Goal: Communication & Community: Share content

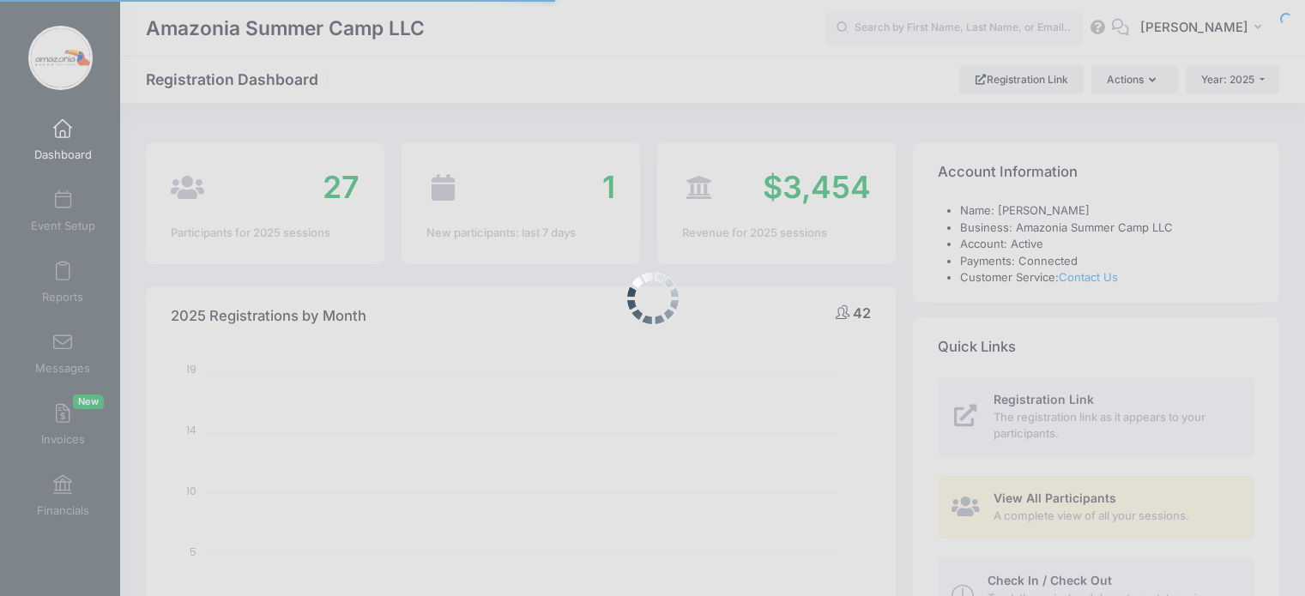
select select
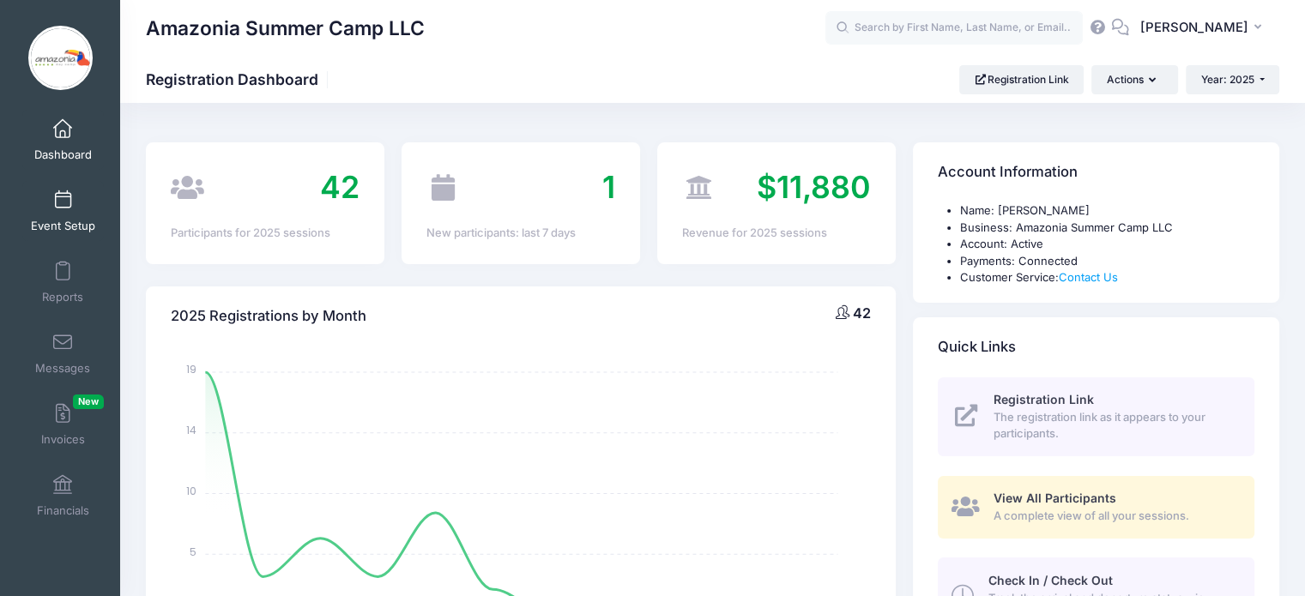
click at [48, 198] on link "Event Setup" at bounding box center [63, 211] width 82 height 60
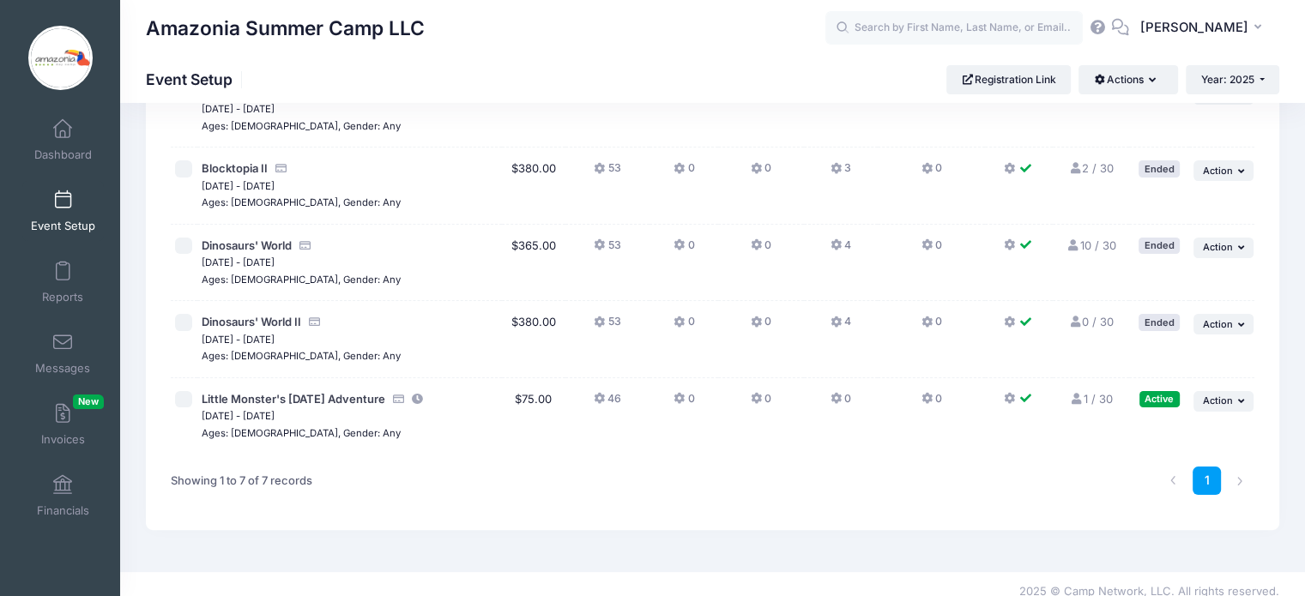
scroll to position [308, 0]
click at [264, 241] on span "Dinosaurs' World" at bounding box center [247, 244] width 90 height 14
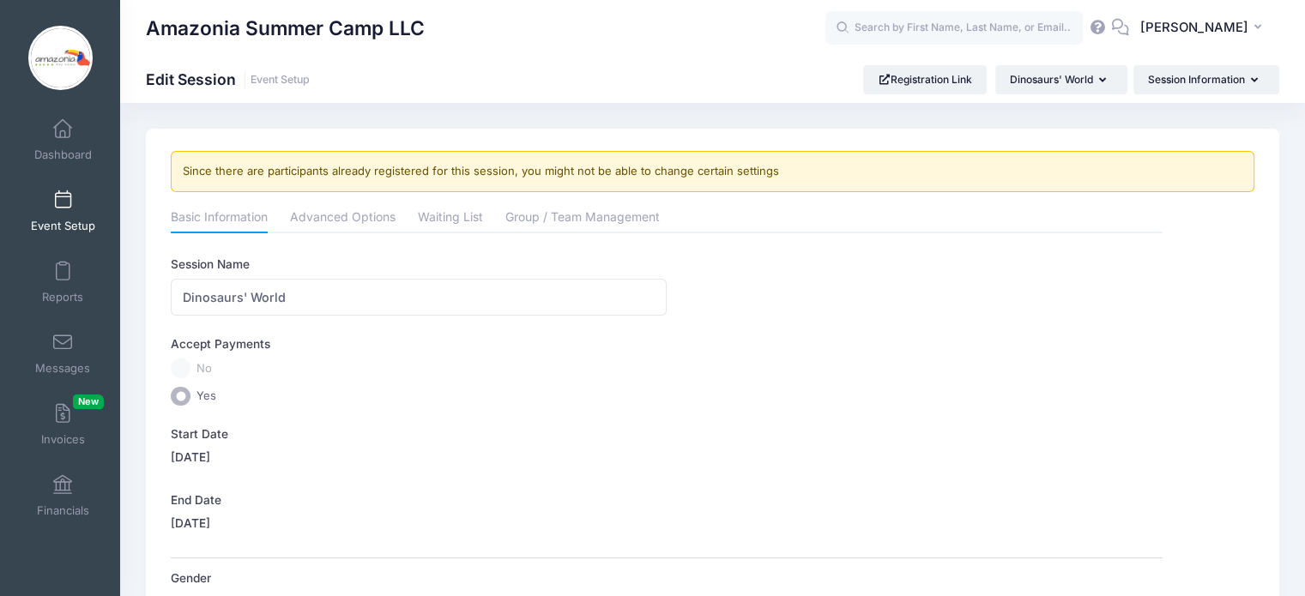
click at [62, 214] on link "Event Setup" at bounding box center [63, 211] width 82 height 60
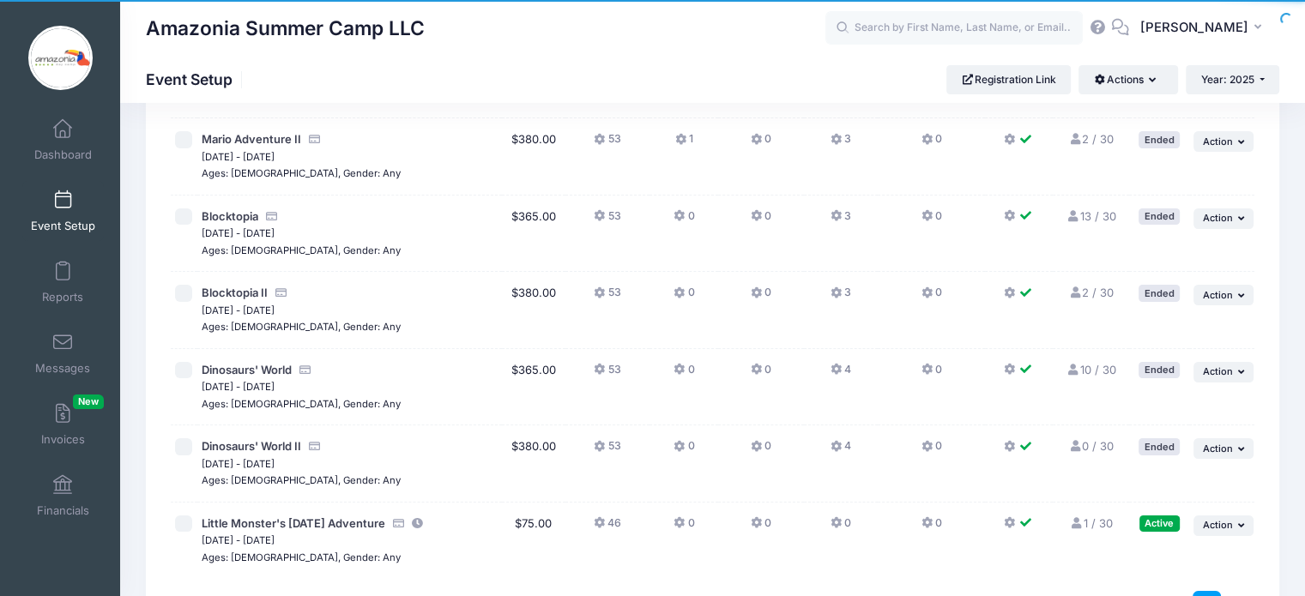
scroll to position [196, 0]
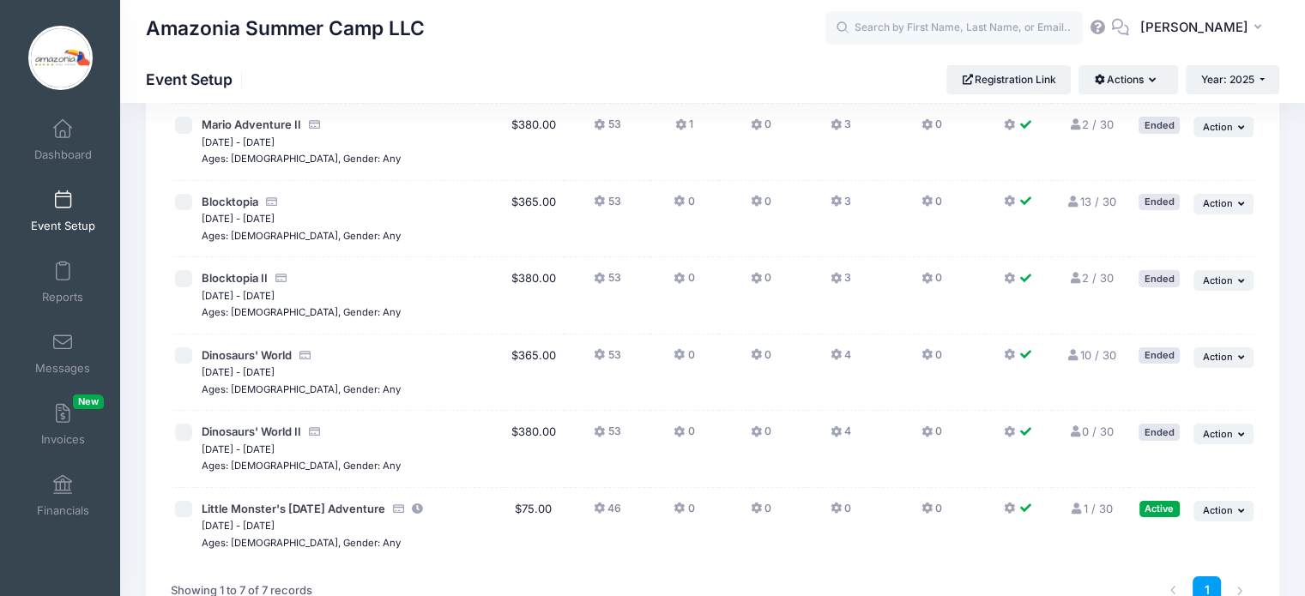
click at [1084, 349] on link "10 / 30 Full" at bounding box center [1091, 355] width 50 height 14
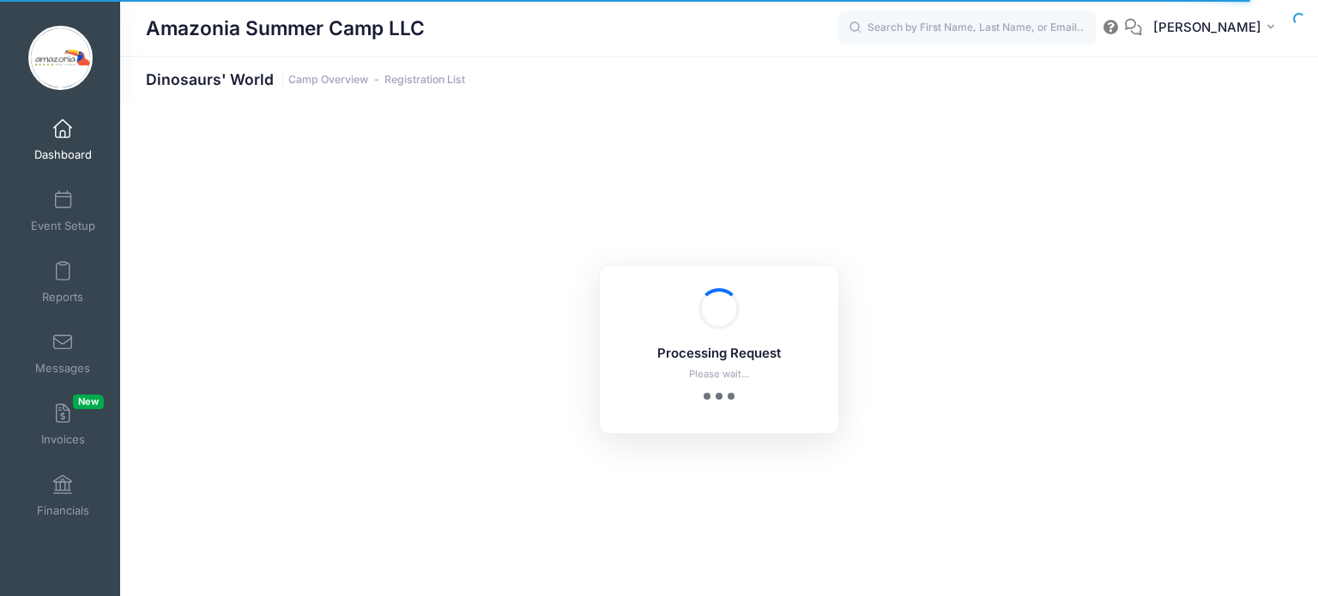
select select "10"
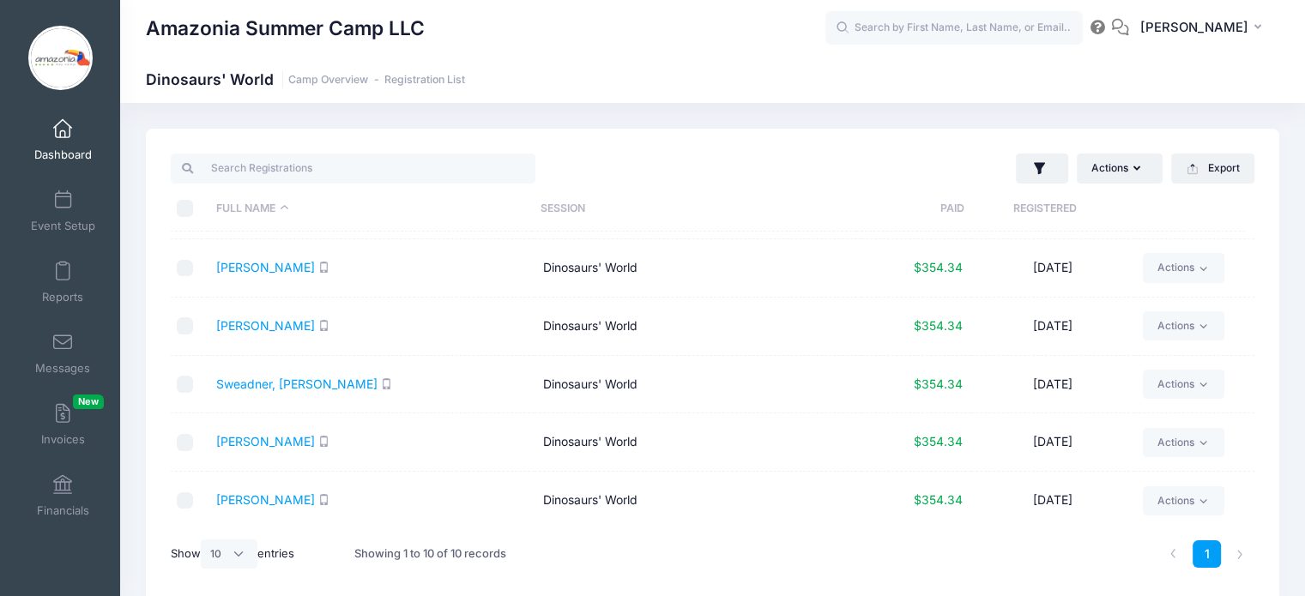
scroll to position [254, 0]
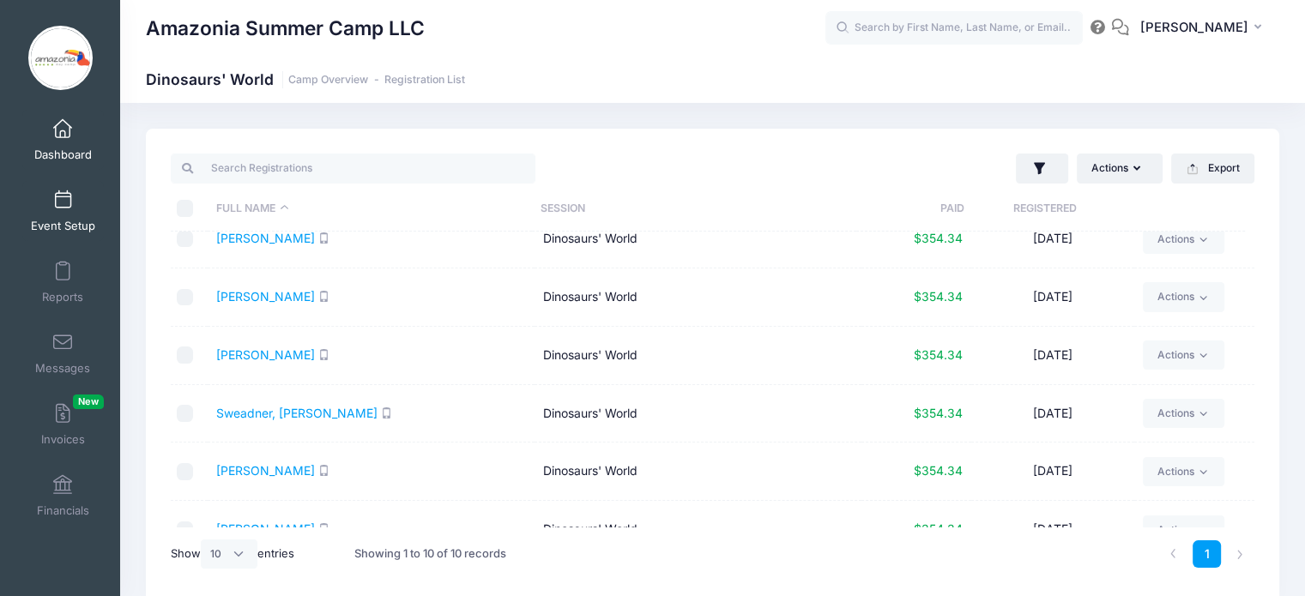
click at [65, 221] on span "Event Setup" at bounding box center [63, 226] width 64 height 15
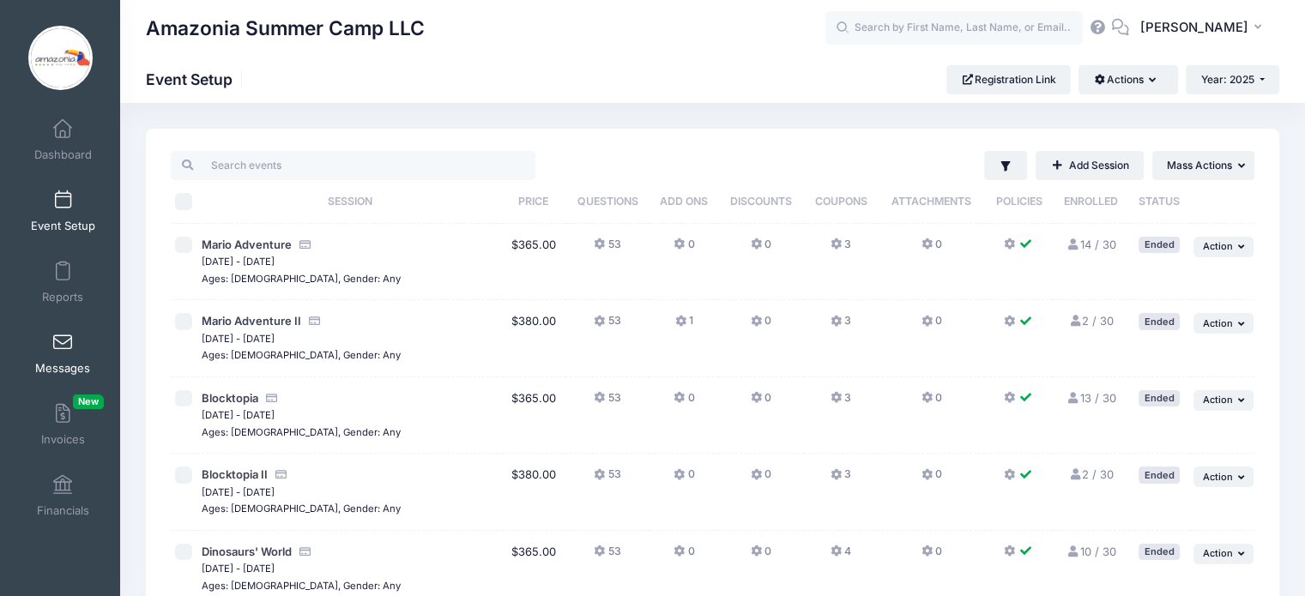
click at [63, 346] on span at bounding box center [63, 343] width 0 height 19
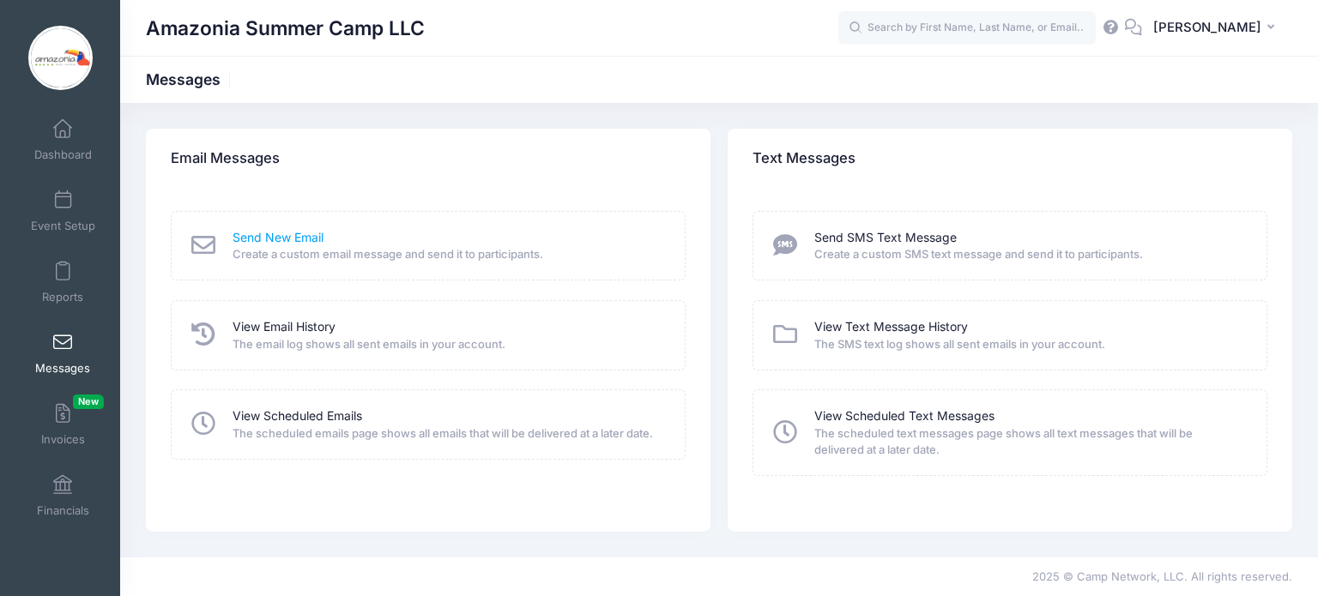
click at [299, 230] on link "Send New Email" at bounding box center [277, 238] width 91 height 18
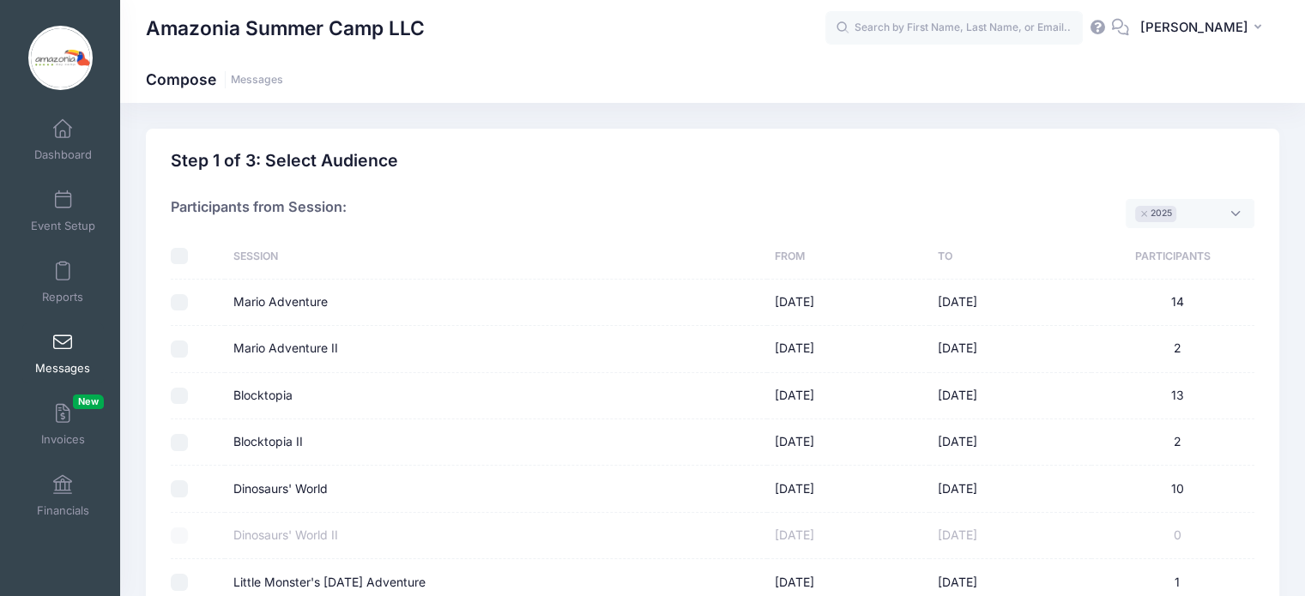
click at [178, 314] on td at bounding box center [198, 303] width 54 height 46
click at [178, 304] on input "Mario Adventure" at bounding box center [179, 302] width 17 height 17
checkbox input "true"
click at [178, 346] on input "Mario Adventure II" at bounding box center [179, 349] width 17 height 17
checkbox input "true"
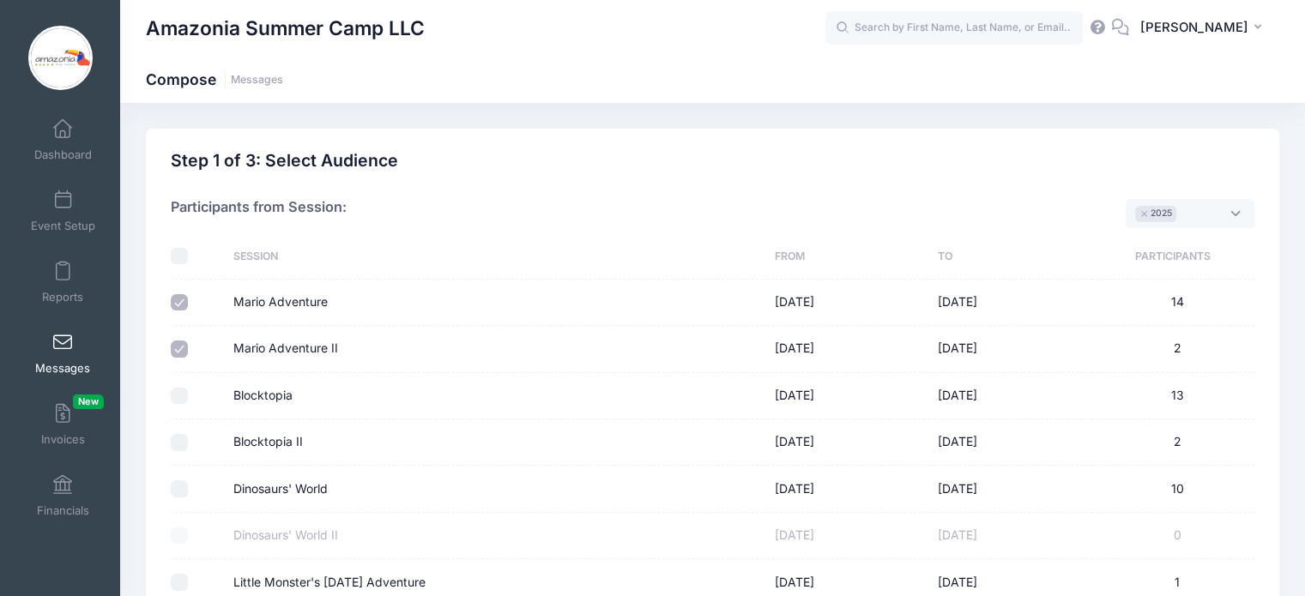
click at [175, 395] on input "Blocktopia" at bounding box center [179, 396] width 17 height 17
checkbox input "true"
click at [172, 438] on input "Blocktopia II" at bounding box center [179, 442] width 17 height 17
checkbox input "true"
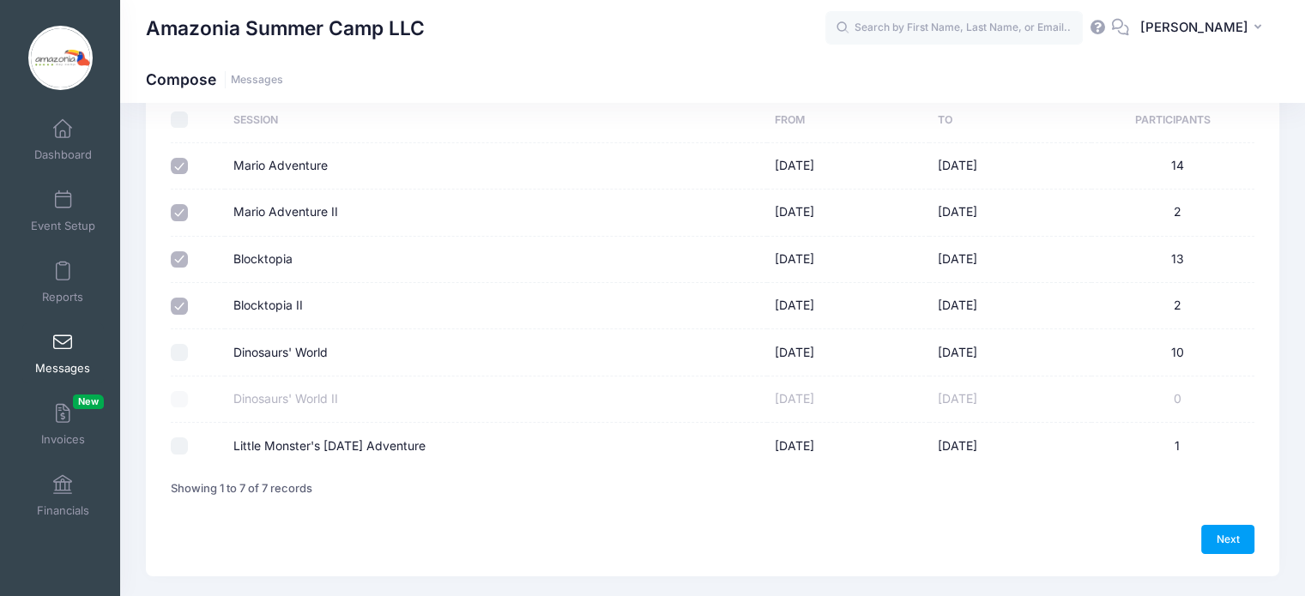
scroll to position [137, 0]
click at [1219, 536] on link "Next" at bounding box center [1227, 538] width 53 height 29
select select "50"
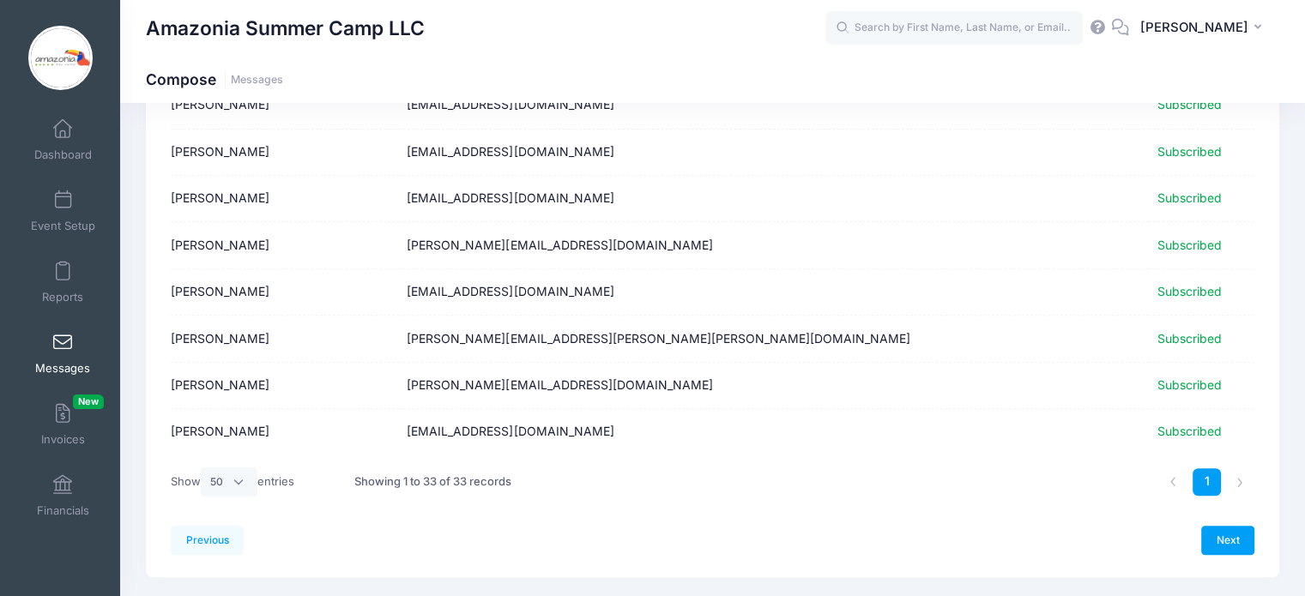
scroll to position [1343, 0]
click at [1220, 532] on link "Next" at bounding box center [1227, 539] width 53 height 29
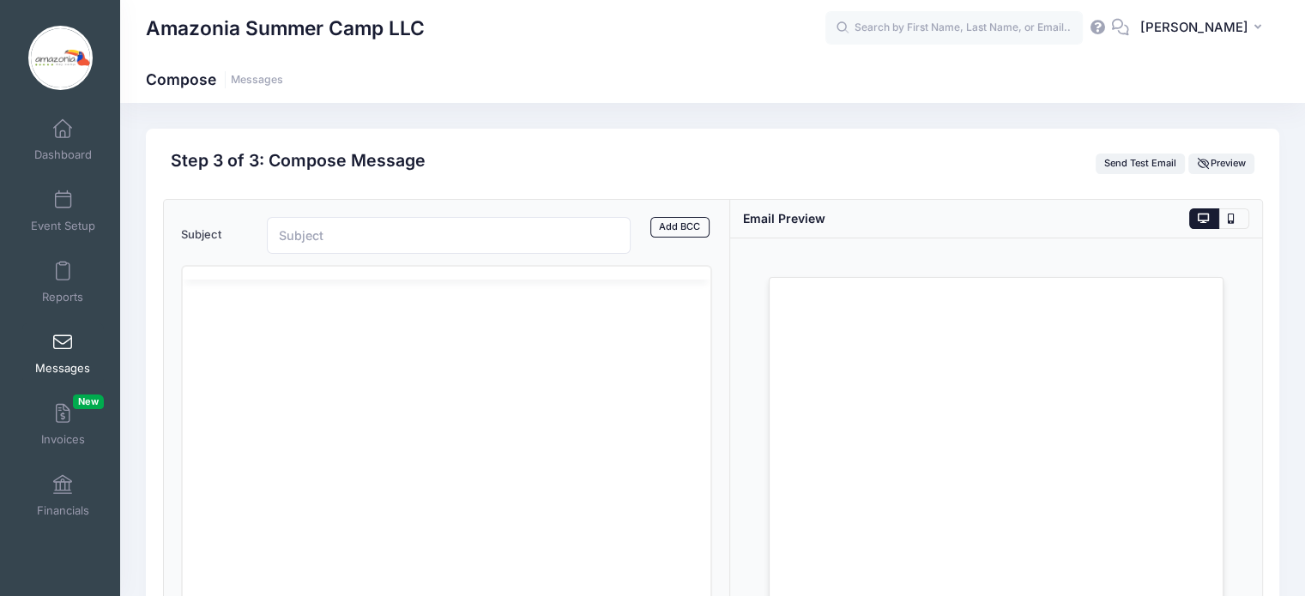
scroll to position [0, 0]
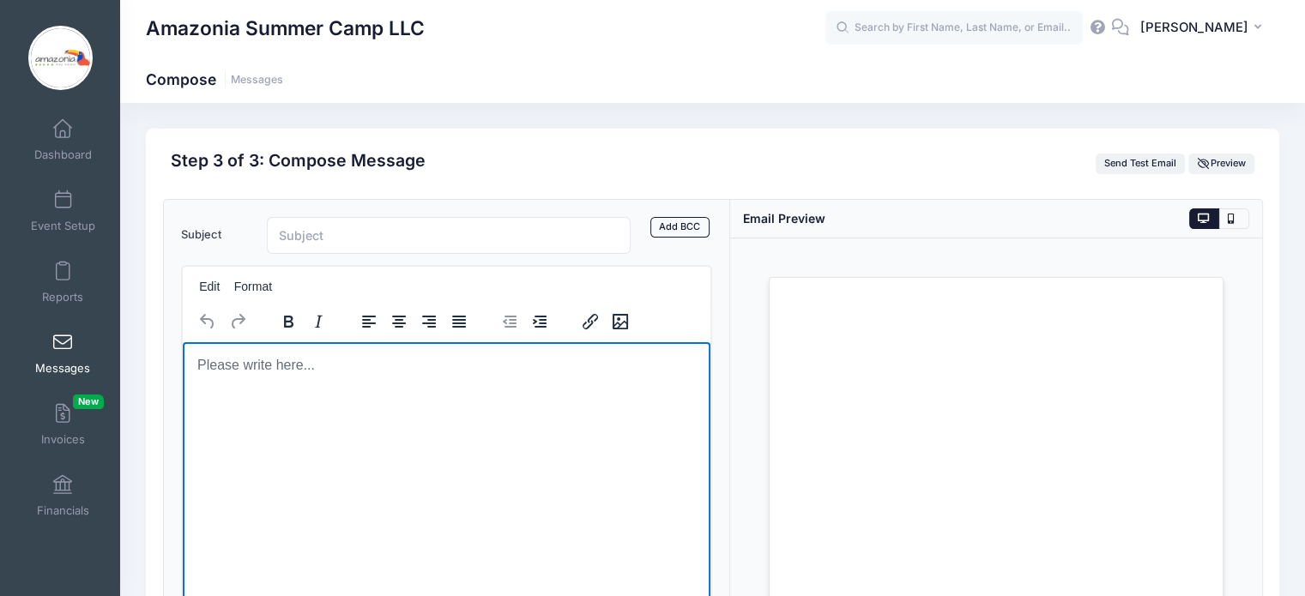
click at [263, 360] on body "Rich Text Area. Press ALT-0 for help." at bounding box center [446, 364] width 501 height 19
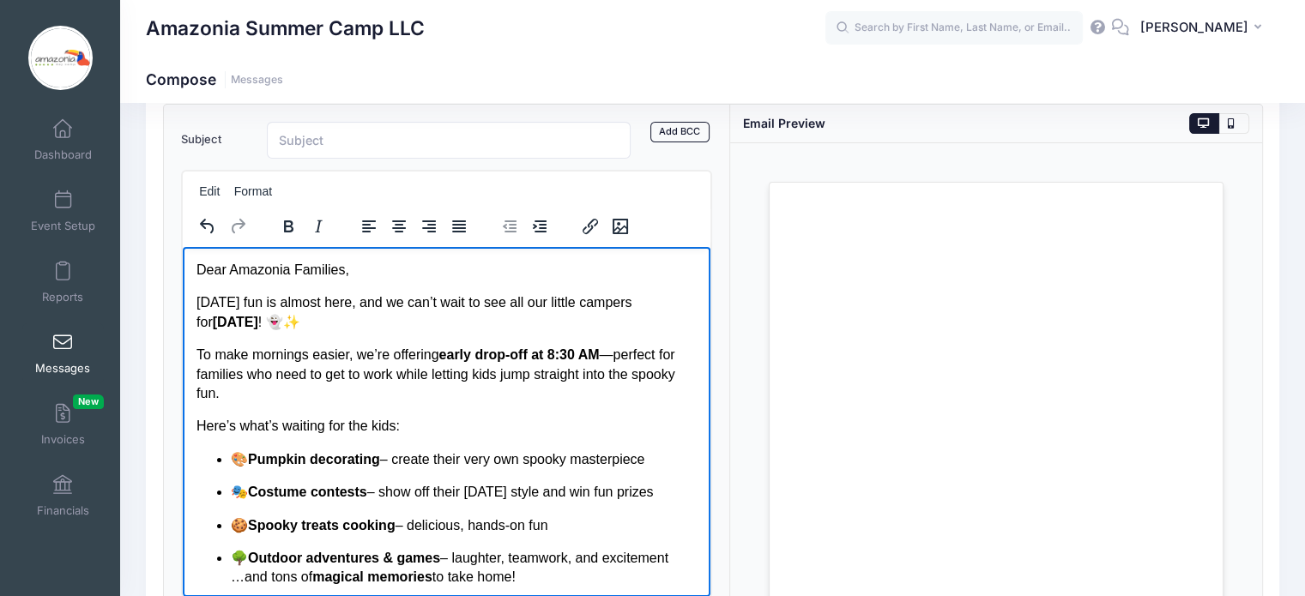
drag, startPoint x: 703, startPoint y: 410, endPoint x: 896, endPoint y: 492, distance: 209.1
click at [617, 356] on p "To make mornings easier, we’re offering early drop-off at 8:30 AM —perfect for …" at bounding box center [446, 373] width 501 height 57
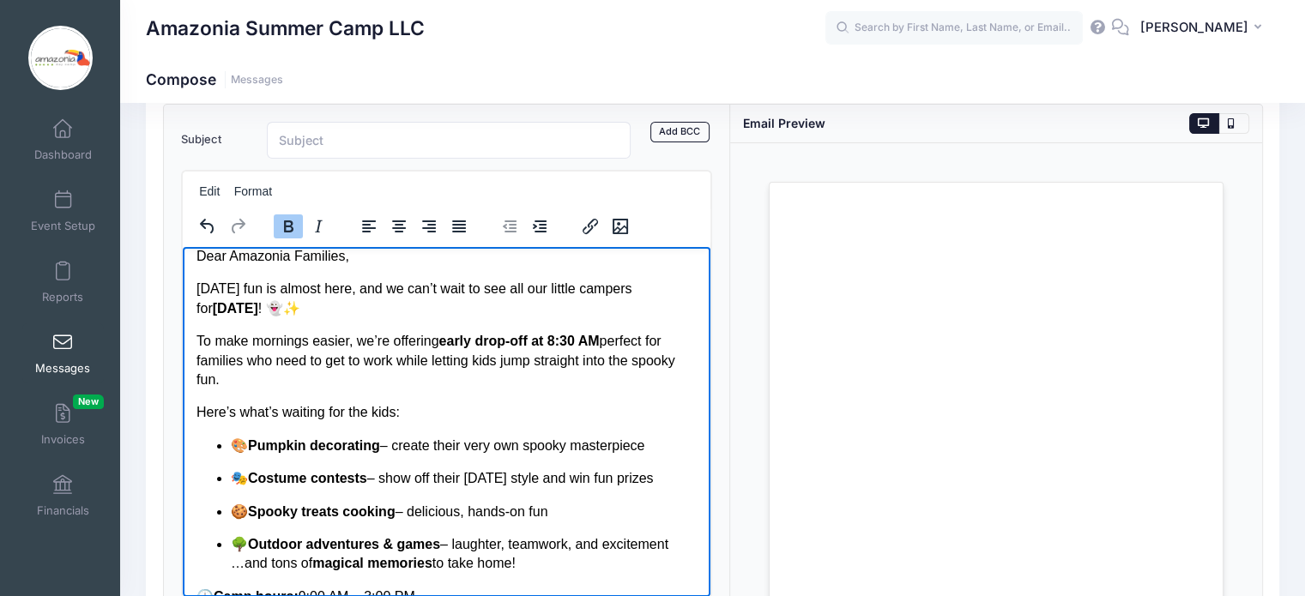
scroll to position [11, 0]
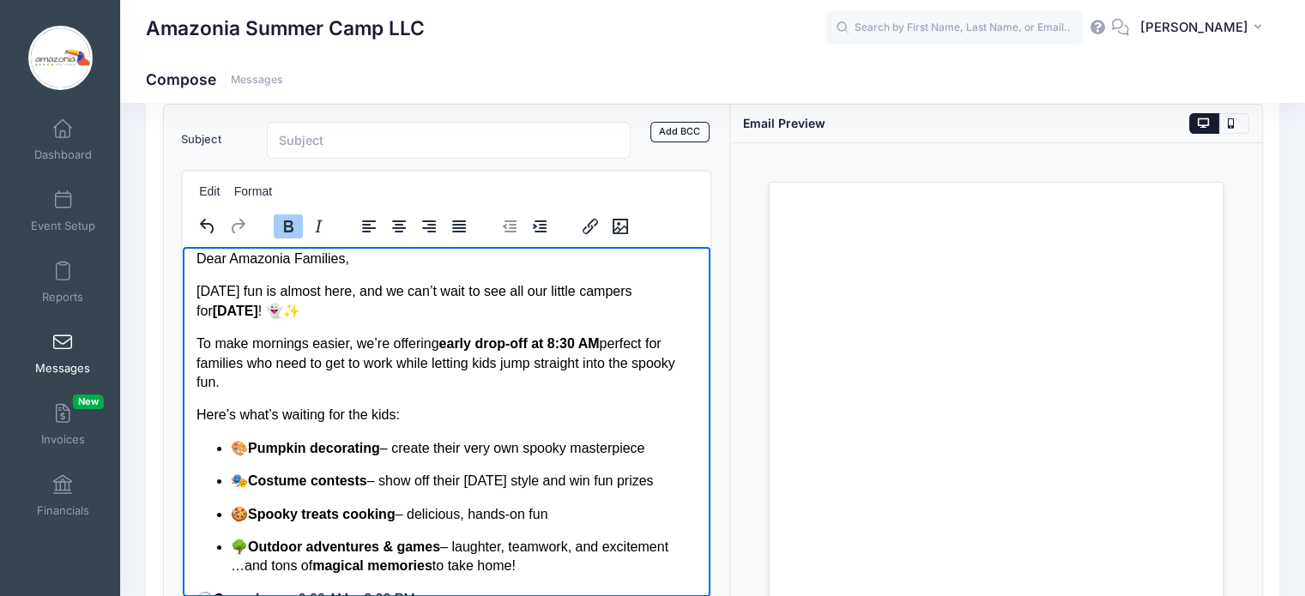
click at [242, 305] on strong "Sunday, October 13" at bounding box center [234, 310] width 45 height 15
drag, startPoint x: 194, startPoint y: 309, endPoint x: 246, endPoint y: 309, distance: 52.3
click at [246, 309] on html "Dear Amazonia Families, Halloween fun is almost here, and we can’t wait to see …" at bounding box center [446, 580] width 528 height 691
drag, startPoint x: 246, startPoint y: 309, endPoint x: 196, endPoint y: 309, distance: 50.6
click at [196, 309] on p "Halloween fun is almost here, and we can’t wait to see all our little campers f…" at bounding box center [446, 300] width 501 height 39
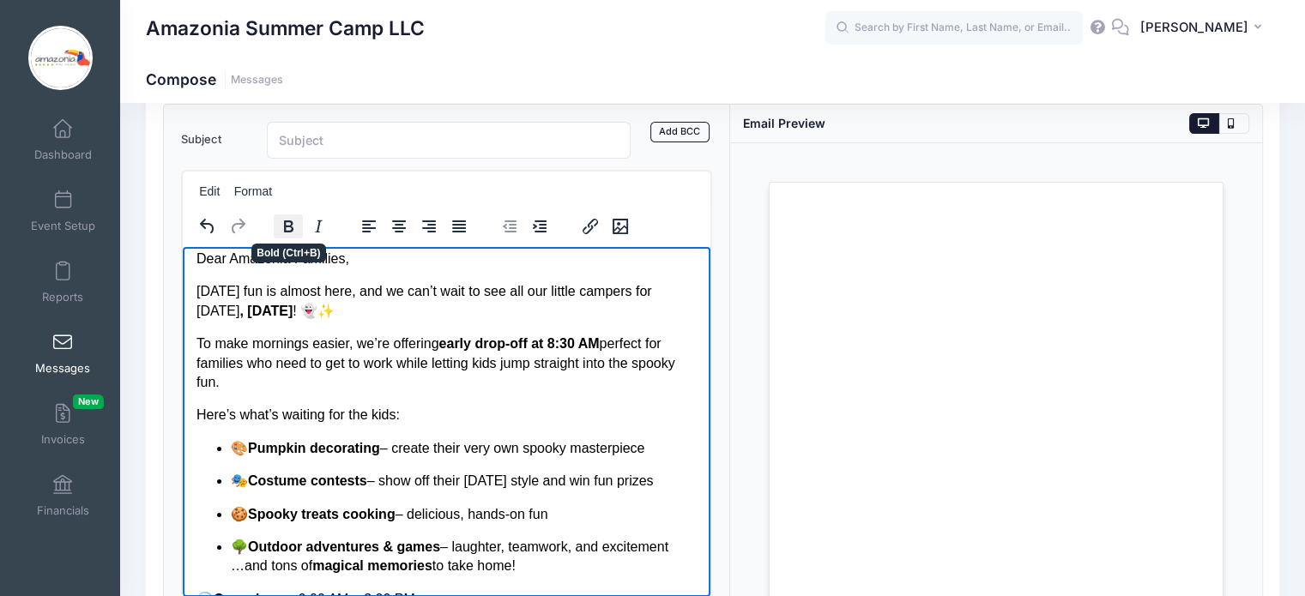
click at [288, 223] on icon "Bold" at bounding box center [288, 226] width 21 height 21
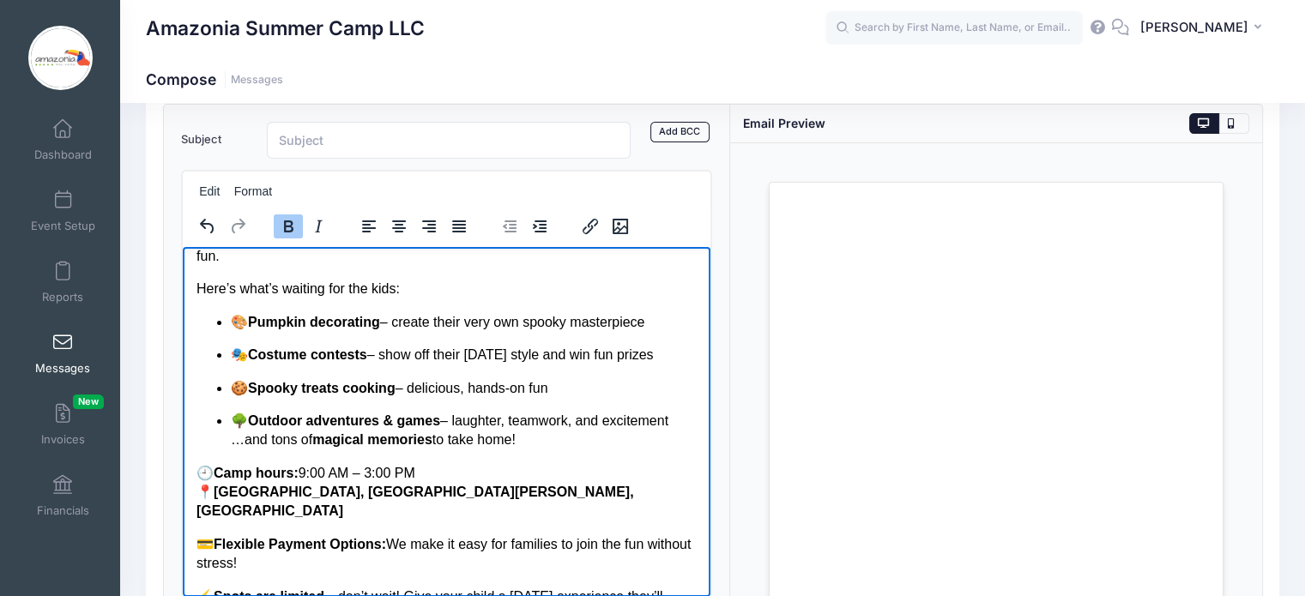
scroll to position [138, 0]
click at [400, 323] on p "🎨 Pumpkin decorating – create their very own spooky masterpiece" at bounding box center [463, 320] width 467 height 19
click at [381, 355] on p "🎭 Costume contests – show off their Halloween style and win fun prizes" at bounding box center [463, 353] width 467 height 19
click at [414, 389] on p "🍪 Spooky treats cooking – delicious, hands-on fun" at bounding box center [463, 386] width 467 height 19
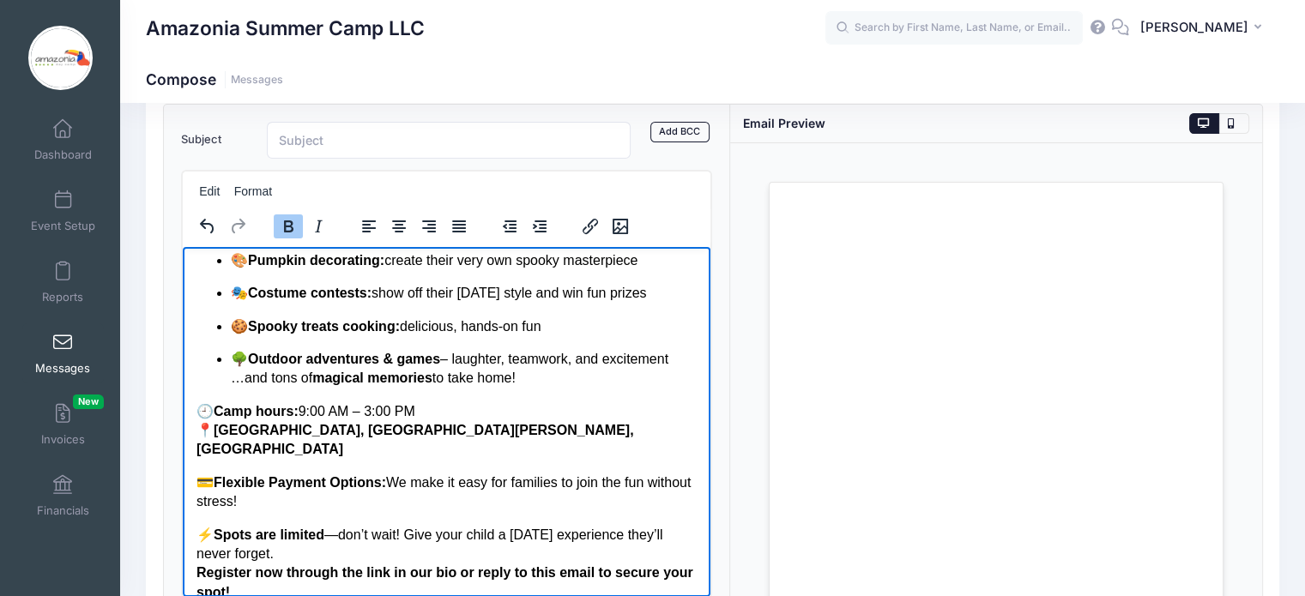
scroll to position [204, 0]
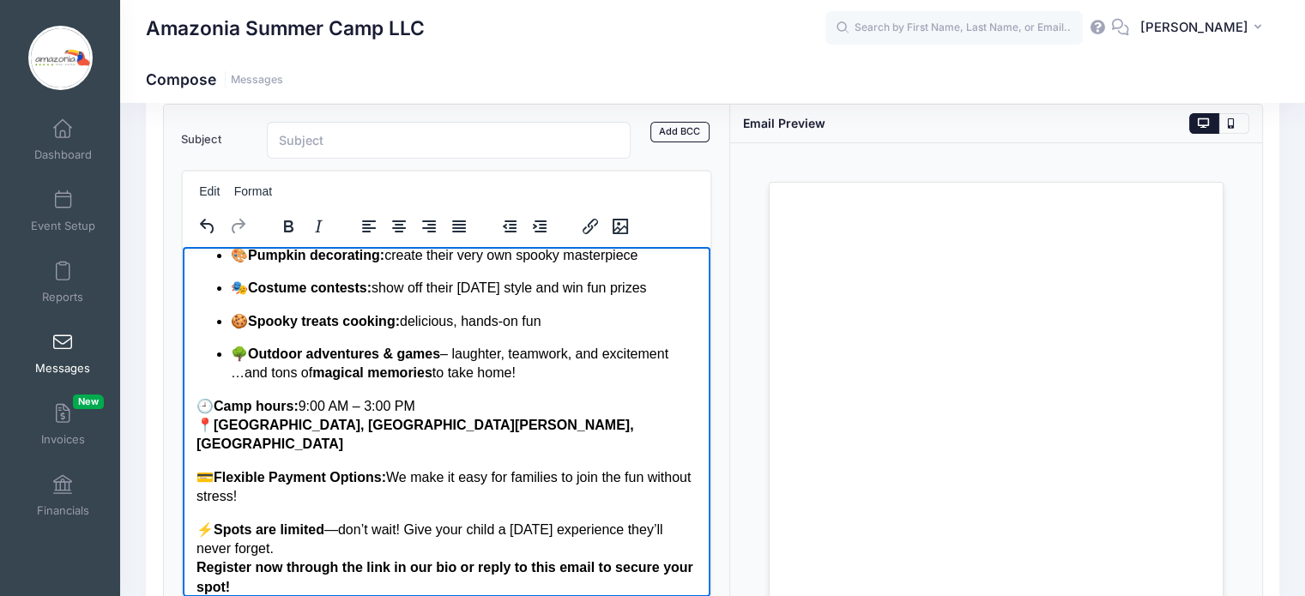
click at [456, 353] on p "🌳 Outdoor adventures & games – laughter, teamwork, and excitement …and tons of …" at bounding box center [463, 363] width 467 height 39
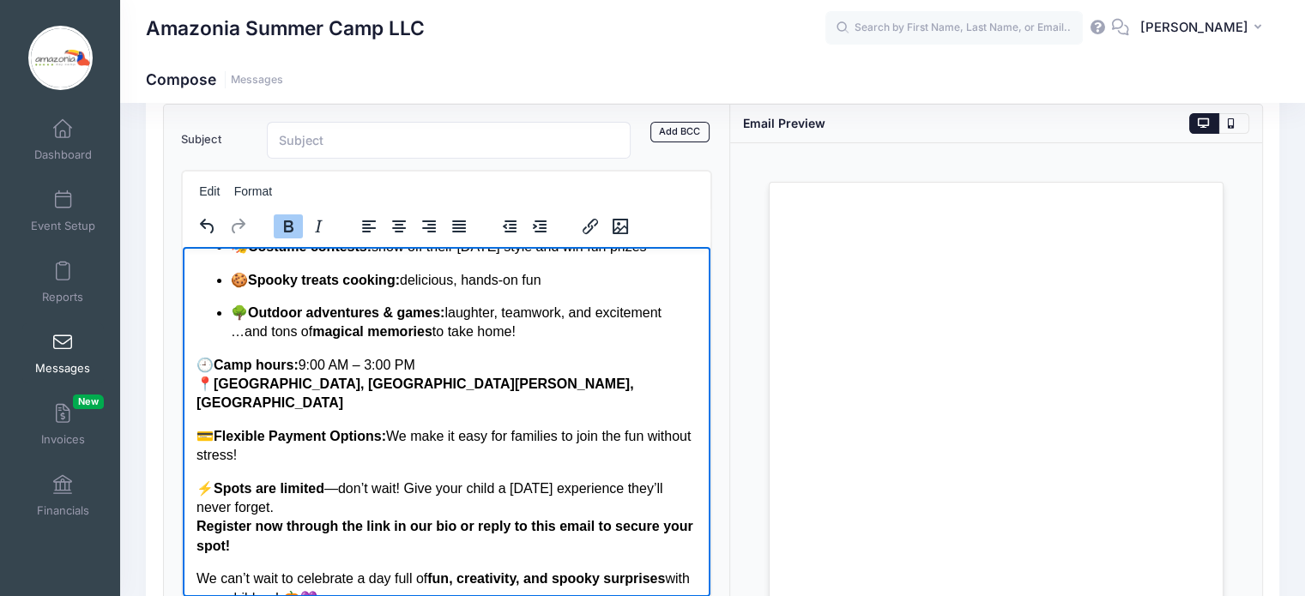
scroll to position [248, 0]
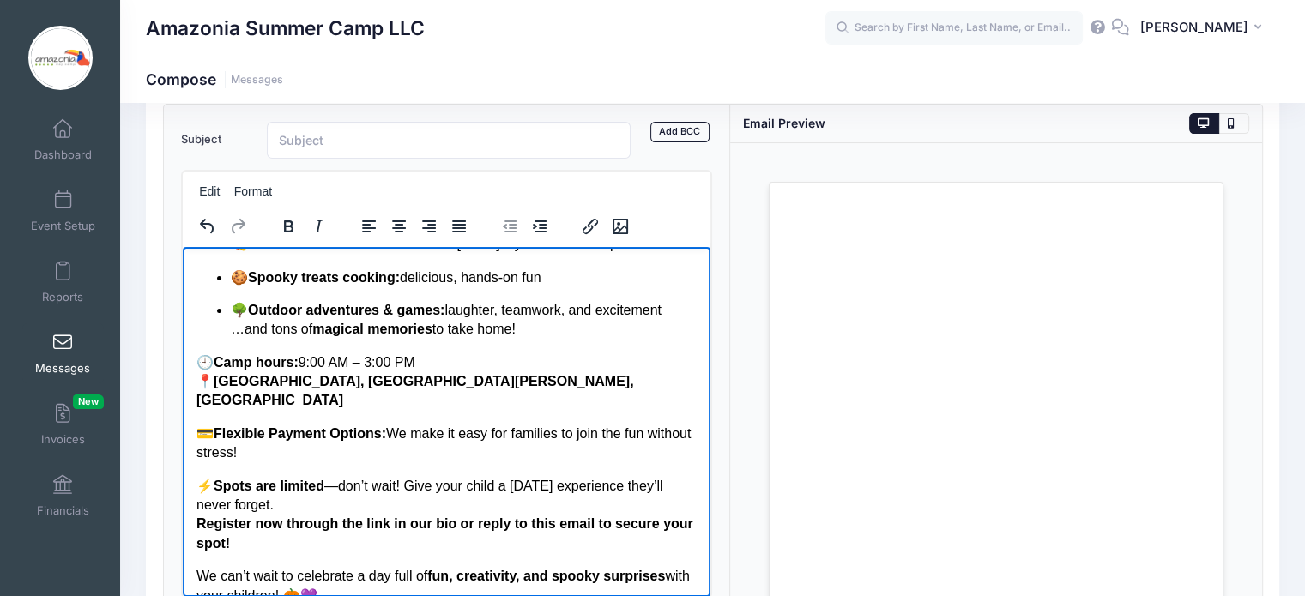
click at [423, 362] on p "🕘 Camp hours: 9:00 AM – 3:00 PM 📍 Powderhorn Lodge, Powder Mills Park, NY 14534" at bounding box center [446, 381] width 501 height 57
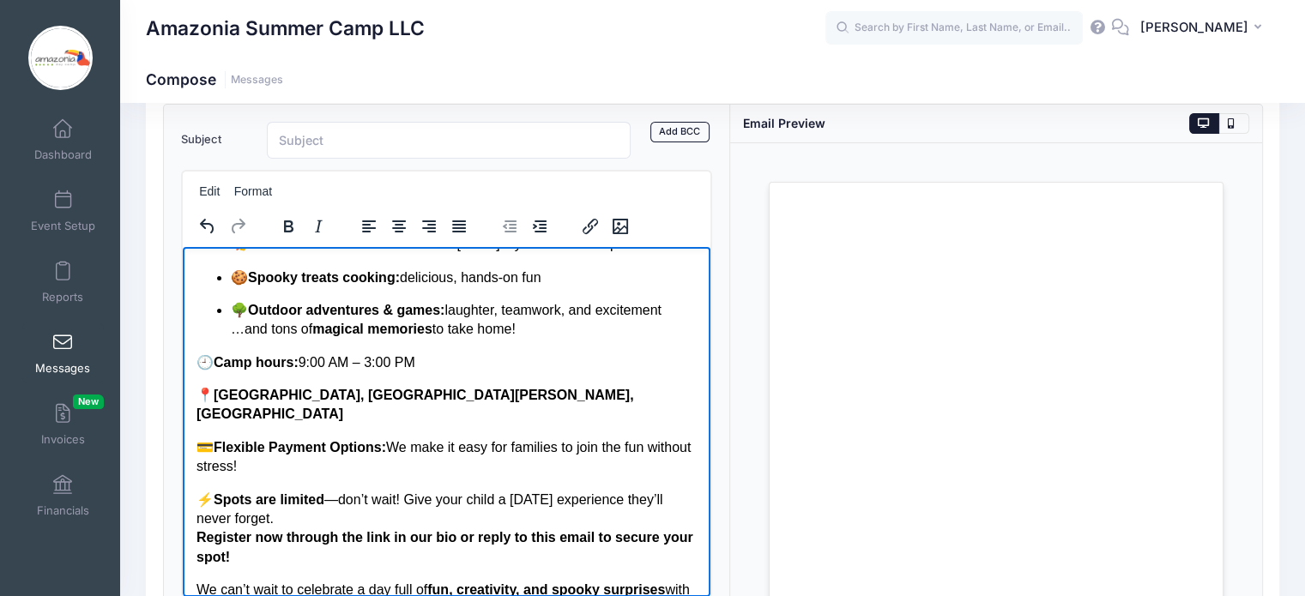
click at [374, 360] on p "🕘 Camp hours: 9:00 AM – 3:00 PM" at bounding box center [446, 362] width 501 height 19
click at [341, 490] on p "⚡ Spots are limited —don’t wait! Give your child a Halloween experience they’ll…" at bounding box center [446, 528] width 501 height 77
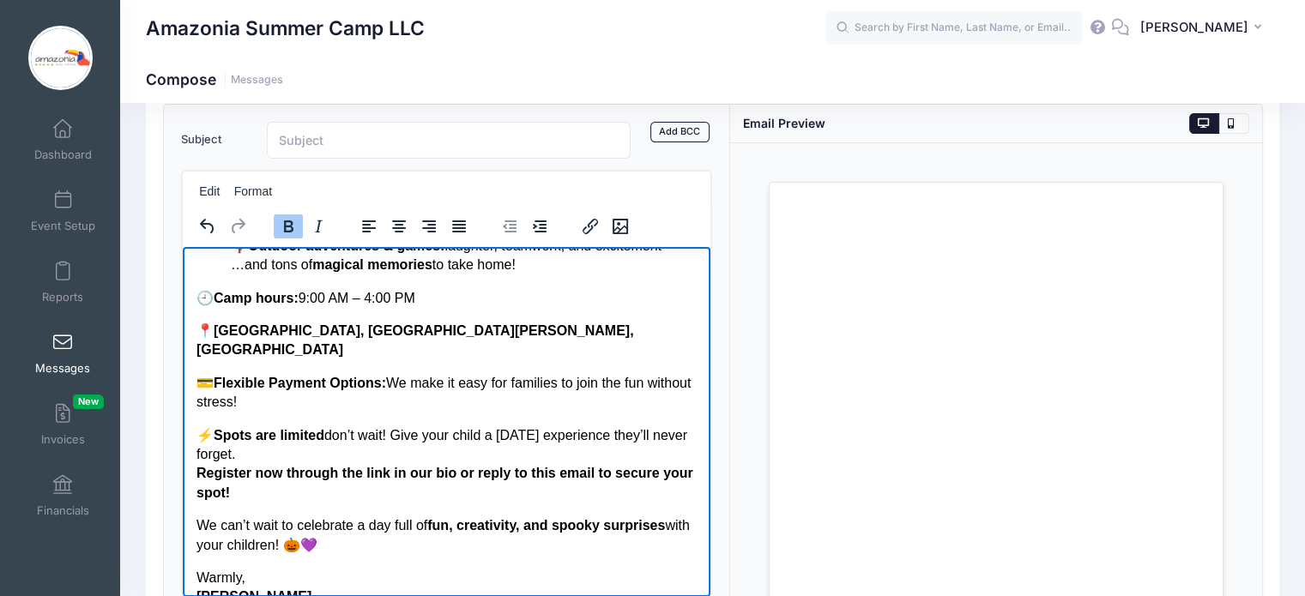
scroll to position [315, 0]
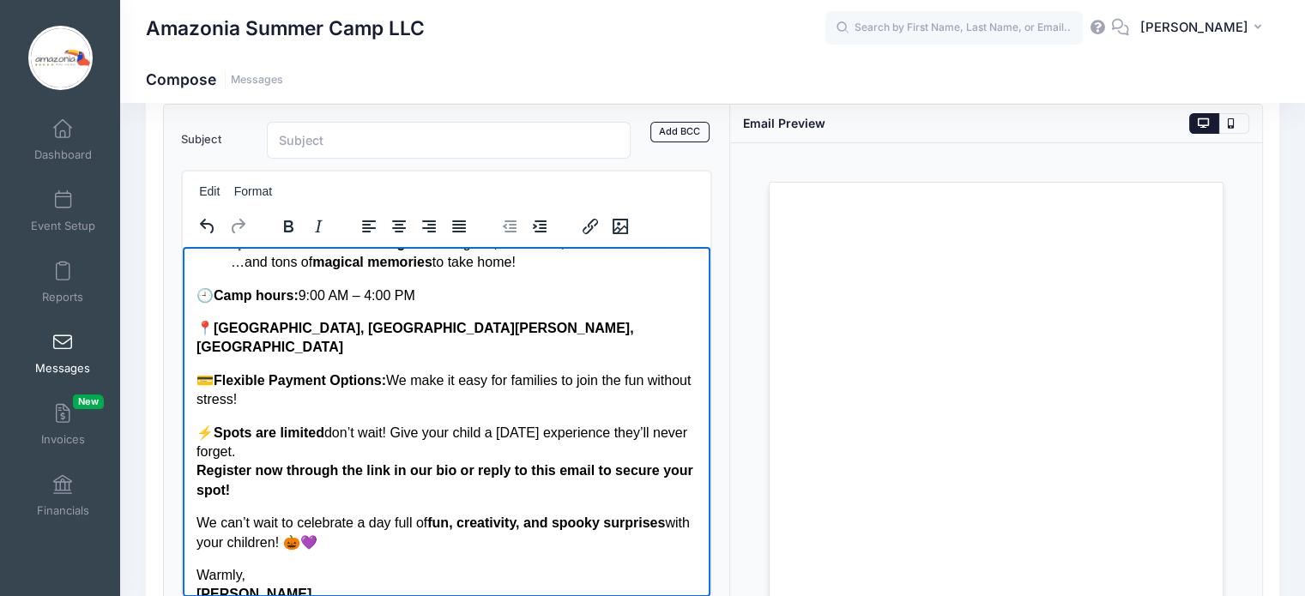
click at [290, 431] on p "⚡ Spots are limited don’t wait! Give your child a Halloween experience they’ll …" at bounding box center [446, 461] width 501 height 77
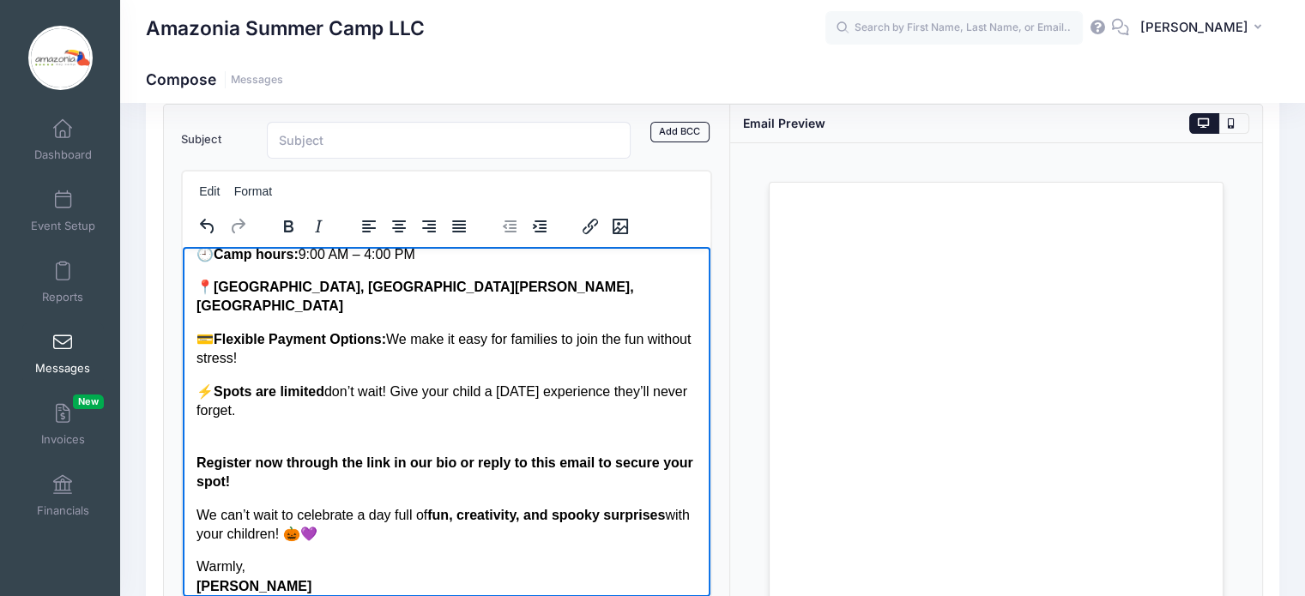
scroll to position [368, 0]
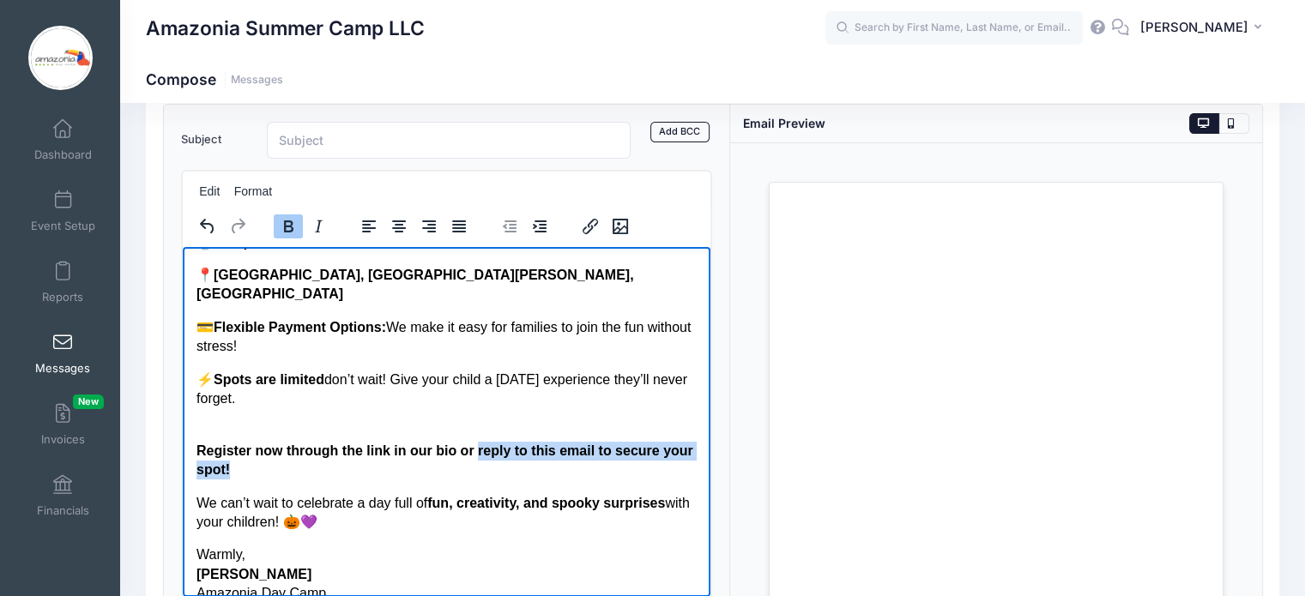
drag, startPoint x: 277, startPoint y: 446, endPoint x: 477, endPoint y: 430, distance: 200.6
click at [477, 430] on p "Register now through the link in our bio or reply to this email to secure your …" at bounding box center [446, 449] width 501 height 57
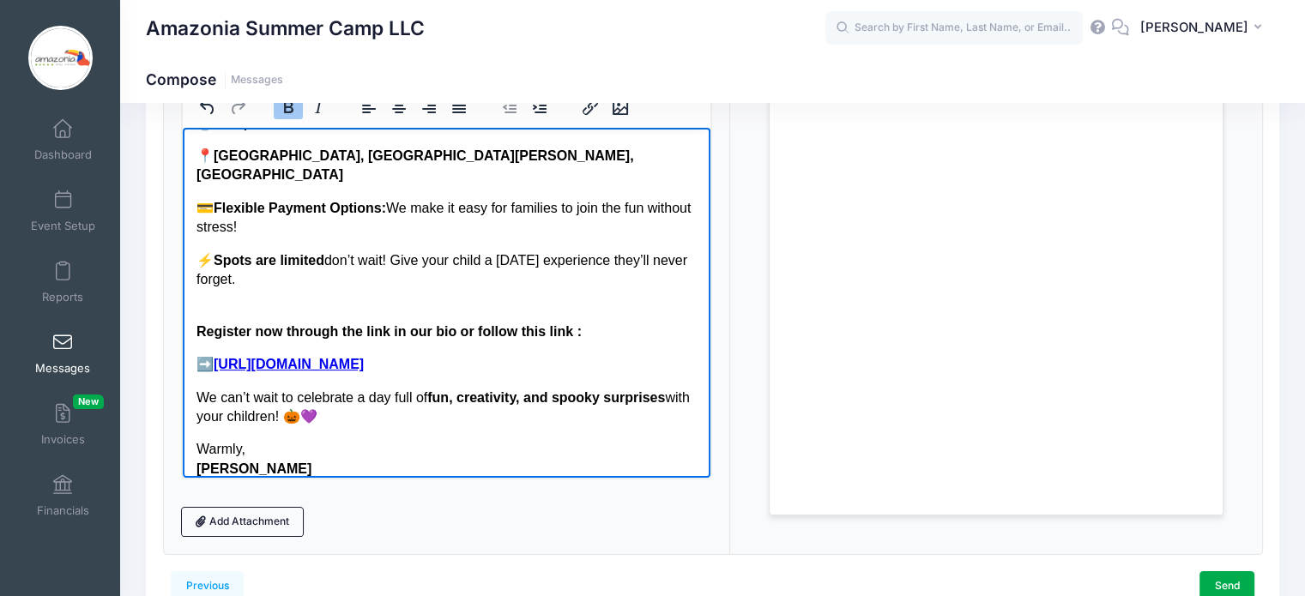
scroll to position [402, 0]
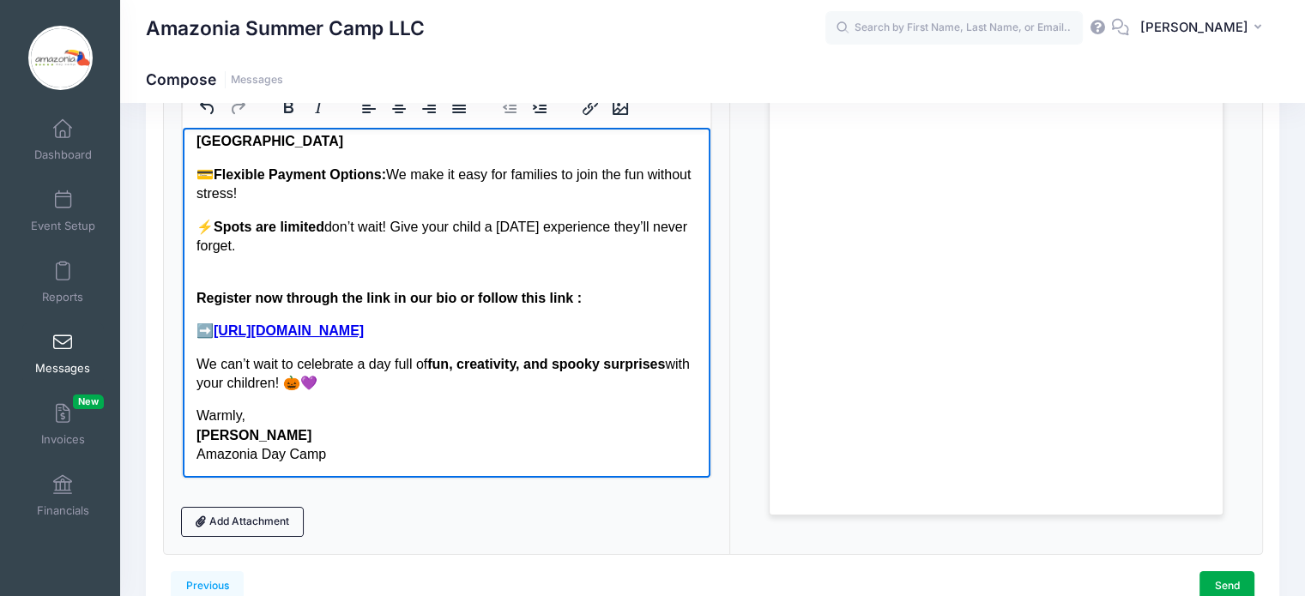
click at [339, 456] on p "Warmly, Monica Daniel Gil Amazonia Day Camp" at bounding box center [446, 434] width 501 height 57
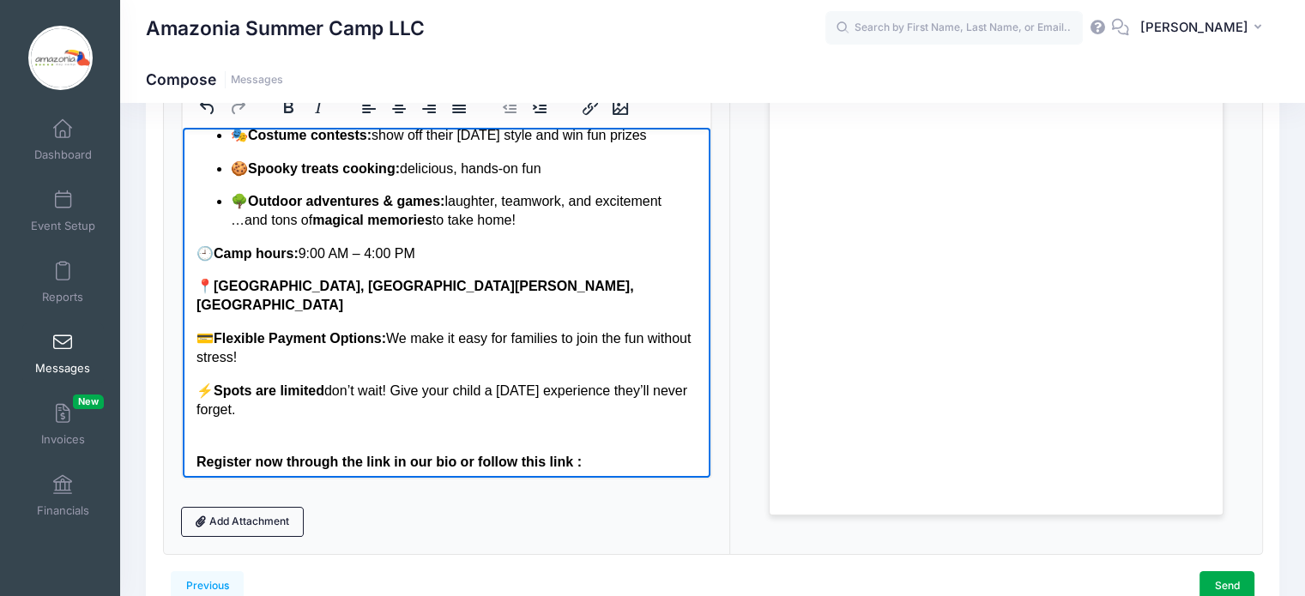
scroll to position [236, 0]
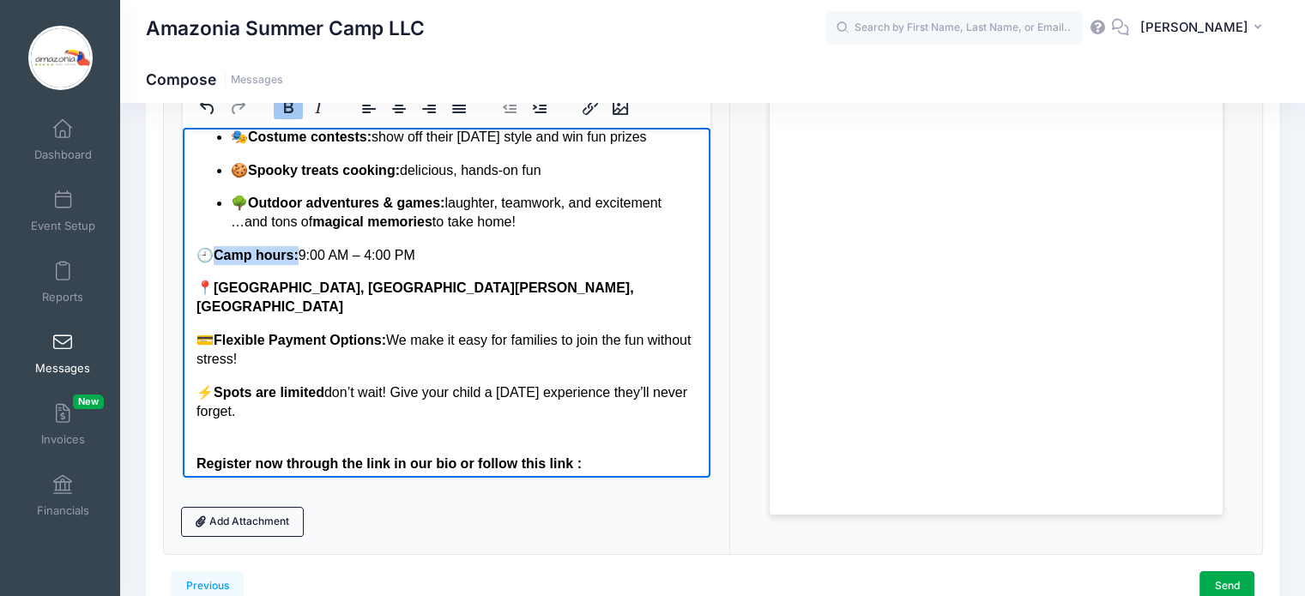
drag, startPoint x: 220, startPoint y: 254, endPoint x: 299, endPoint y: 251, distance: 79.0
click at [299, 251] on p "🕘 Camp hours: 9:00 AM – 4:00 PM" at bounding box center [446, 254] width 501 height 19
drag, startPoint x: 195, startPoint y: 257, endPoint x: 424, endPoint y: 263, distance: 229.1
click at [424, 263] on p "🕘 Camp hours: 9:00 AM – 4:00 PM" at bounding box center [446, 254] width 501 height 19
copy p "🕘 Camp hours: 9:00 AM – 4:00 PM"
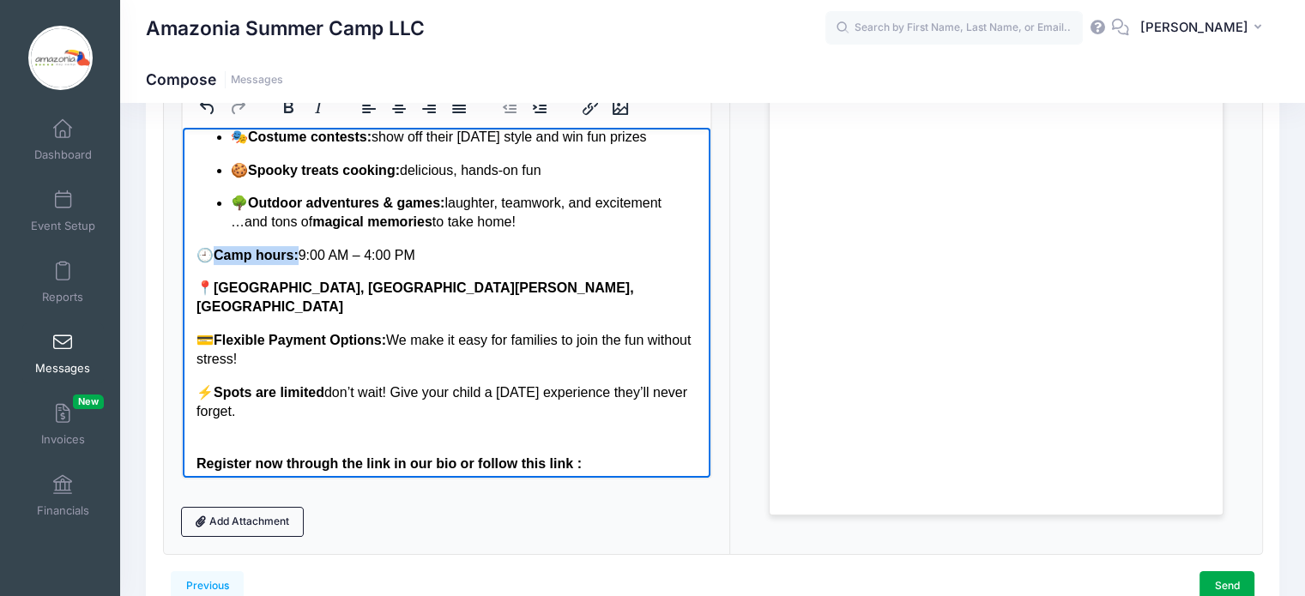
click at [462, 252] on p "🕘 Camp hours: 9:00 AM – 4:00 PM" at bounding box center [446, 254] width 501 height 19
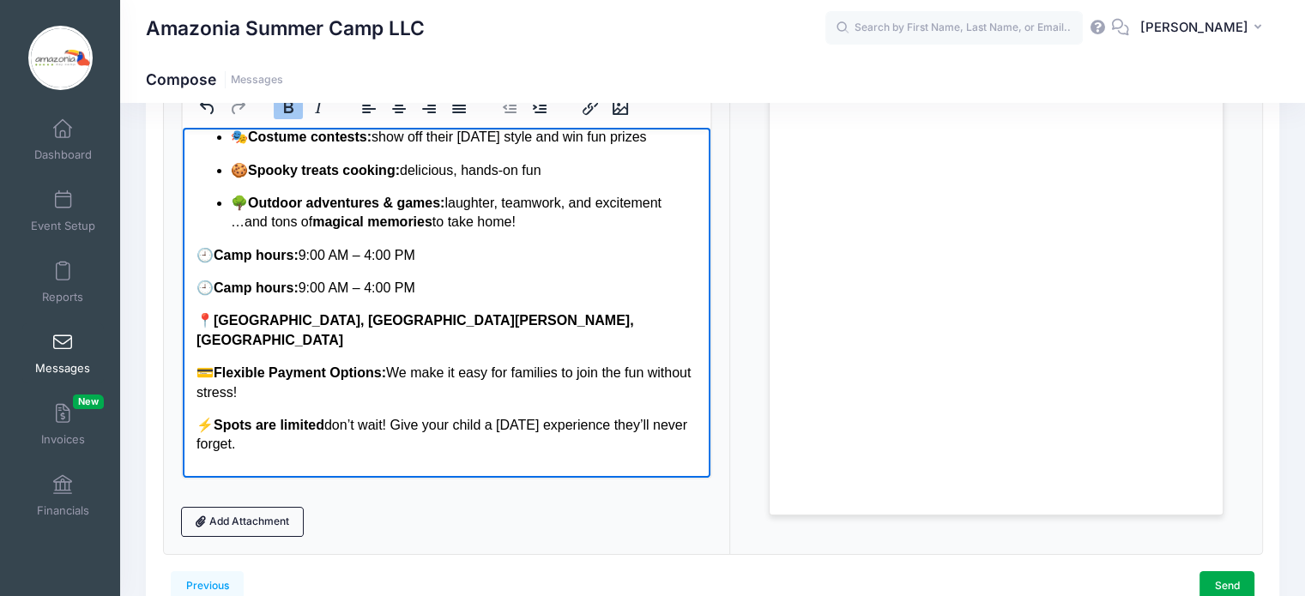
click at [293, 287] on strong "Camp hours:" at bounding box center [255, 287] width 85 height 15
drag, startPoint x: 269, startPoint y: 285, endPoint x: 218, endPoint y: 281, distance: 50.8
click at [218, 281] on p "🕘 Drop Off : 9:00 AM – 4:00 PM" at bounding box center [446, 287] width 501 height 19
click at [285, 110] on icon "Bold" at bounding box center [288, 107] width 9 height 12
click at [273, 287] on p "🕘 Drop Of f : 9:00 AM – 4:00 PM" at bounding box center [446, 287] width 501 height 19
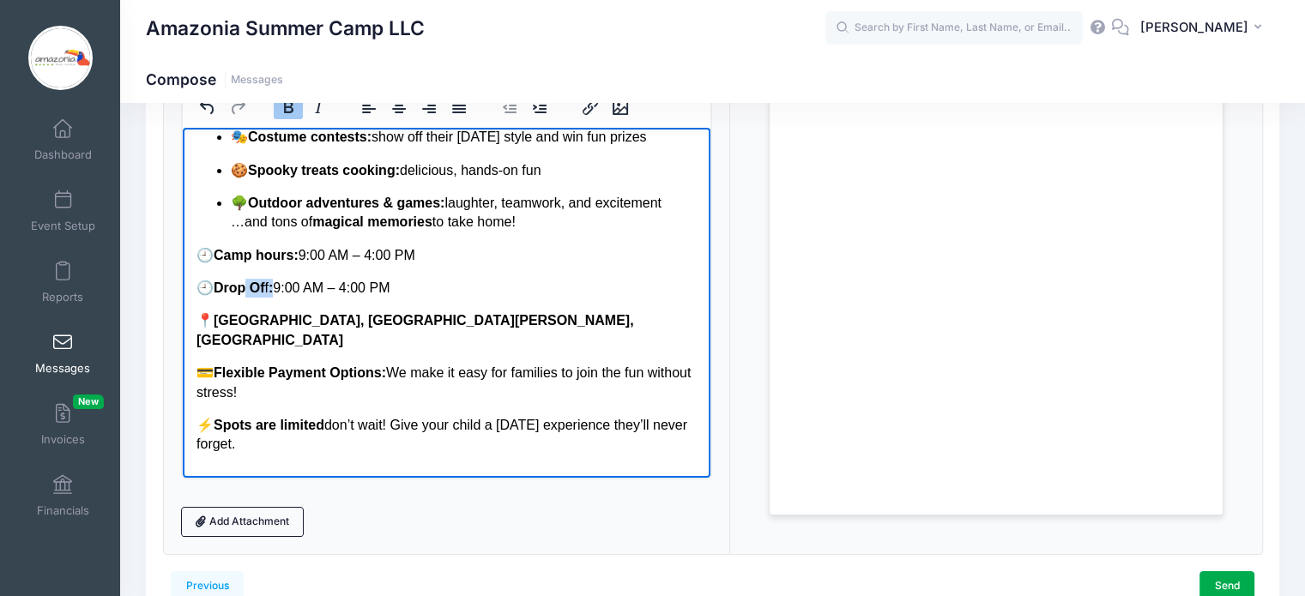
drag, startPoint x: 278, startPoint y: 290, endPoint x: 248, endPoint y: 285, distance: 30.5
click at [248, 285] on p "🕘 Drop Of f : 9:00 AM – 4:00 PM" at bounding box center [446, 287] width 501 height 19
click at [282, 112] on icon "Bold" at bounding box center [288, 107] width 21 height 21
click at [519, 292] on p "🕘 Drop Of f : 9:00 AM – 4:00 PM" at bounding box center [446, 287] width 501 height 19
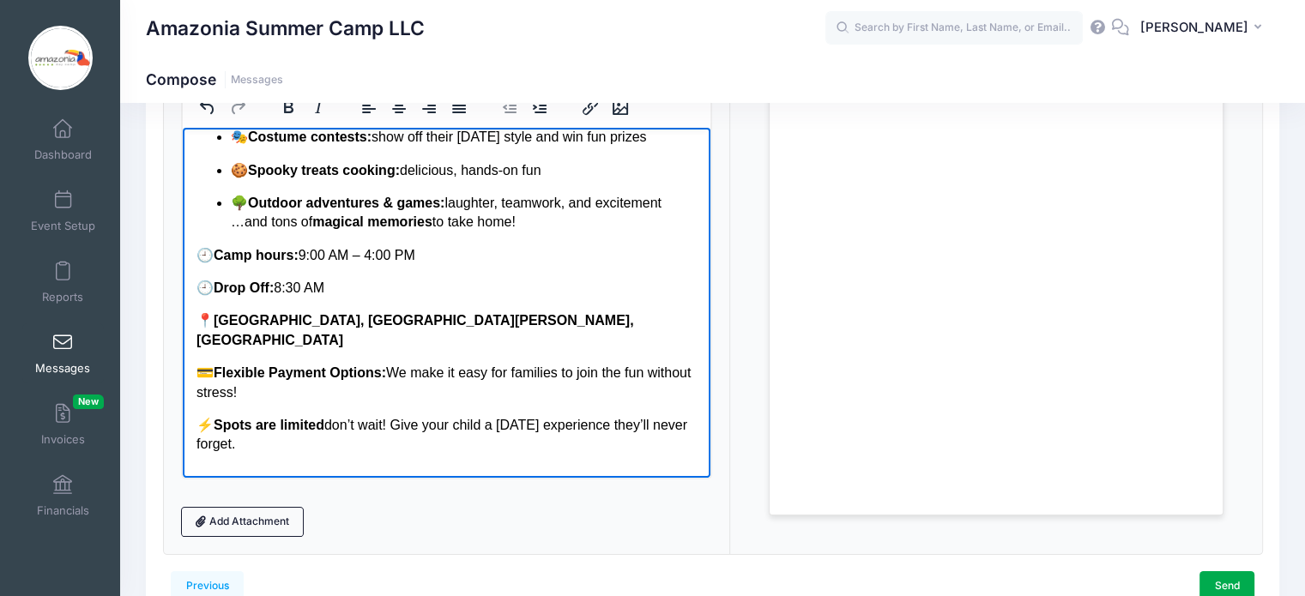
drag, startPoint x: 350, startPoint y: 294, endPoint x: 196, endPoint y: 288, distance: 154.5
click at [196, 288] on p "🕘 Drop Of f : 8:30 AM" at bounding box center [446, 287] width 501 height 19
click at [213, 294] on p "🕘 Drop Of f : 8:30 AM" at bounding box center [446, 287] width 501 height 19
drag, startPoint x: 345, startPoint y: 290, endPoint x: 197, endPoint y: 288, distance: 147.6
click at [197, 288] on p "🕘 Drop Of f : 8:30 AM" at bounding box center [446, 287] width 501 height 19
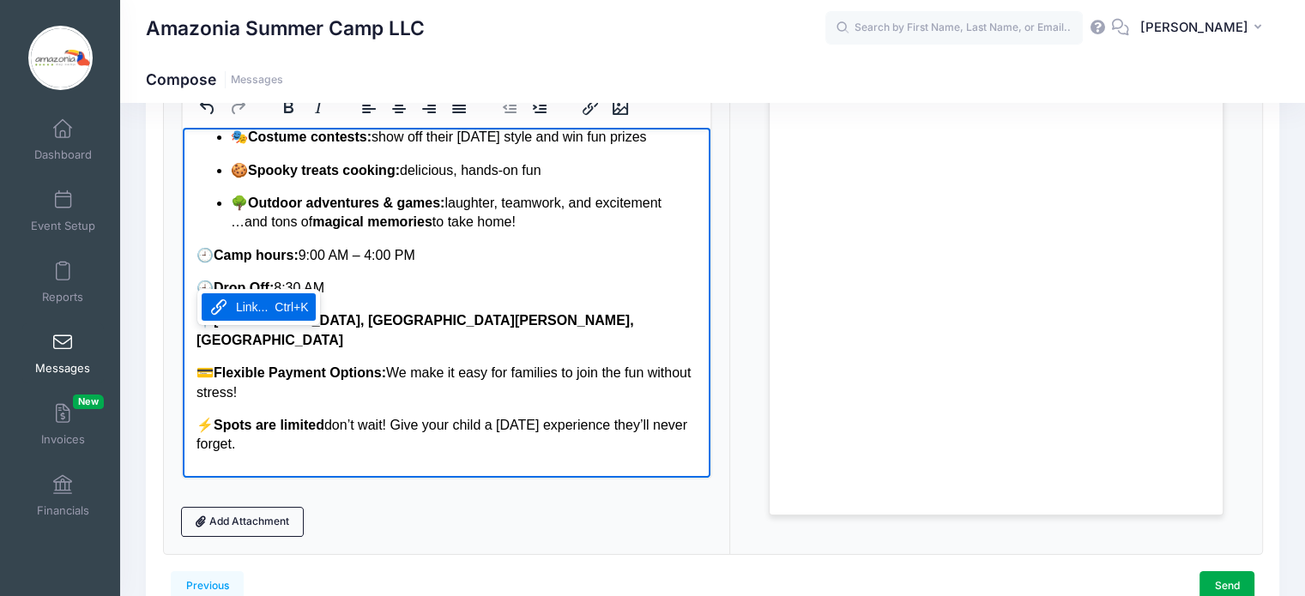
click at [340, 287] on p "🕘 Drop Of f : 8:30 AM" at bounding box center [446, 287] width 501 height 19
drag, startPoint x: 340, startPoint y: 287, endPoint x: 196, endPoint y: 290, distance: 144.2
click at [196, 290] on p "🕘 Drop Of f : 8:30 AM" at bounding box center [446, 287] width 501 height 19
copy p "🕘 Drop Of f : 8:30 AM"
click at [438, 253] on p "🕘 Camp hours: 9:00 AM – 4:00 PM" at bounding box center [446, 254] width 501 height 19
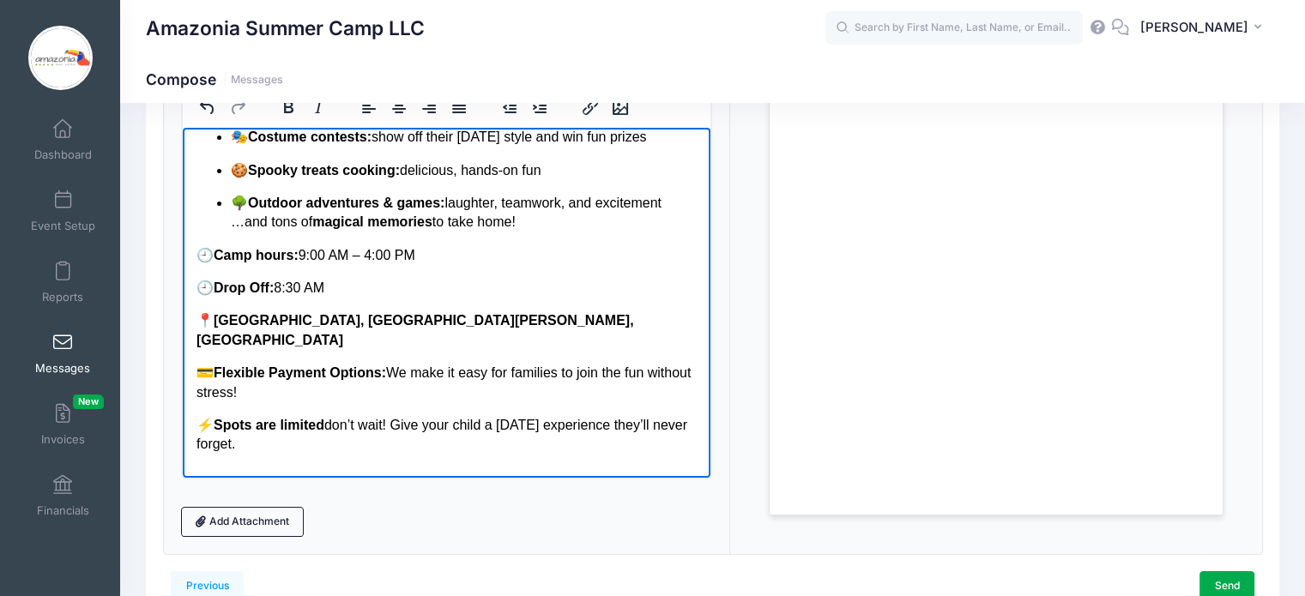
click at [540, 221] on p "🌳 Outdoor adventures & games: laughter, teamwork, and excitement …and tons of m…" at bounding box center [463, 212] width 467 height 39
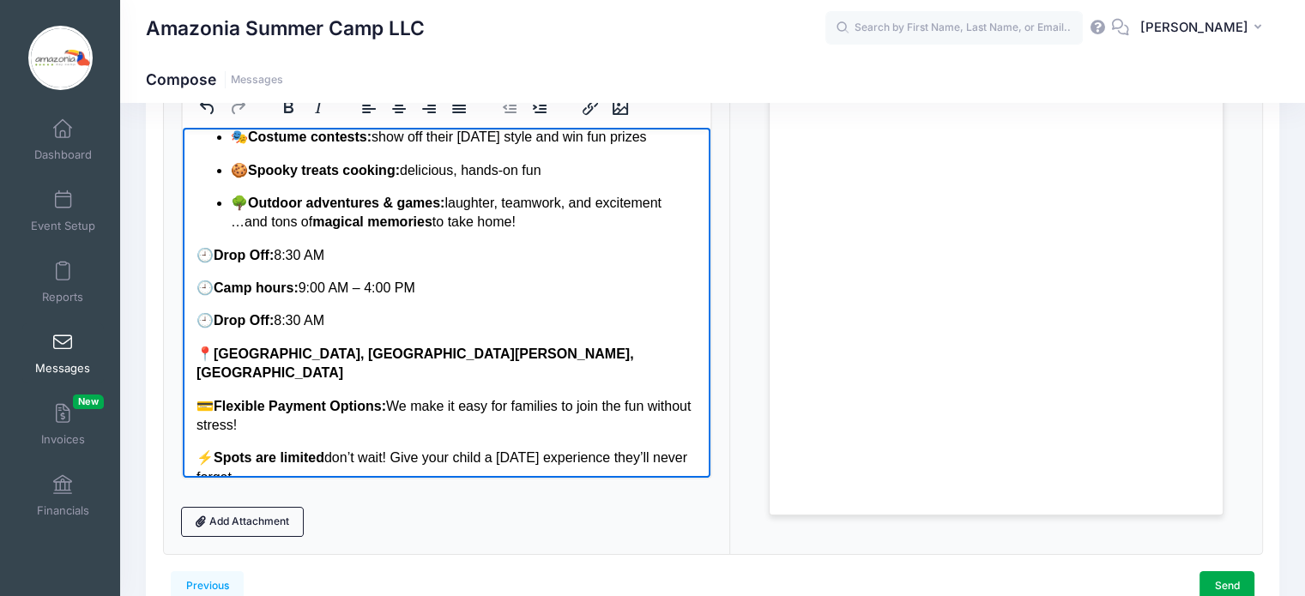
drag, startPoint x: 353, startPoint y: 327, endPoint x: 194, endPoint y: 323, distance: 158.8
click at [194, 323] on html "Dear Amazonia Families, Halloween fun is almost here, and we can’t wait to see …" at bounding box center [446, 300] width 528 height 818
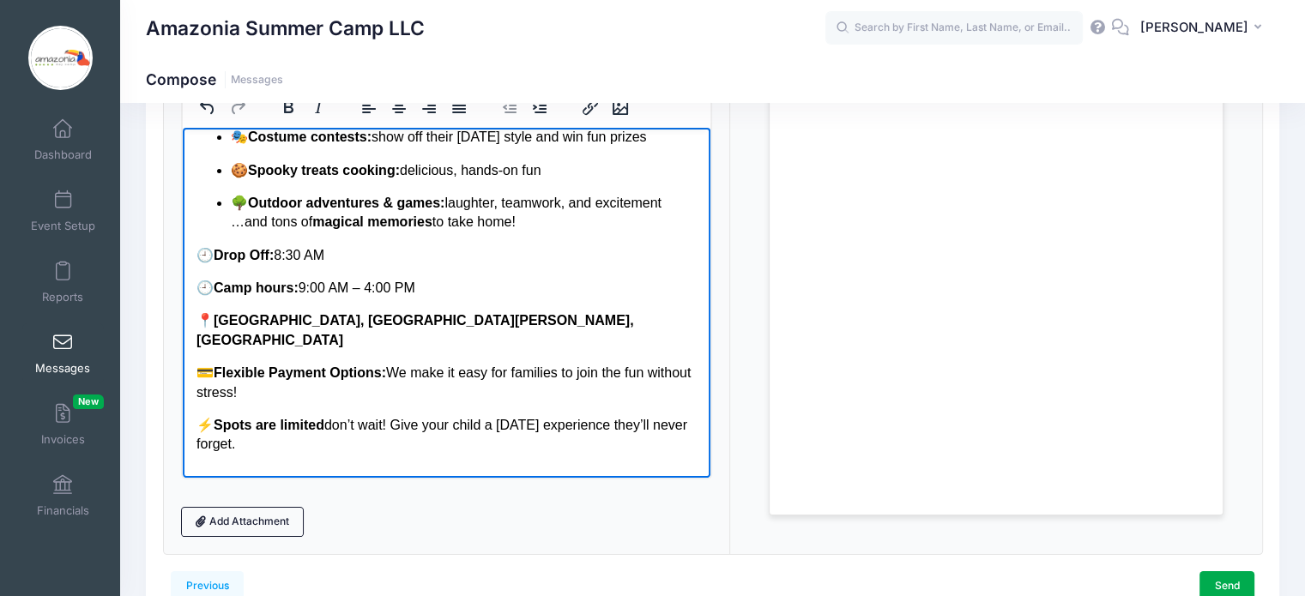
click at [220, 287] on strong "Camp hours:" at bounding box center [255, 287] width 85 height 15
drag, startPoint x: 217, startPoint y: 287, endPoint x: 279, endPoint y: 289, distance: 61.8
click at [279, 289] on p "🕘 Start Camp hours: 9:00 AM – 4:00 PM" at bounding box center [446, 287] width 501 height 19
click at [290, 112] on icon "Bold" at bounding box center [288, 107] width 21 height 21
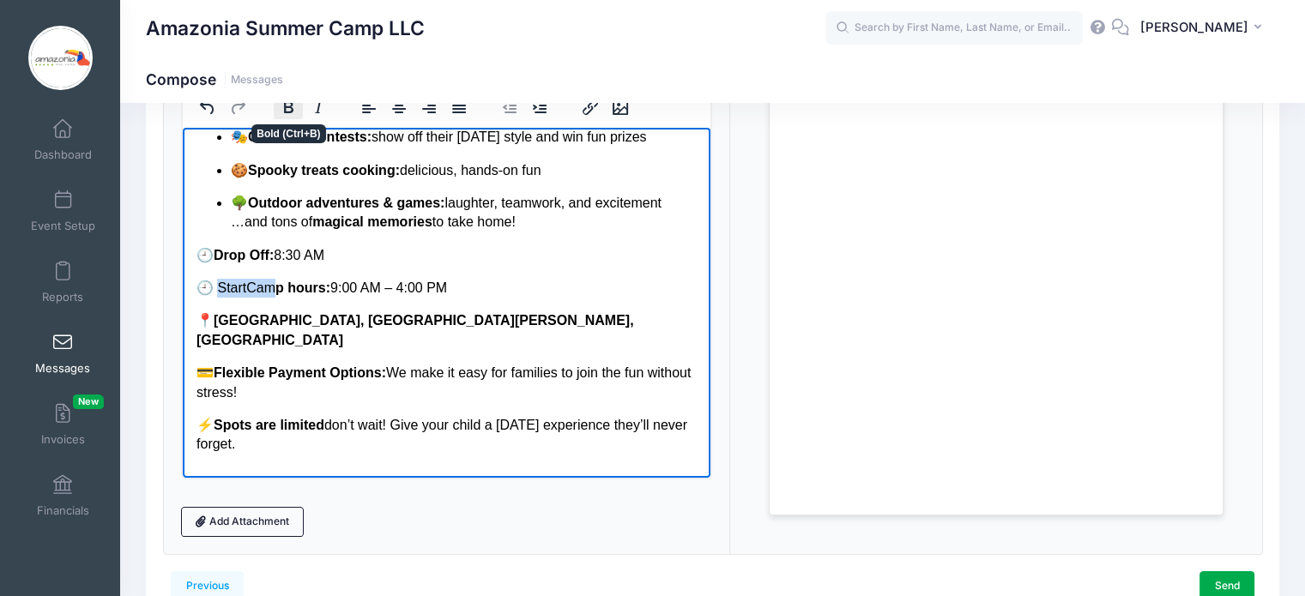
click at [290, 112] on icon "Bold" at bounding box center [288, 107] width 21 height 21
click at [507, 275] on body "Dear Amazonia Families, Halloween fun is almost here, and we can’t wait to see …" at bounding box center [446, 284] width 501 height 758
click at [295, 287] on strong "p hours:" at bounding box center [301, 287] width 55 height 15
click at [391, 291] on strong "p activities hours:" at bounding box center [333, 287] width 118 height 15
drag, startPoint x: 352, startPoint y: 259, endPoint x: 197, endPoint y: 263, distance: 154.5
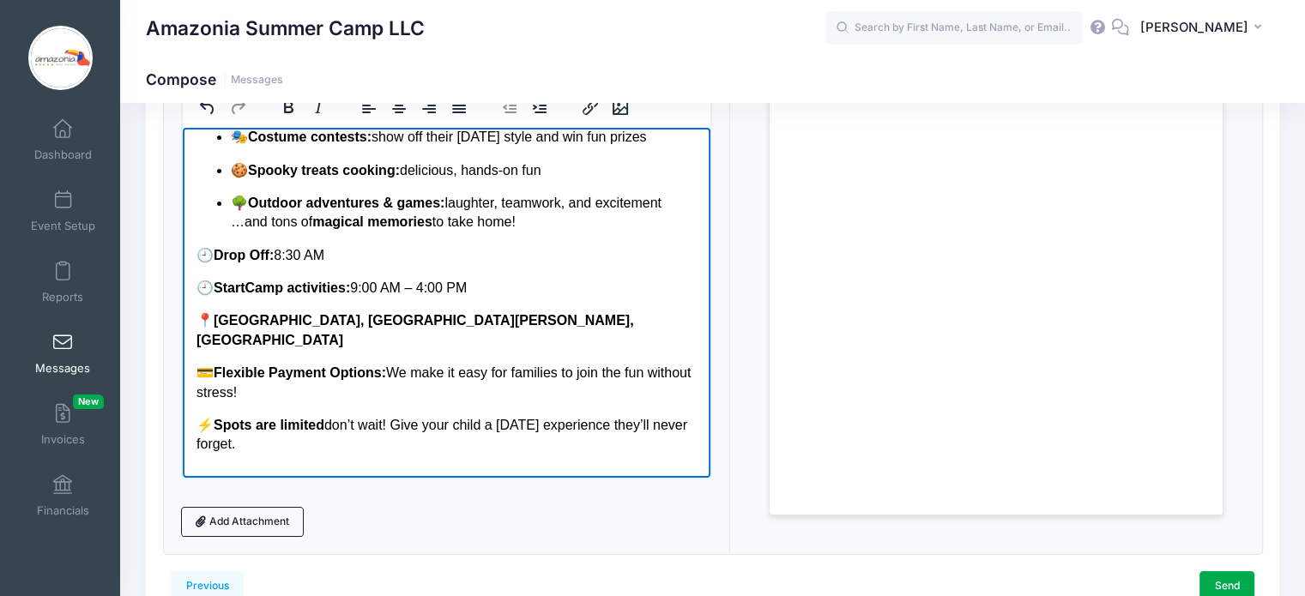
click at [197, 263] on p "🕘 Drop Off: 8:30 AM" at bounding box center [446, 254] width 501 height 19
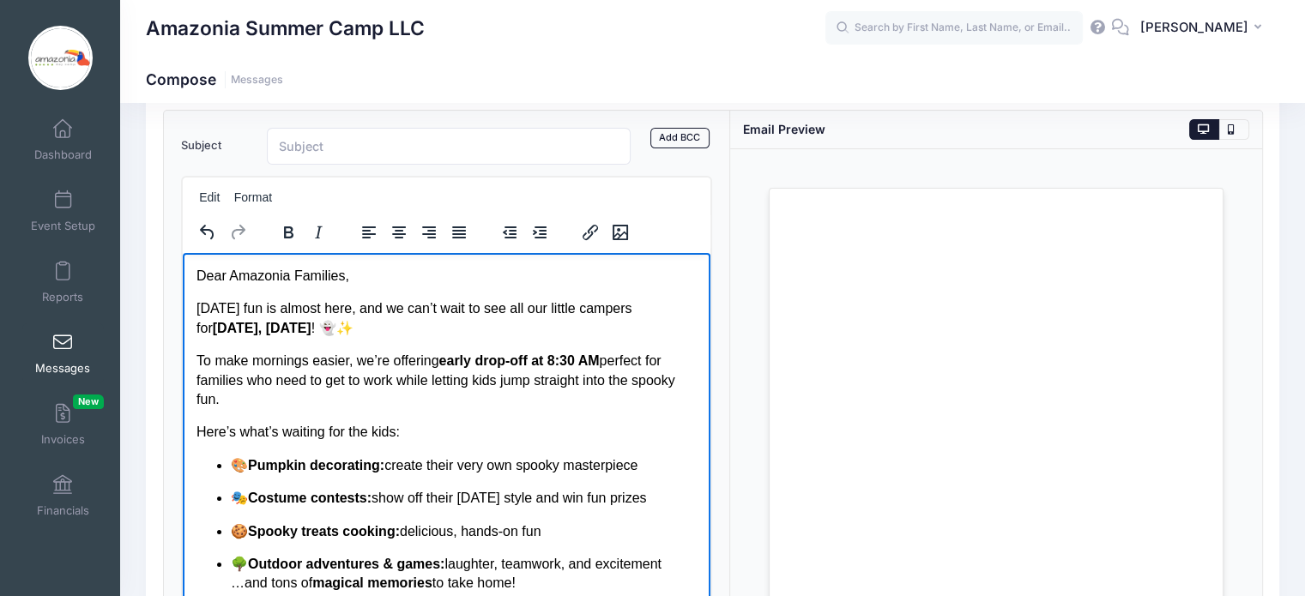
scroll to position [72, 0]
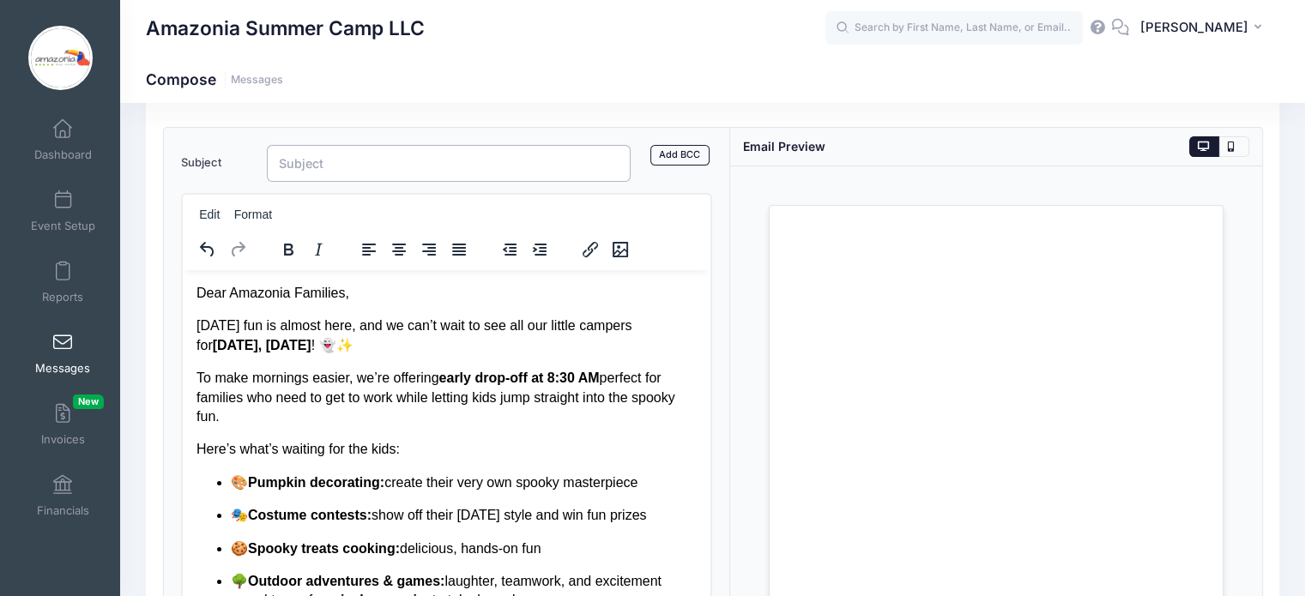
click at [377, 166] on input "Subject" at bounding box center [449, 163] width 365 height 37
paste input "🎃 Don’t Miss Out! Halloween Day Camp + Early Drop-Off 🎉"
click at [280, 163] on input "🎃 Don’t Miss Out! Halloween Day Camp + Early Drop-Off 🎉" at bounding box center [449, 163] width 365 height 37
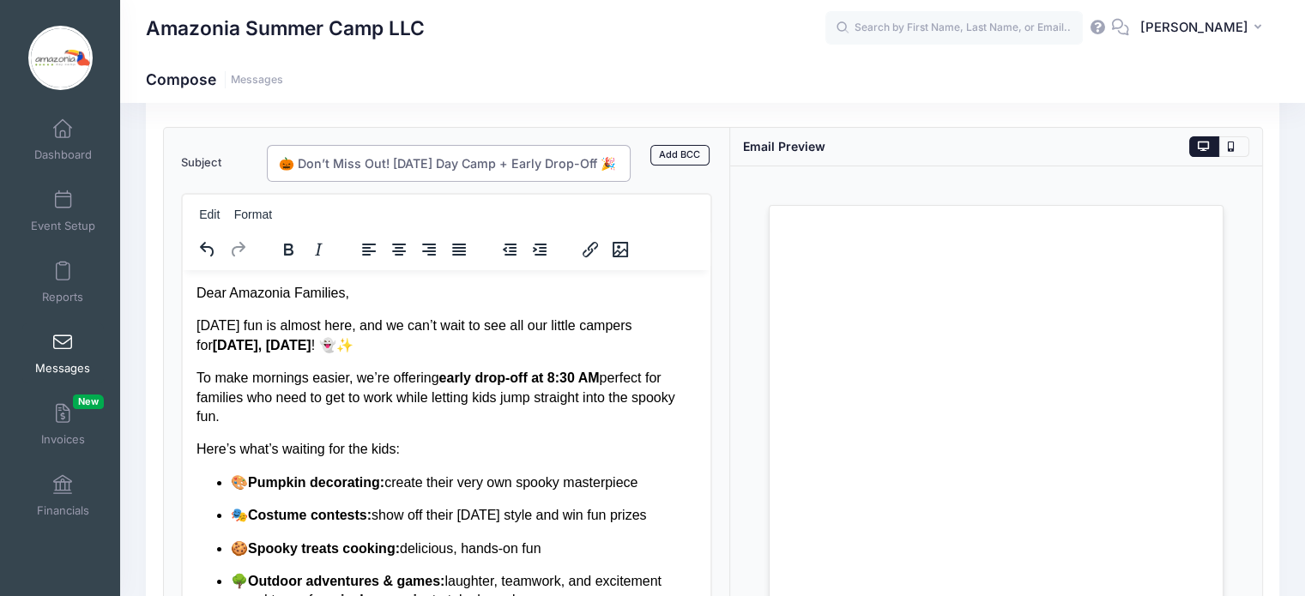
type input "🎃 Don’t Miss Out! Halloween Day Camp + Early Drop-Off 🎉"
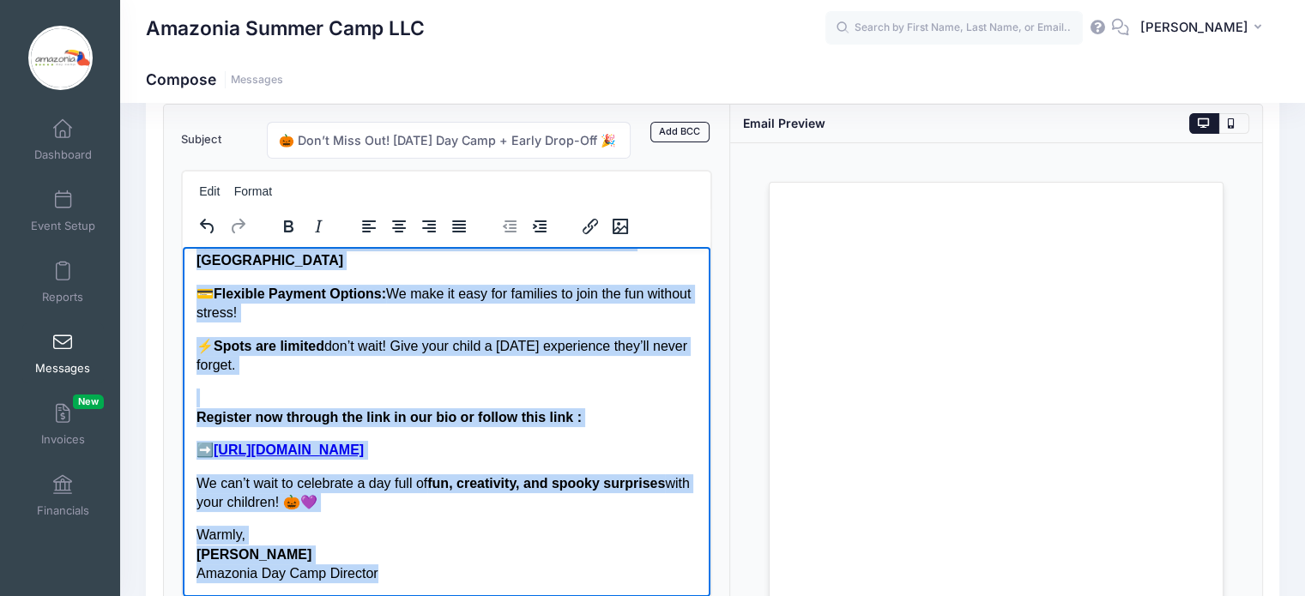
scroll to position [305, 0]
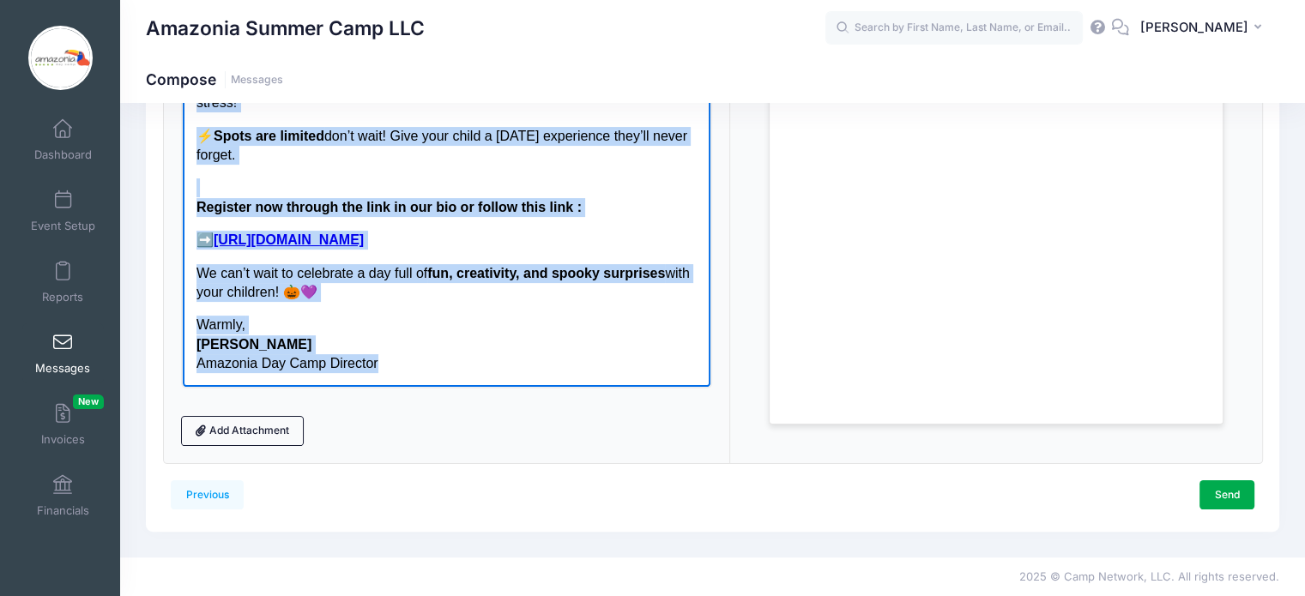
drag, startPoint x: 196, startPoint y: 60, endPoint x: 516, endPoint y: 356, distance: 435.9
click at [516, 356] on body "Dear Amazonia Families, Halloween fun is almost here, and we can’t wait to see …" at bounding box center [446, 10] width 501 height 725
copy body "Dear Amazonia Families, Halloween fun is almost here, and we can’t wait to see …"
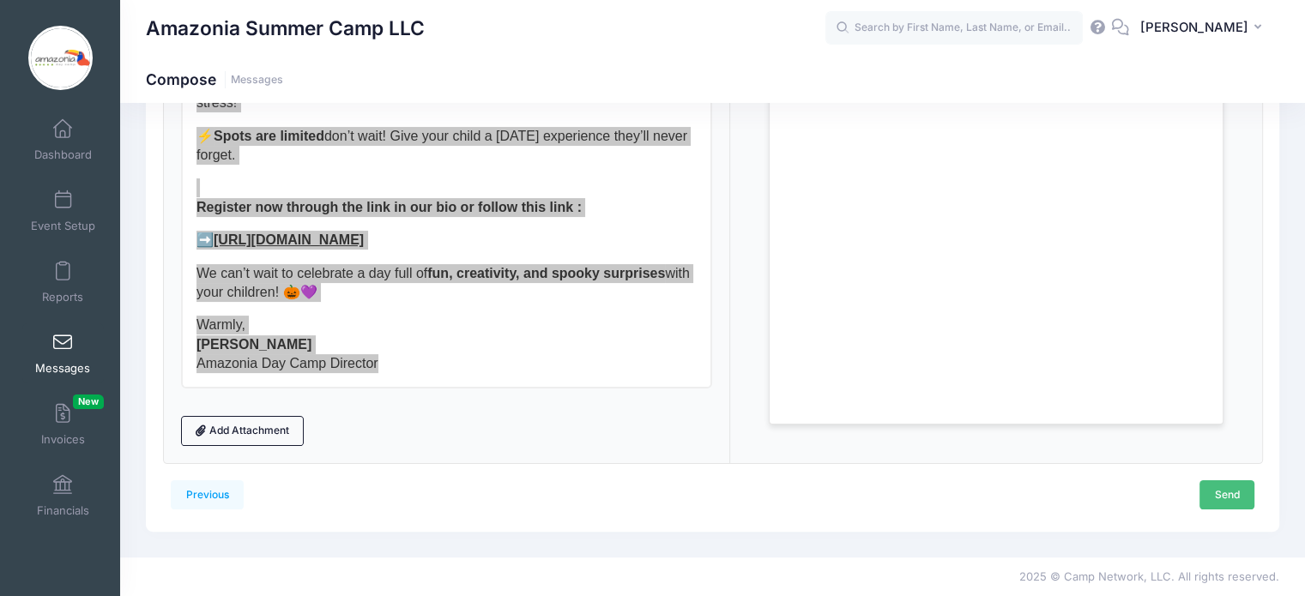
click at [1217, 490] on link "Send" at bounding box center [1226, 494] width 55 height 29
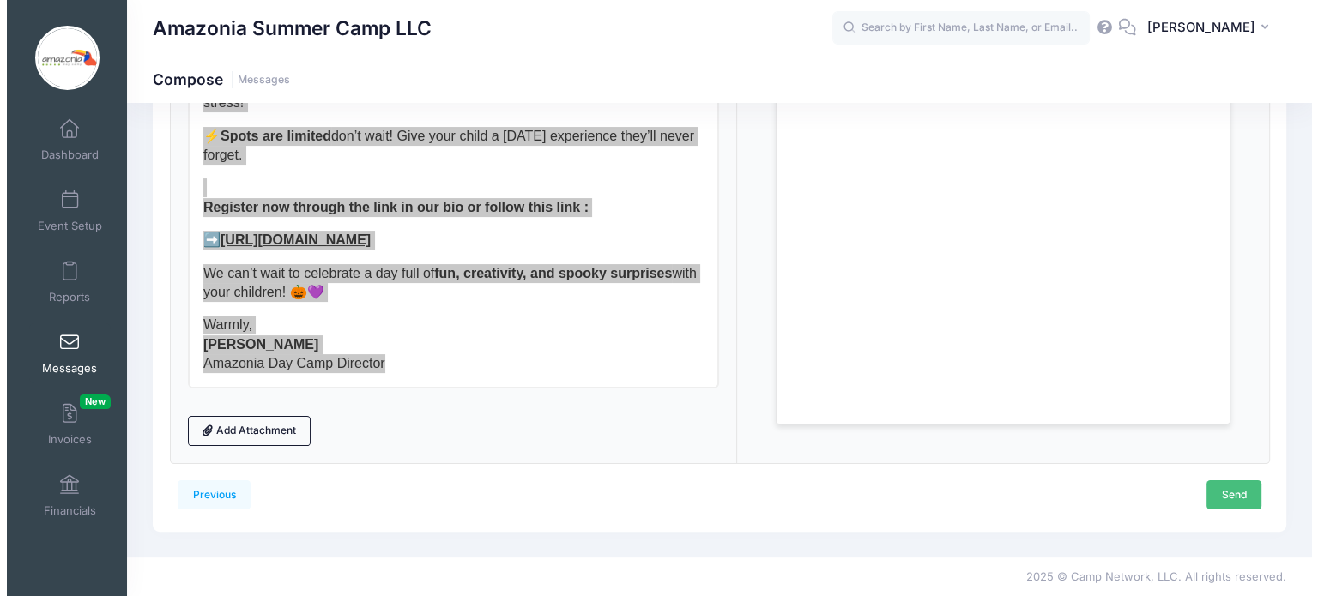
scroll to position [0, 0]
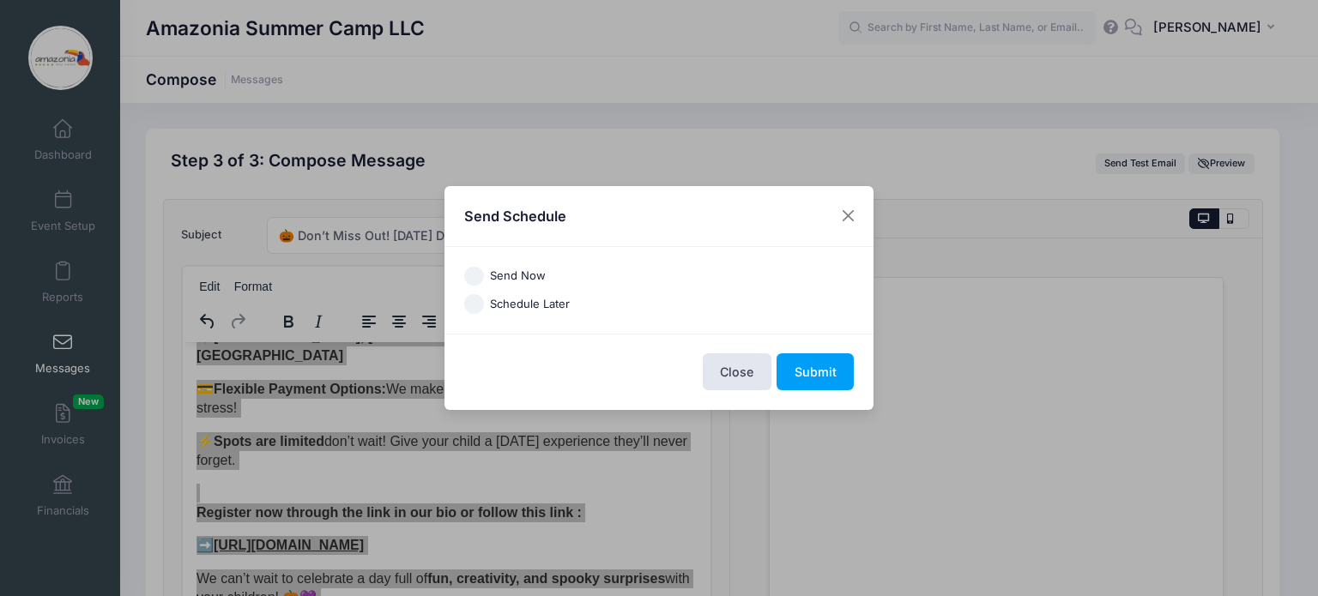
click at [481, 256] on div "Send Now Schedule Later America/New York America/Los Angeles America/Chicago Am…" at bounding box center [658, 290] width 429 height 87
click at [473, 279] on input "Send Now" at bounding box center [474, 277] width 20 height 20
radio input "true"
click at [816, 361] on button "Submit" at bounding box center [814, 371] width 77 height 37
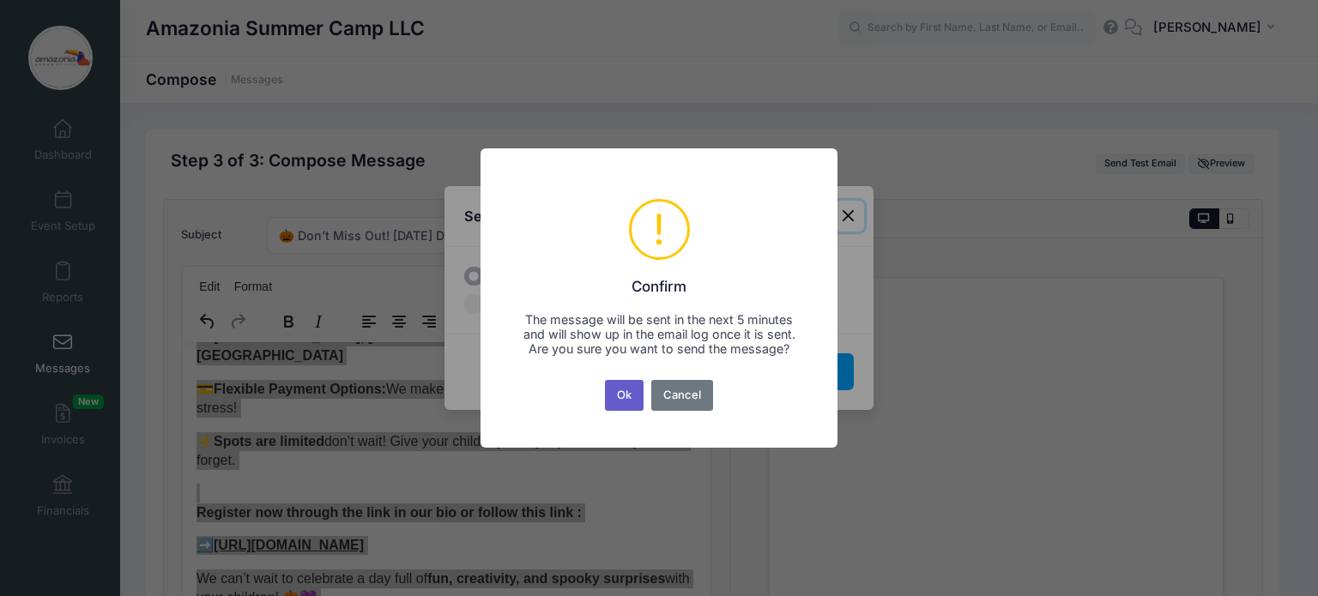
click at [634, 397] on button "Ok" at bounding box center [624, 395] width 39 height 31
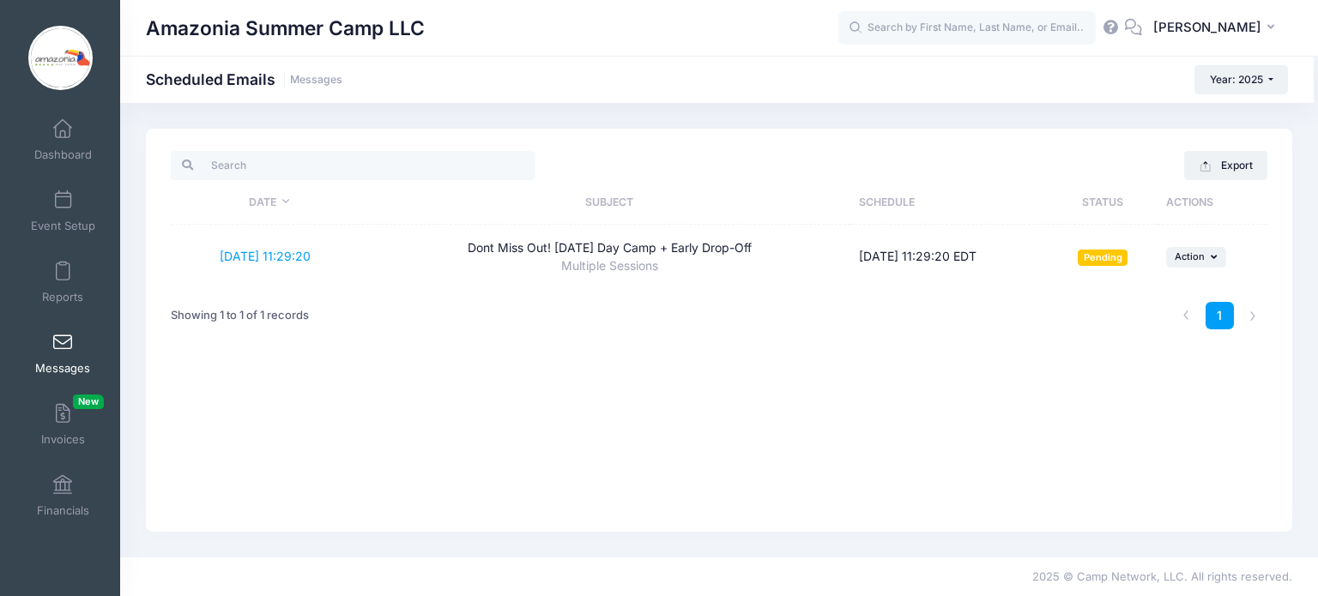
click at [50, 329] on link "Messages" at bounding box center [63, 353] width 82 height 60
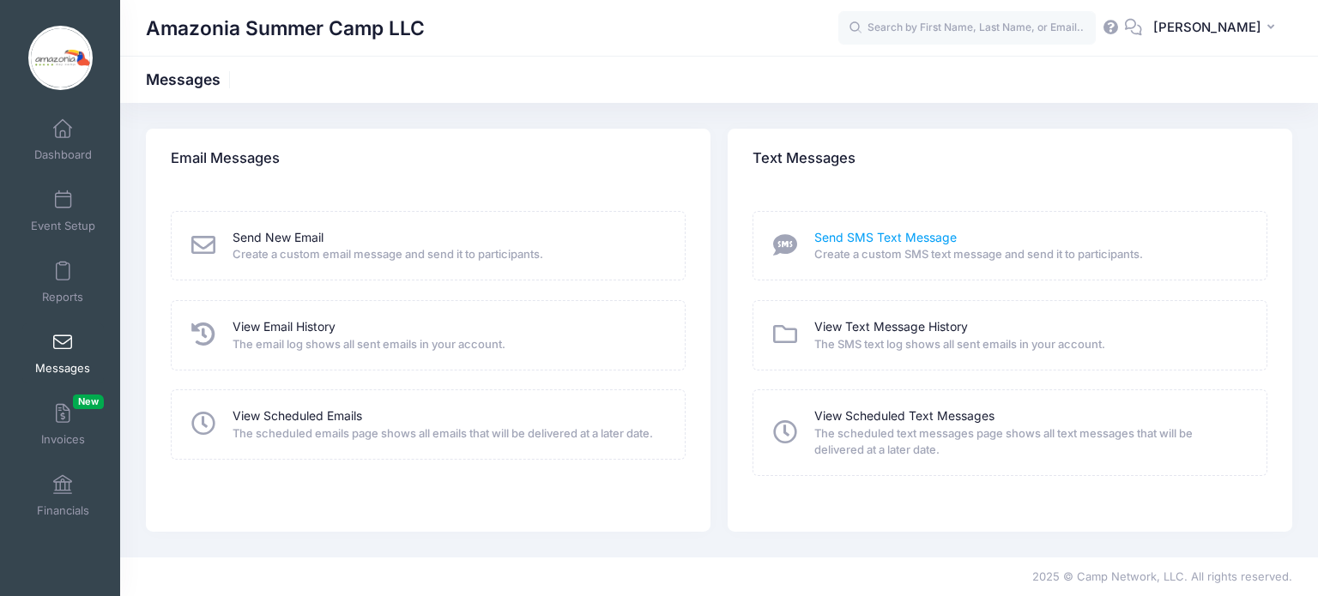
click at [866, 229] on link "Send SMS Text Message" at bounding box center [885, 238] width 142 height 18
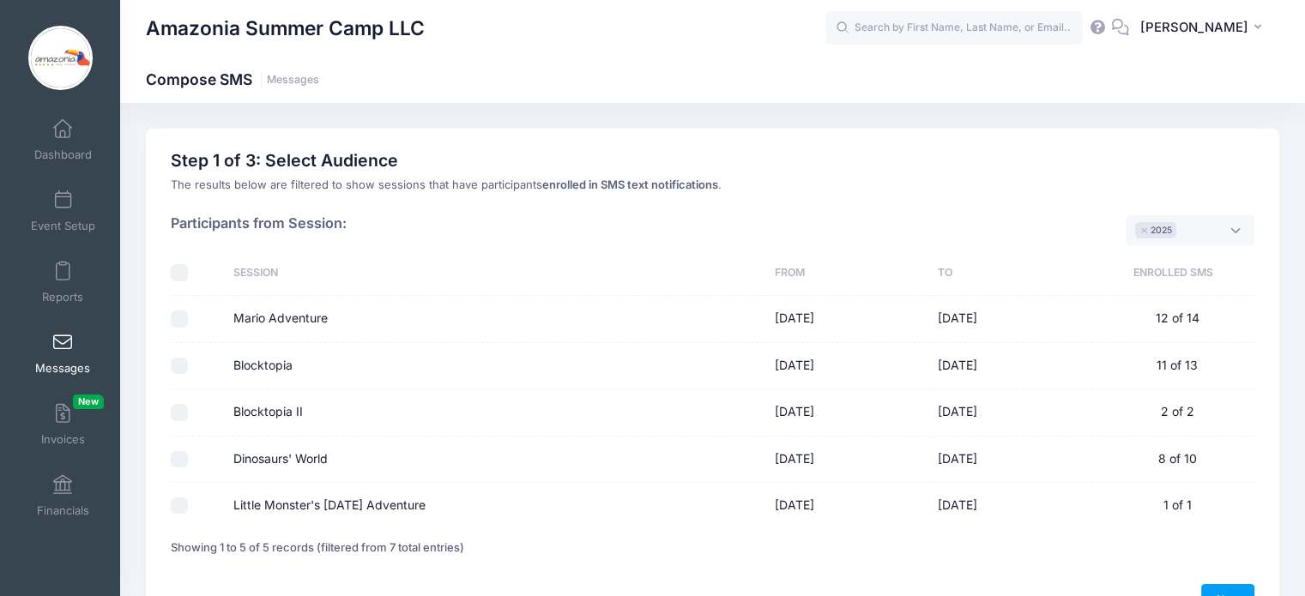
click at [175, 328] on td at bounding box center [198, 319] width 54 height 46
click at [177, 322] on input "Mario Adventure" at bounding box center [179, 319] width 17 height 17
checkbox input "true"
click at [180, 376] on td at bounding box center [198, 366] width 54 height 46
click at [175, 366] on input "Blocktopia" at bounding box center [179, 366] width 17 height 17
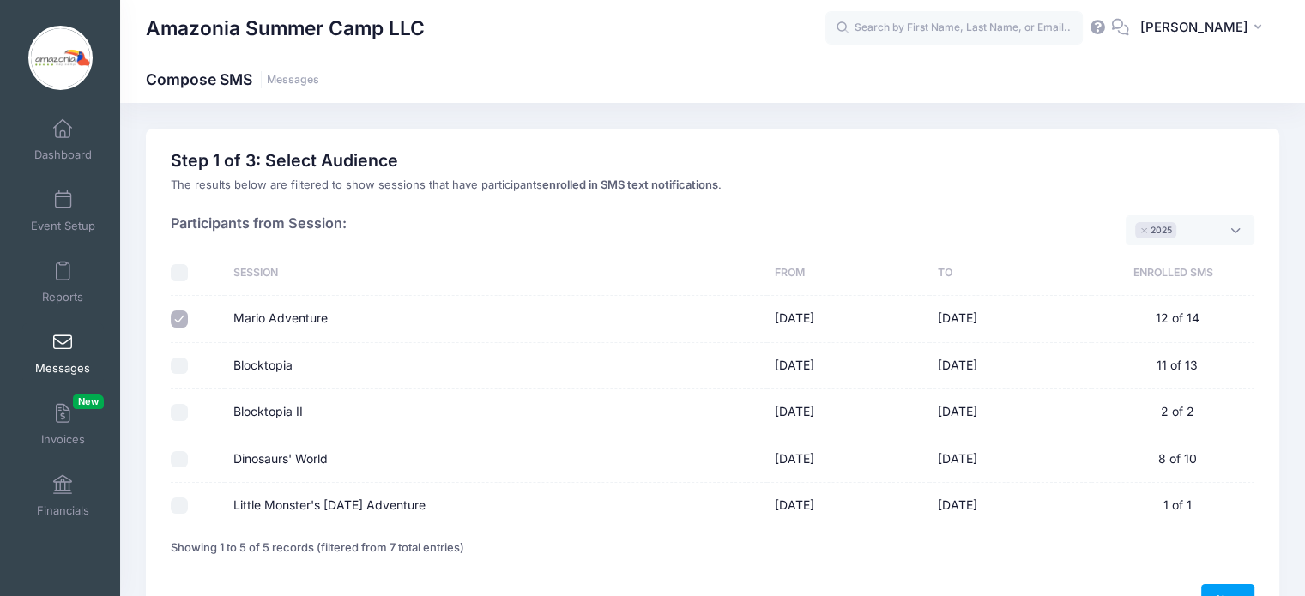
checkbox input "true"
click at [177, 416] on input "Blocktopia II" at bounding box center [179, 412] width 17 height 17
checkbox input "true"
click at [1293, 311] on div "Previous Next Step 1 of 4: Message Type Audience Roster Compose Step 1 of 3: Se…" at bounding box center [712, 383] width 1185 height 508
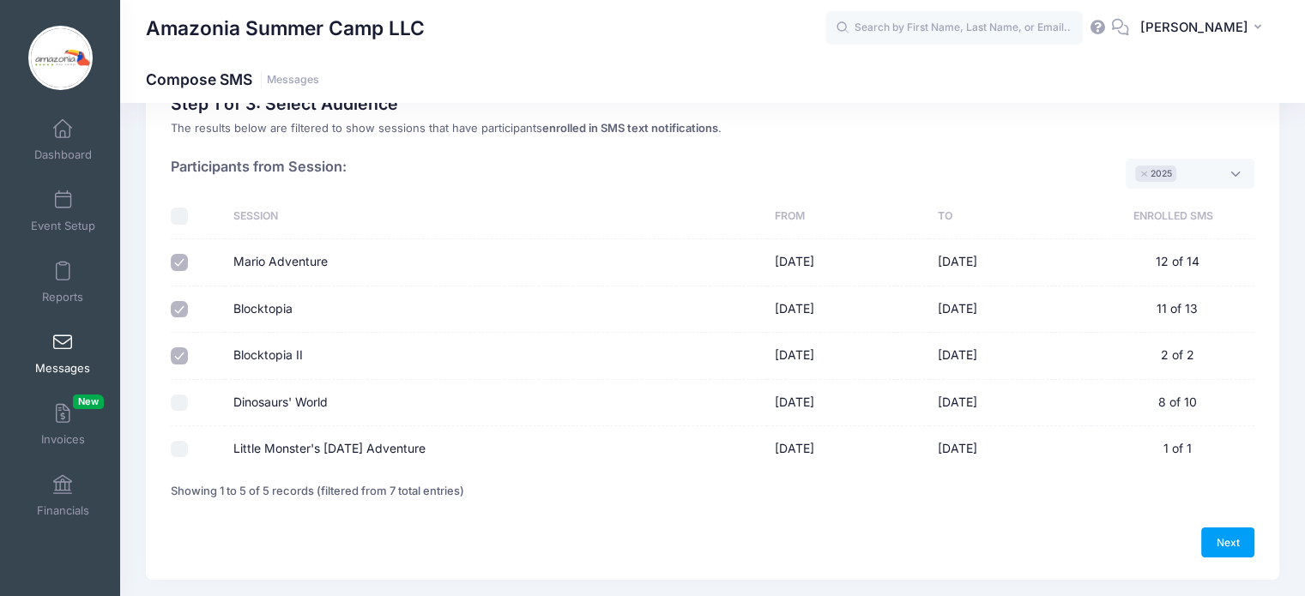
scroll to position [68, 0]
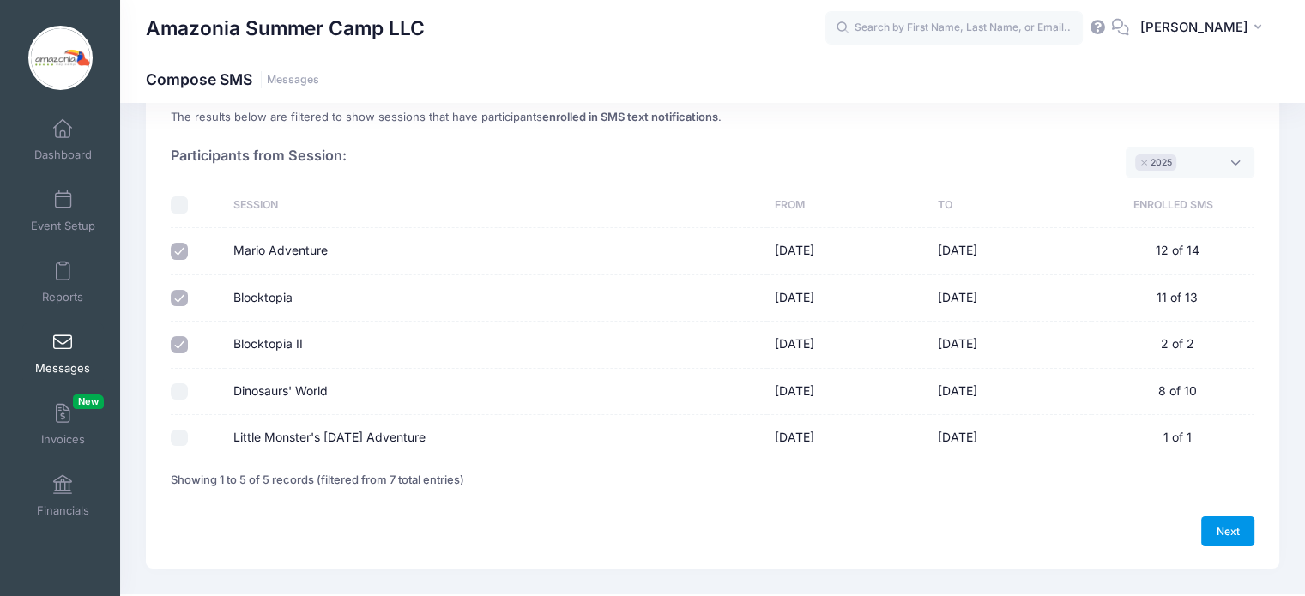
click at [1224, 528] on link "Next" at bounding box center [1227, 530] width 53 height 29
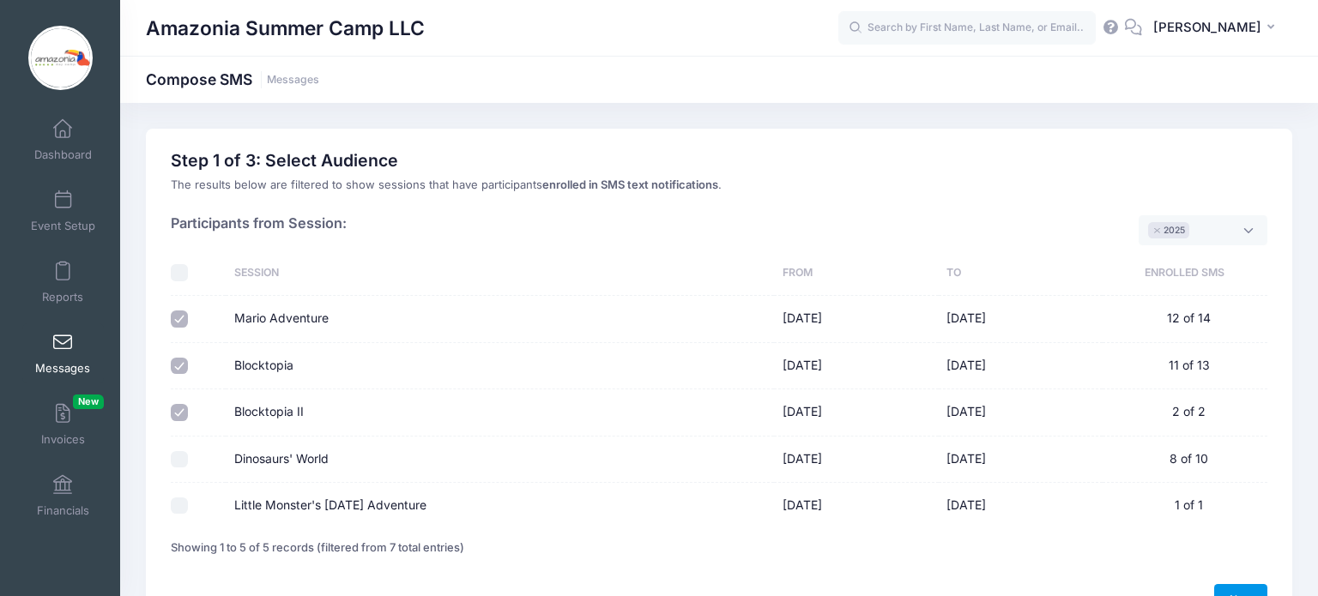
select select "50"
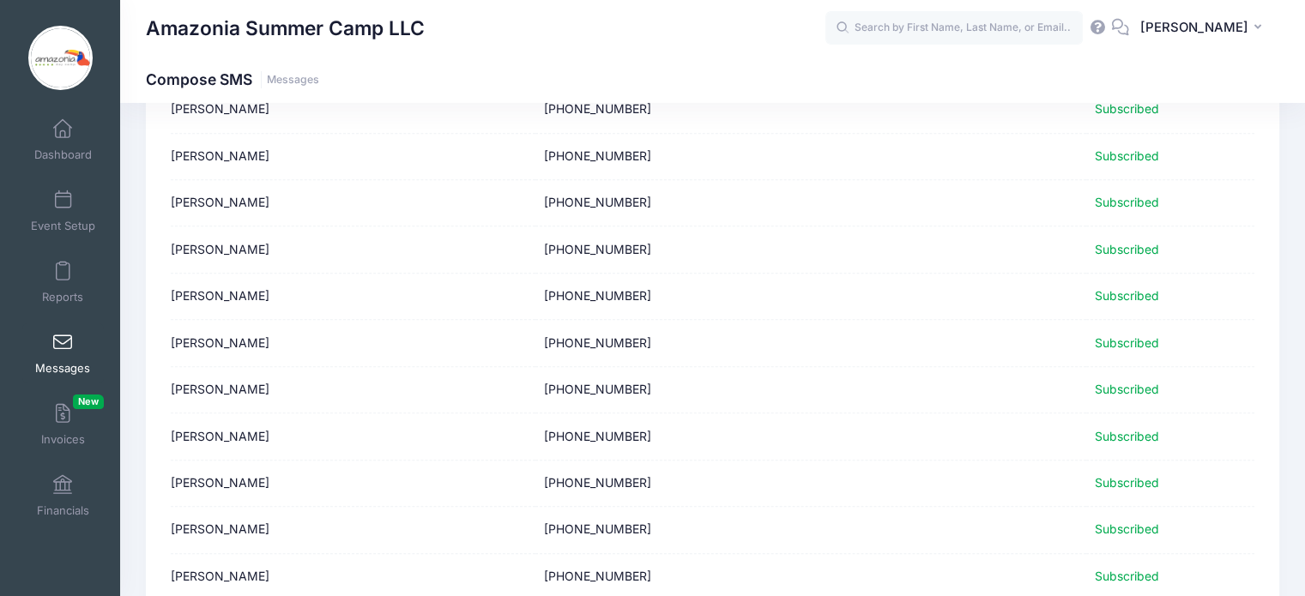
scroll to position [1009, 0]
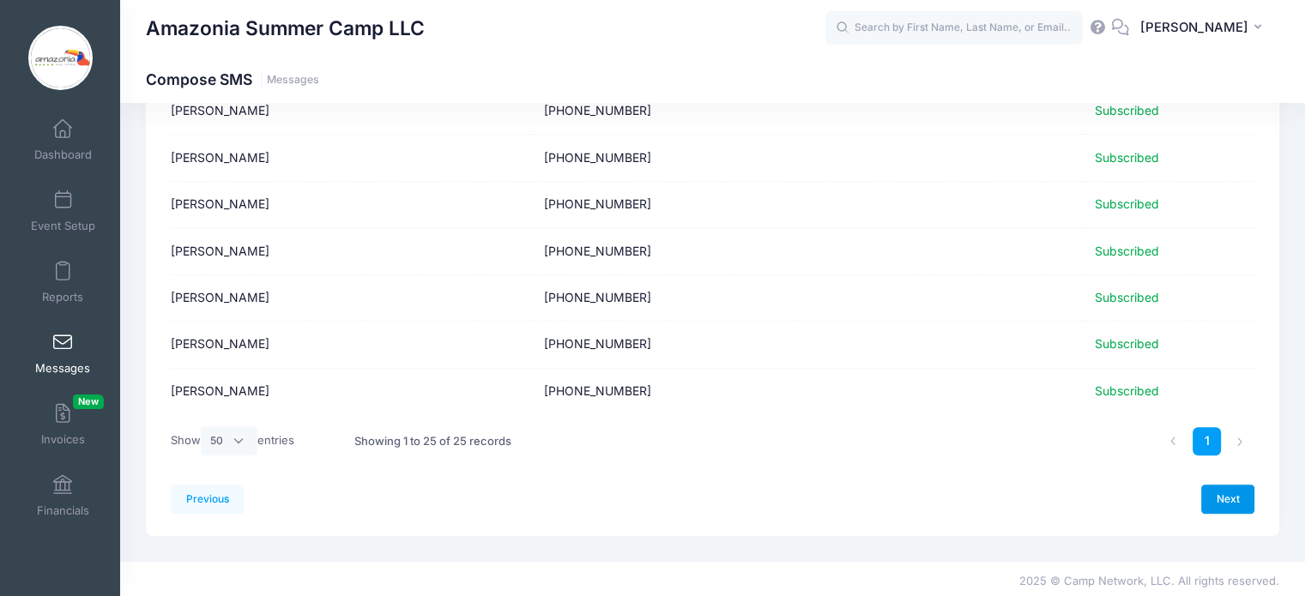
click at [1229, 495] on link "Next" at bounding box center [1227, 499] width 53 height 29
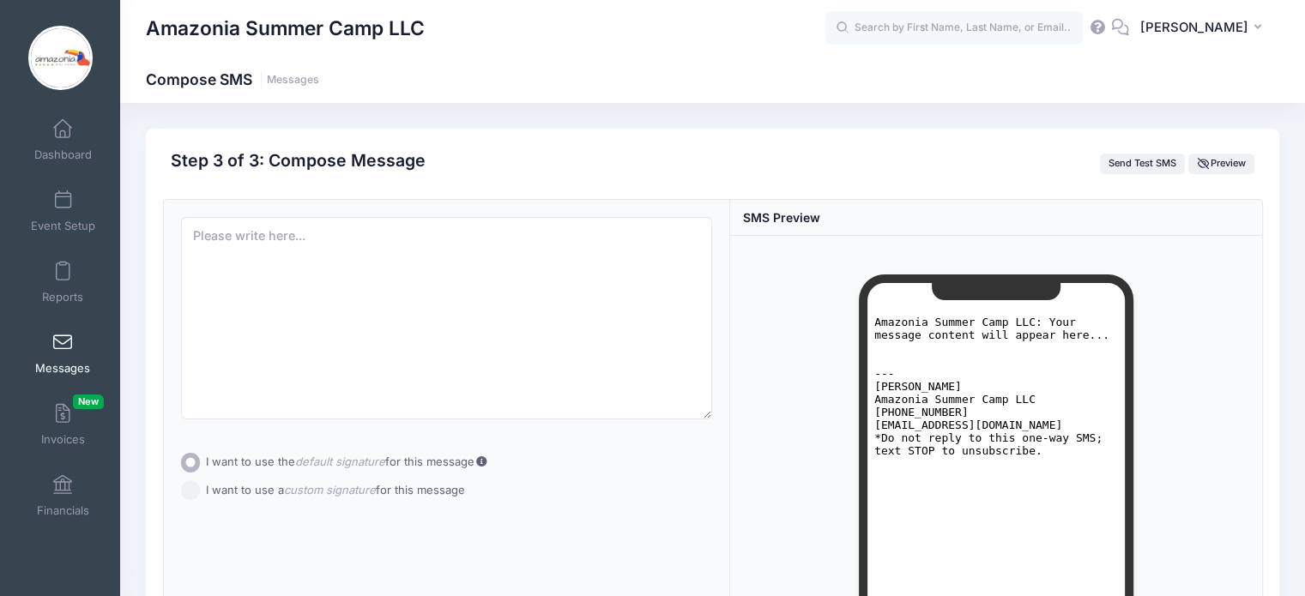
scroll to position [0, 0]
click at [299, 237] on textarea at bounding box center [447, 318] width 532 height 202
paste textarea "🎃👻 Halloween Day Camp is back! Monday, Oct 13 at Powderhorn Lodge, NY. 🕘 Early …"
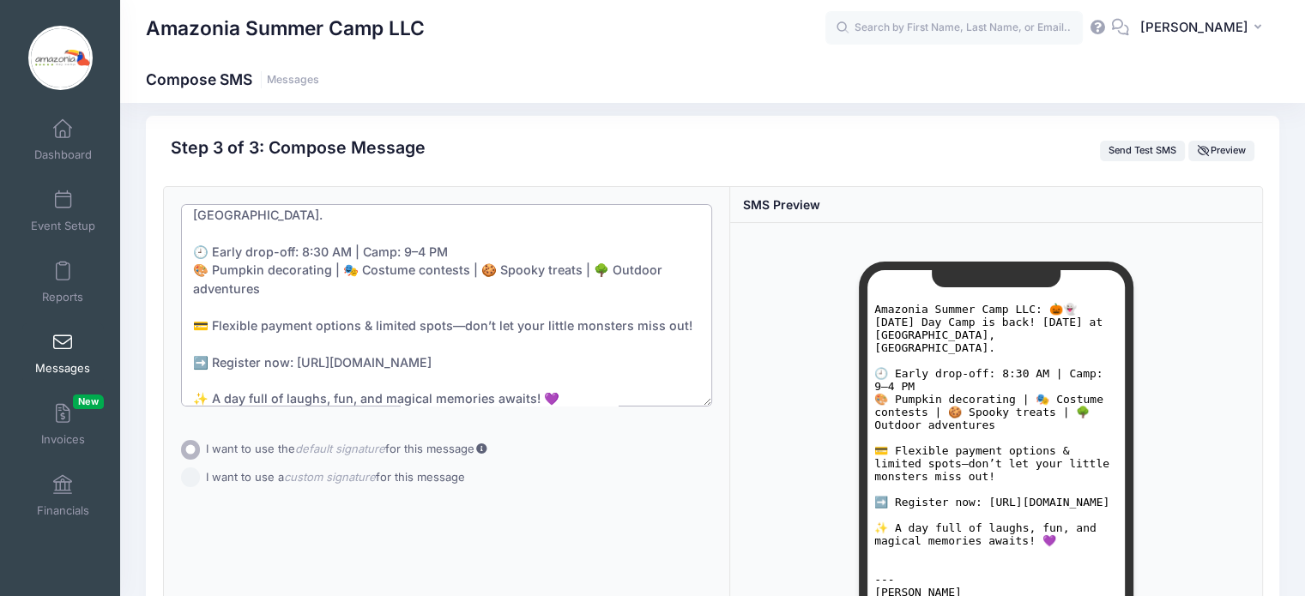
scroll to position [15, 0]
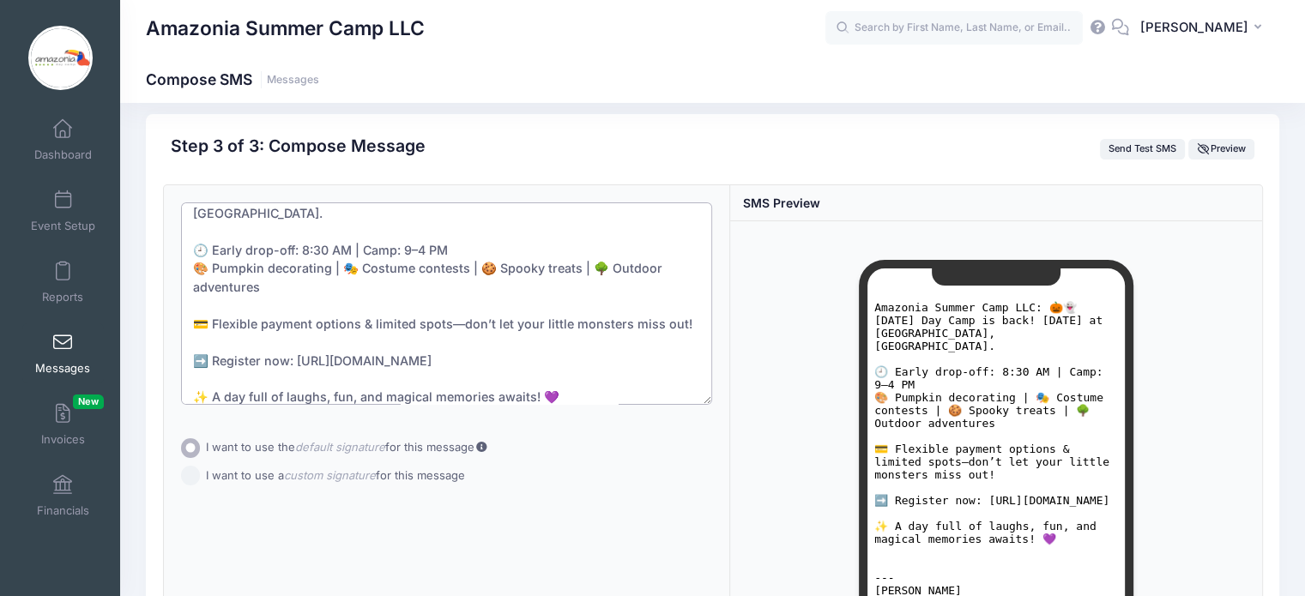
click at [395, 226] on textarea "🎃👻 Halloween Day Camp is back! Monday, Oct 13 at Powderhorn Lodge, NY. 🕘 Early …" at bounding box center [447, 303] width 532 height 202
click at [364, 228] on textarea "🎃👻 Halloween Day Camp is back! Monday, Oct 13 at Powderhorn Lodge, NY. 🕘 Early …" at bounding box center [447, 303] width 532 height 202
click at [271, 271] on textarea "🎃👻 Halloween Day Camp is back! Monday, Oct 13 at Powderhorn Lodge, NY. 🕘 Early …" at bounding box center [447, 303] width 532 height 202
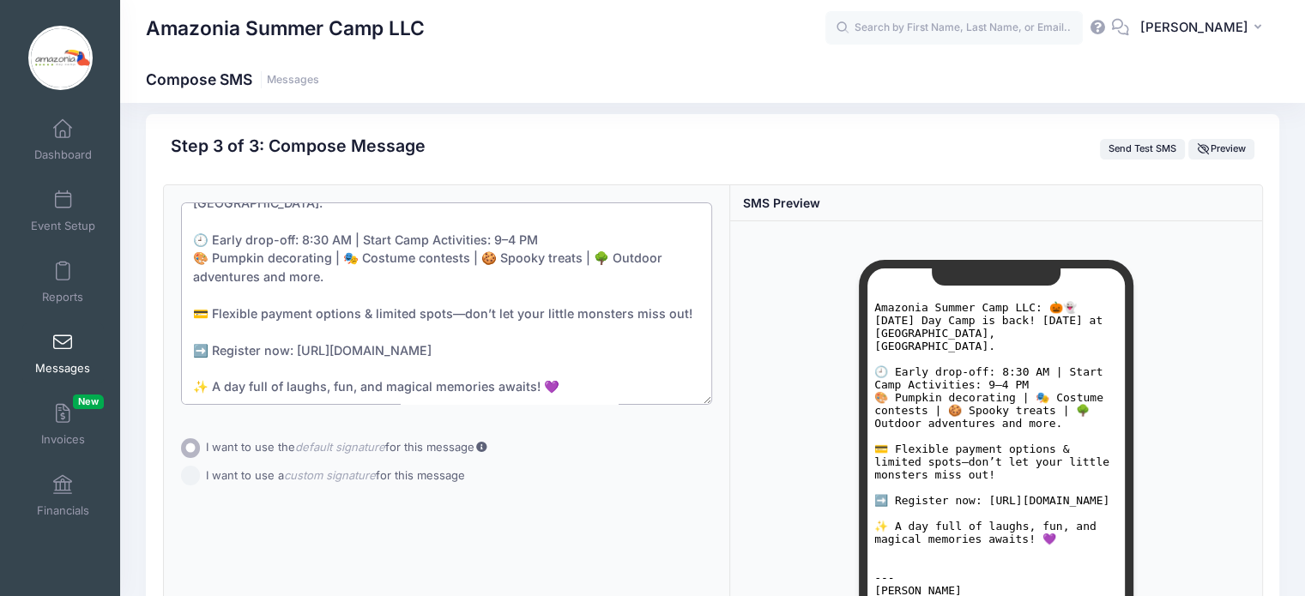
click at [312, 350] on textarea "🎃👻 Halloween Day Camp is back! Monday, Oct 13 at Powderhorn Lodge, NY. 🕘 Early …" at bounding box center [447, 303] width 532 height 202
drag, startPoint x: 294, startPoint y: 326, endPoint x: 309, endPoint y: 353, distance: 31.1
click at [309, 353] on textarea "🎃👻 Halloween Day Camp is back! Monday, Oct 13 at Powderhorn Lodge, NY. 🕘 Early …" at bounding box center [447, 303] width 532 height 202
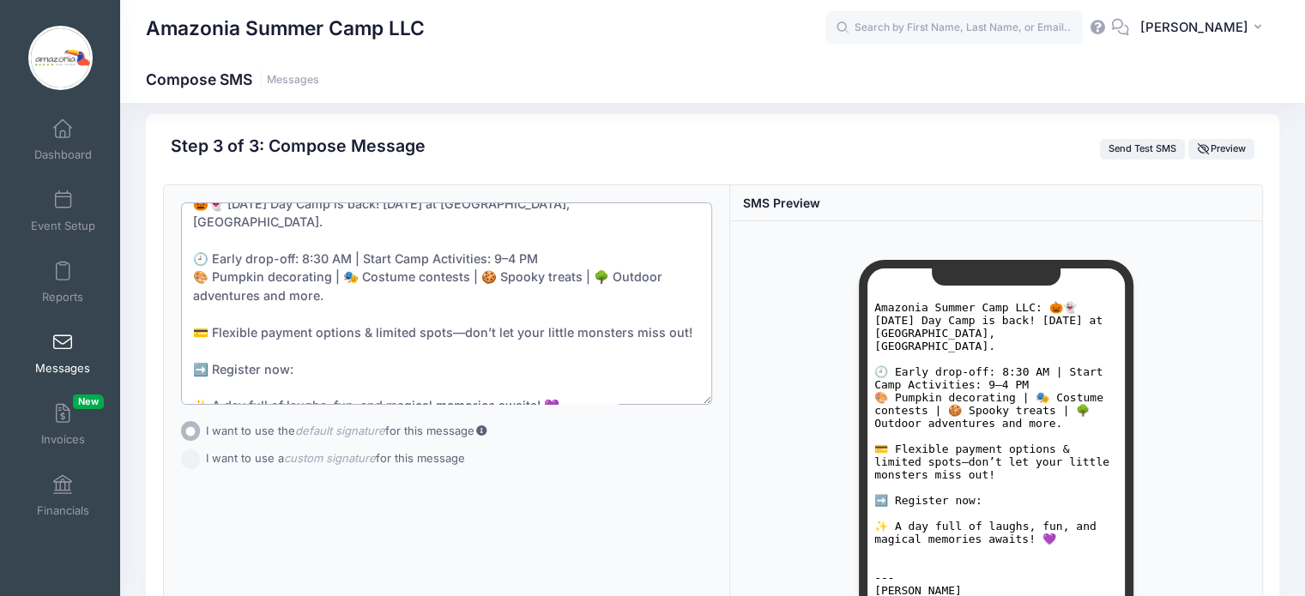
paste textarea "➡️ https://portal.campnetwork.com/Register/Register.php?camp_id=398566"
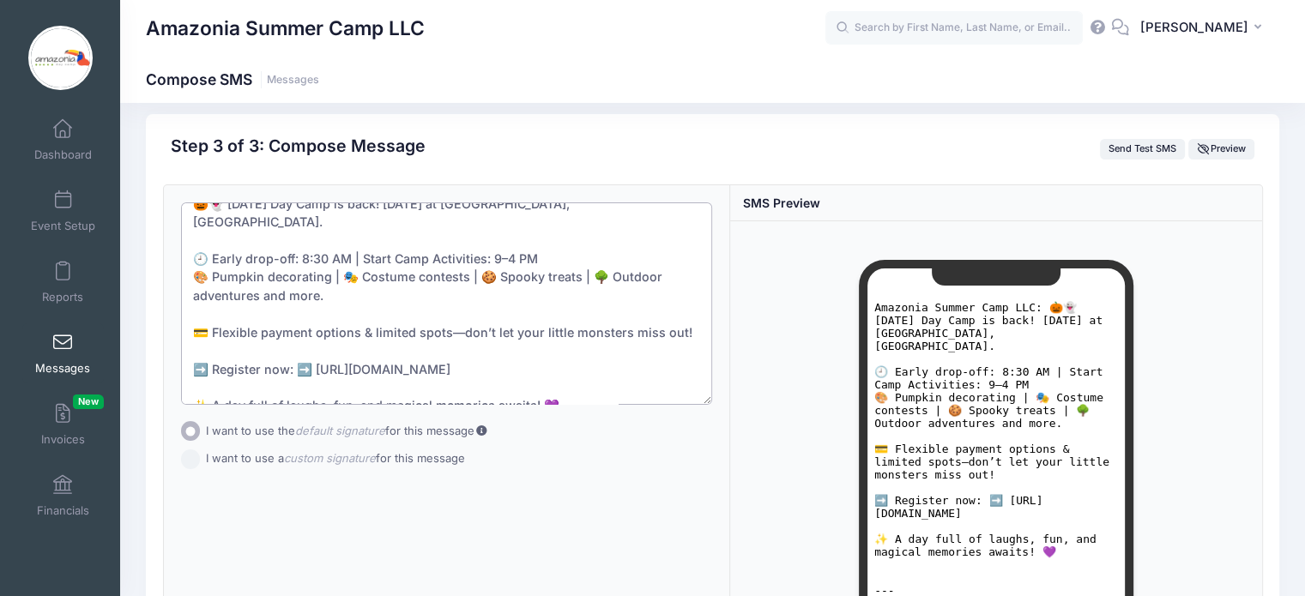
scroll to position [36, 0]
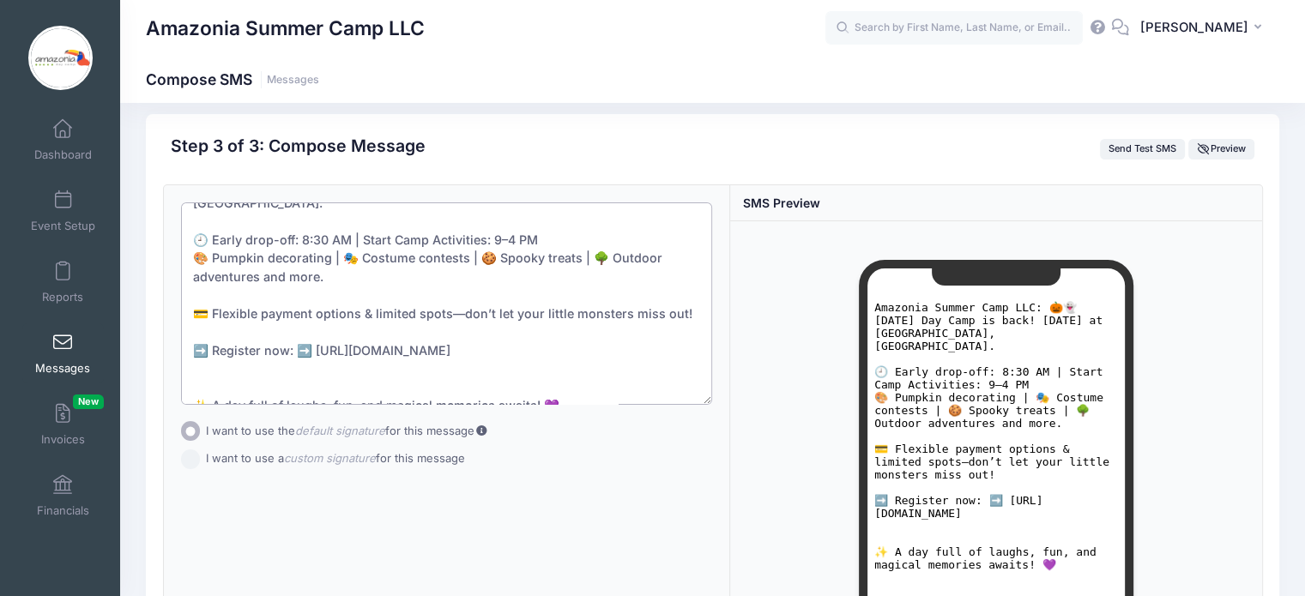
click at [312, 330] on textarea "🎃👻 Halloween Day Camp is back! Monday, Oct 13 at Powderhorn Lodge, NY. 🕘 Early …" at bounding box center [447, 303] width 532 height 202
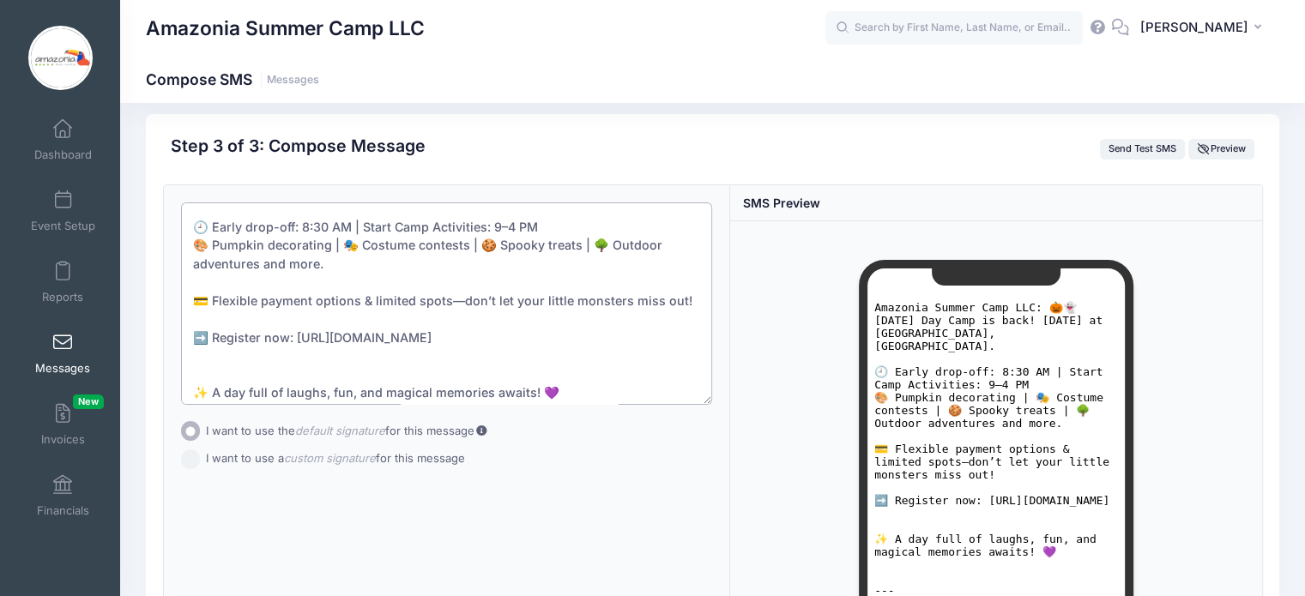
scroll to position [55, 0]
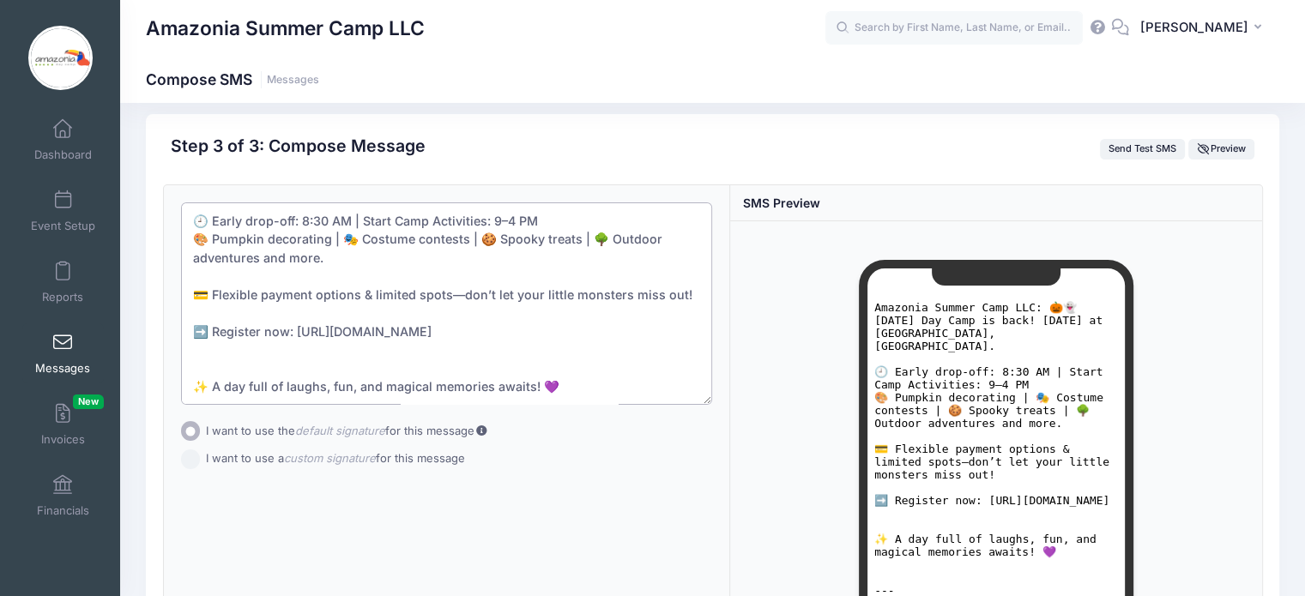
click at [300, 340] on textarea "🎃👻 Halloween Day Camp is back! Monday, Oct 13 at Powderhorn Lodge, NY. 🕘 Early …" at bounding box center [447, 303] width 532 height 202
drag, startPoint x: 319, startPoint y: 335, endPoint x: 285, endPoint y: 311, distance: 42.4
click at [285, 311] on textarea "🎃👻 Halloween Day Camp is back! Monday, Oct 13 at Powderhorn Lodge, NY. 🕘 Early …" at bounding box center [447, 303] width 532 height 202
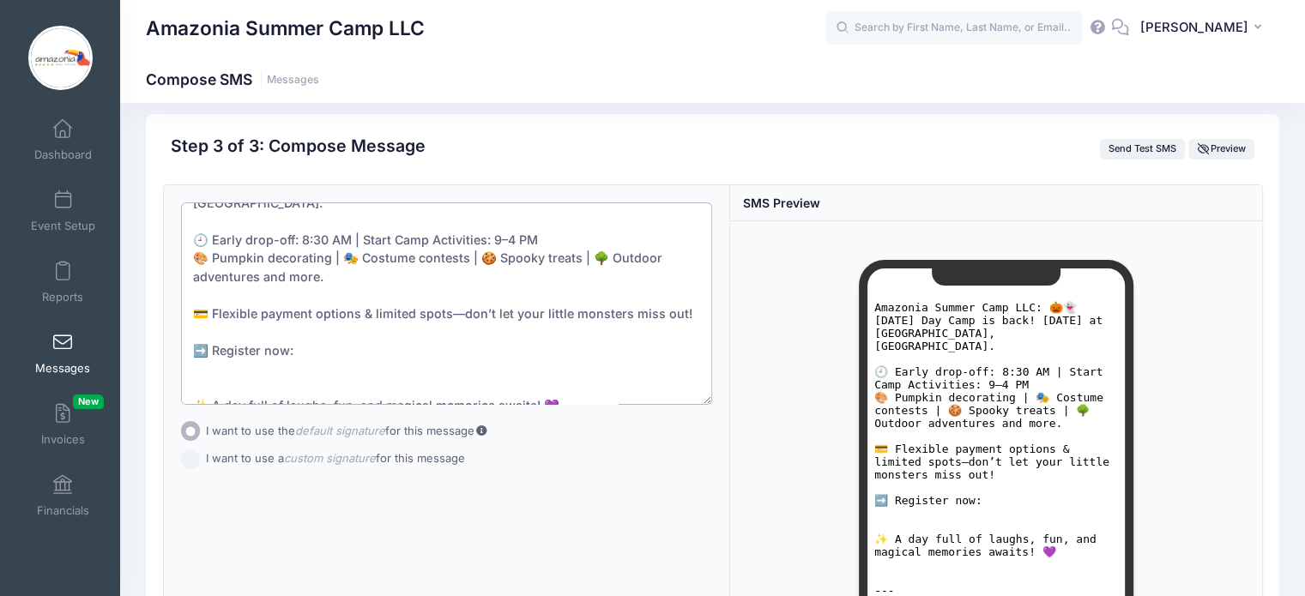
paste textarea "➡️ Register now: https://portal.campnetwork.com/Register/Register.php?camp_id=3…"
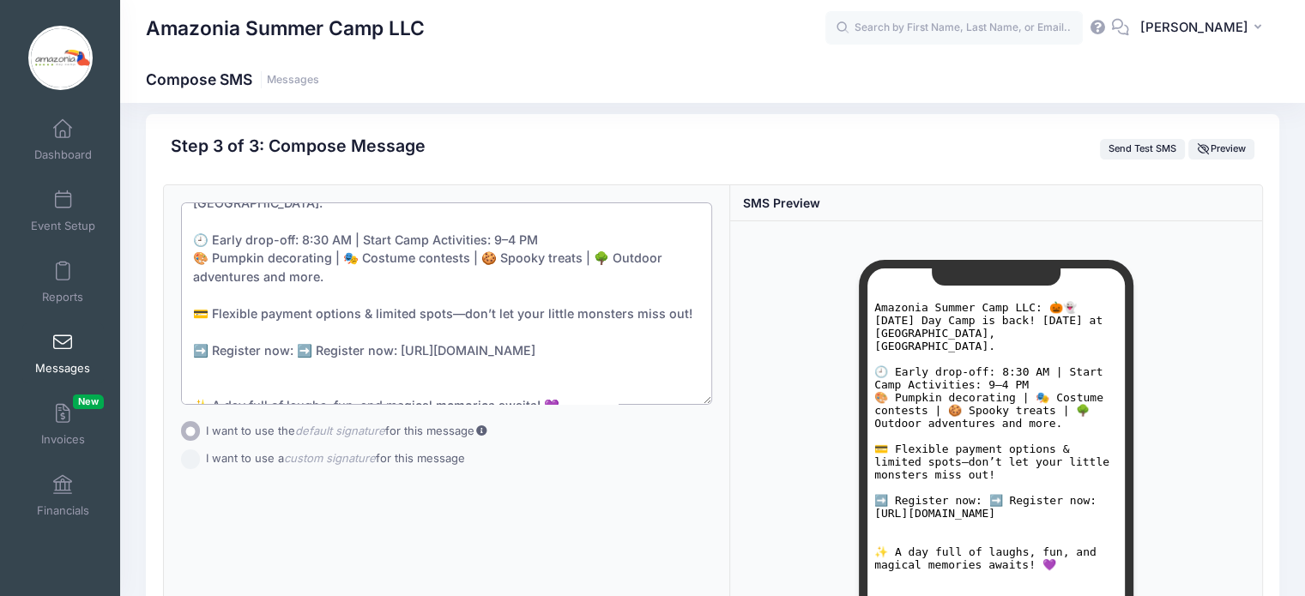
scroll to position [55, 0]
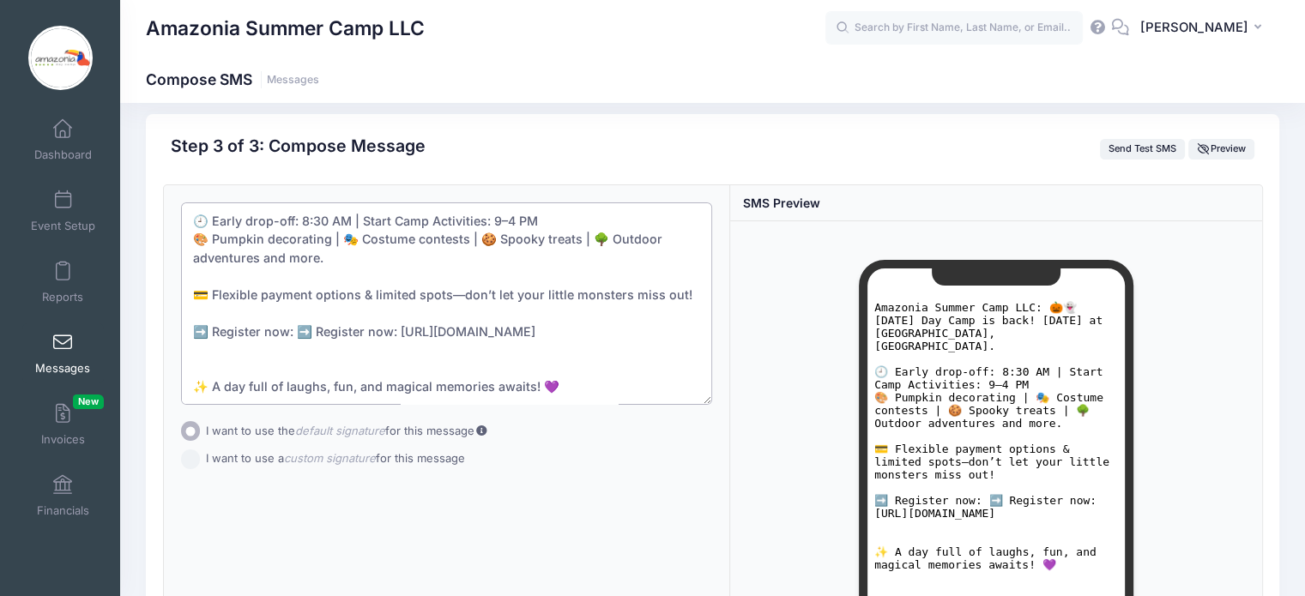
click at [296, 311] on textarea "🎃👻 Halloween Day Camp is back! Monday, Oct 13 at Powderhorn Lodge, NY. 🕘 Early …" at bounding box center [447, 303] width 532 height 202
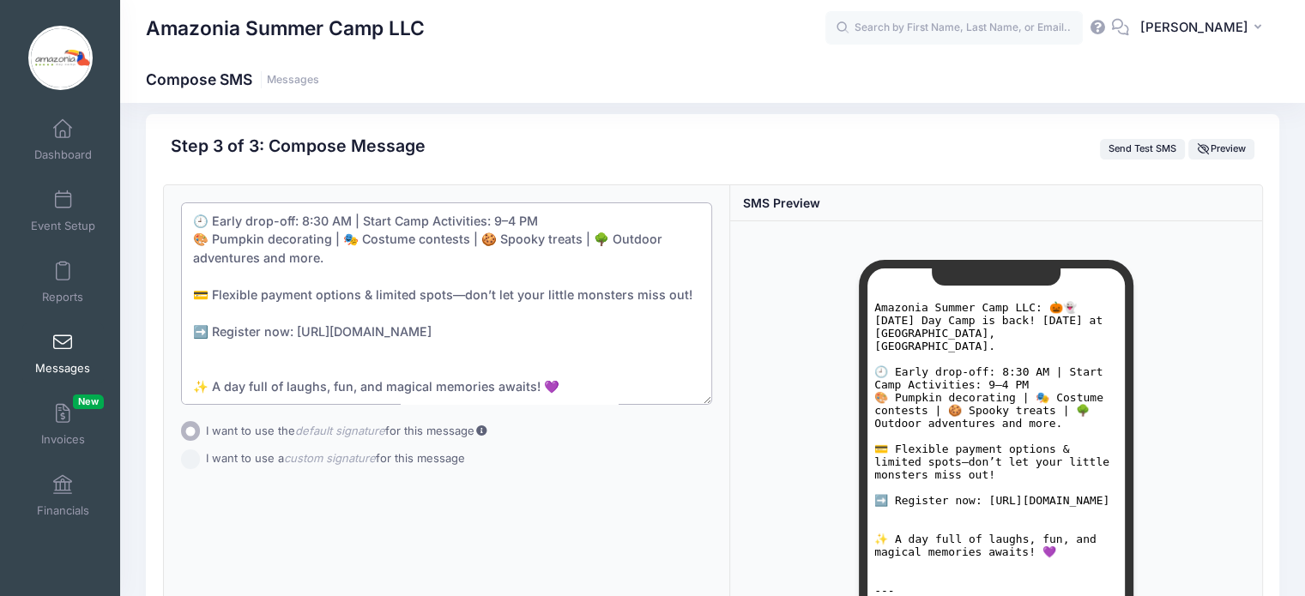
click at [312, 335] on textarea "🎃👻 Halloween Day Camp is back! Monday, Oct 13 at Powderhorn Lodge, NY. 🕘 Early …" at bounding box center [447, 303] width 532 height 202
click at [226, 364] on textarea "🎃👻 Halloween Day Camp is back! Monday, Oct 13 at Powderhorn Lodge, NY. 🕘 Early …" at bounding box center [447, 303] width 532 height 202
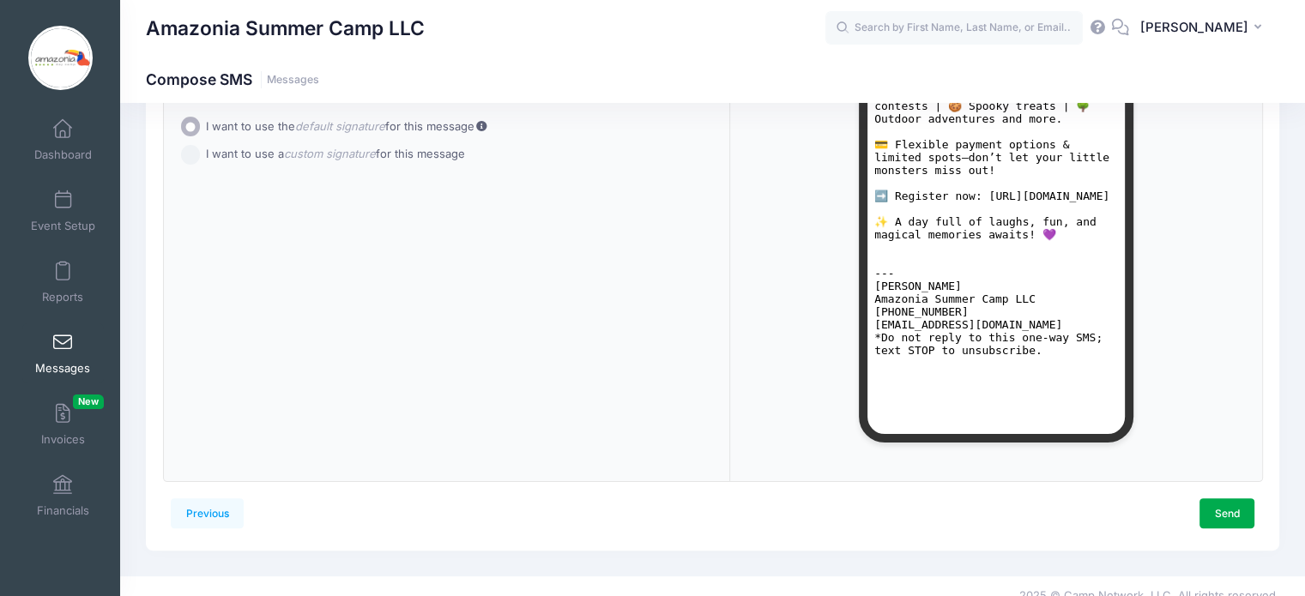
scroll to position [323, 0]
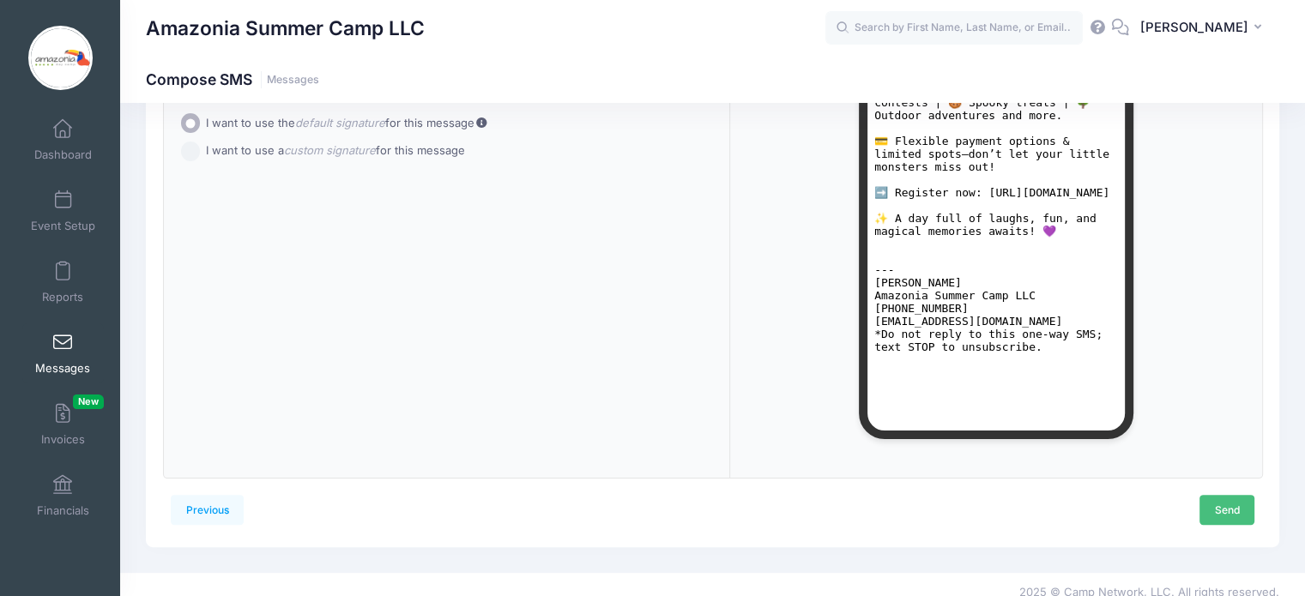
type textarea "🎃👻 Halloween Day Camp is back! Monday, Oct 13 at Powderhorn Lodge, NY. 🕘 Early …"
click at [1226, 510] on link "Send" at bounding box center [1226, 509] width 55 height 29
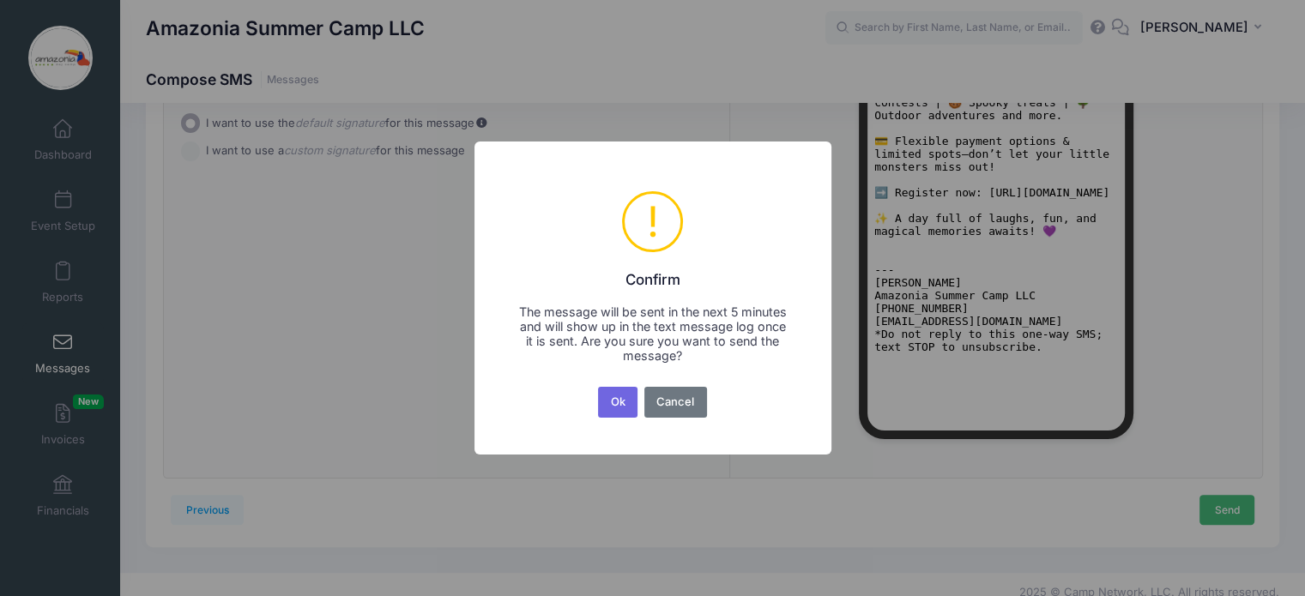
scroll to position [0, 0]
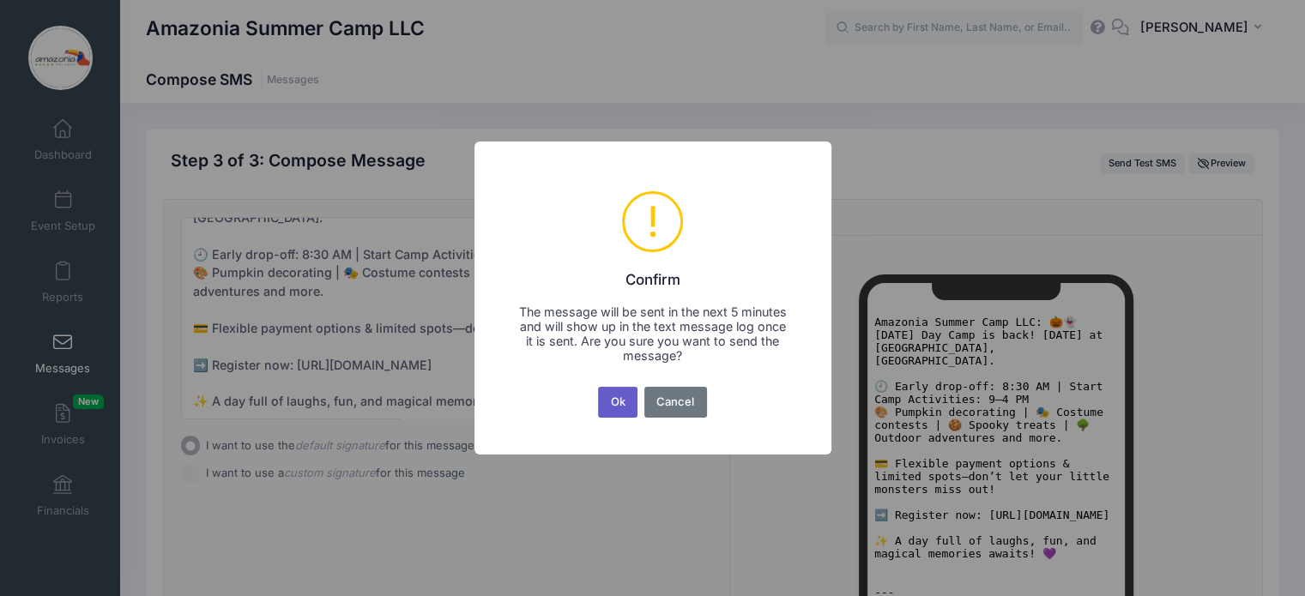
click at [611, 400] on button "Ok" at bounding box center [617, 402] width 39 height 31
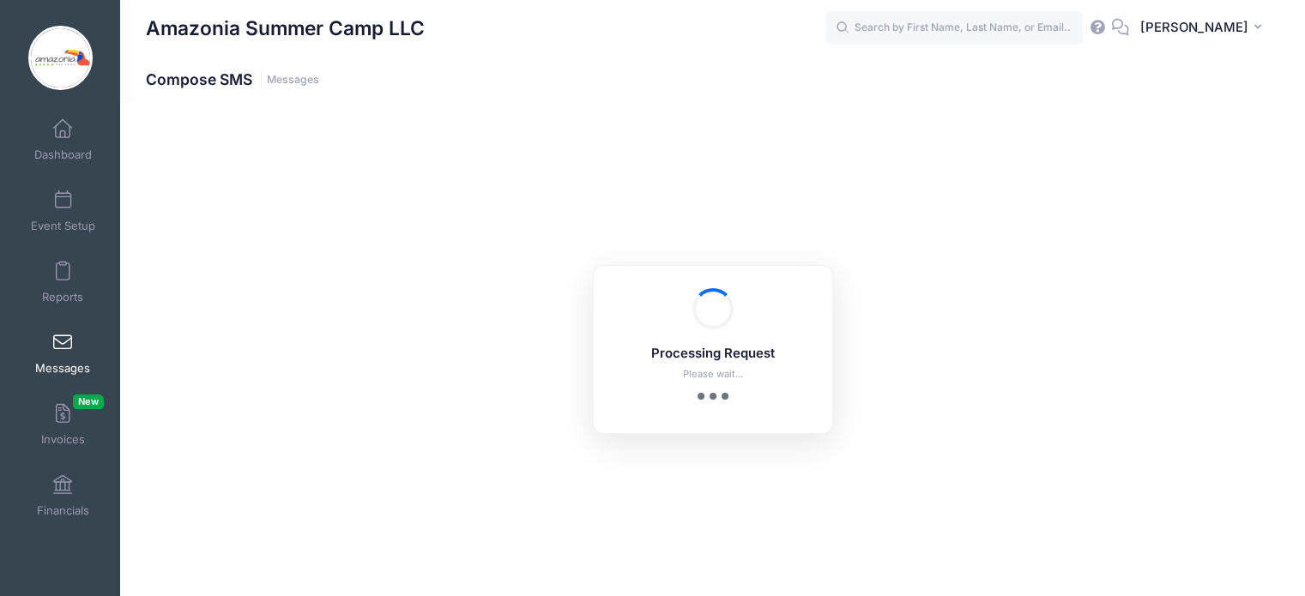
scroll to position [337, 0]
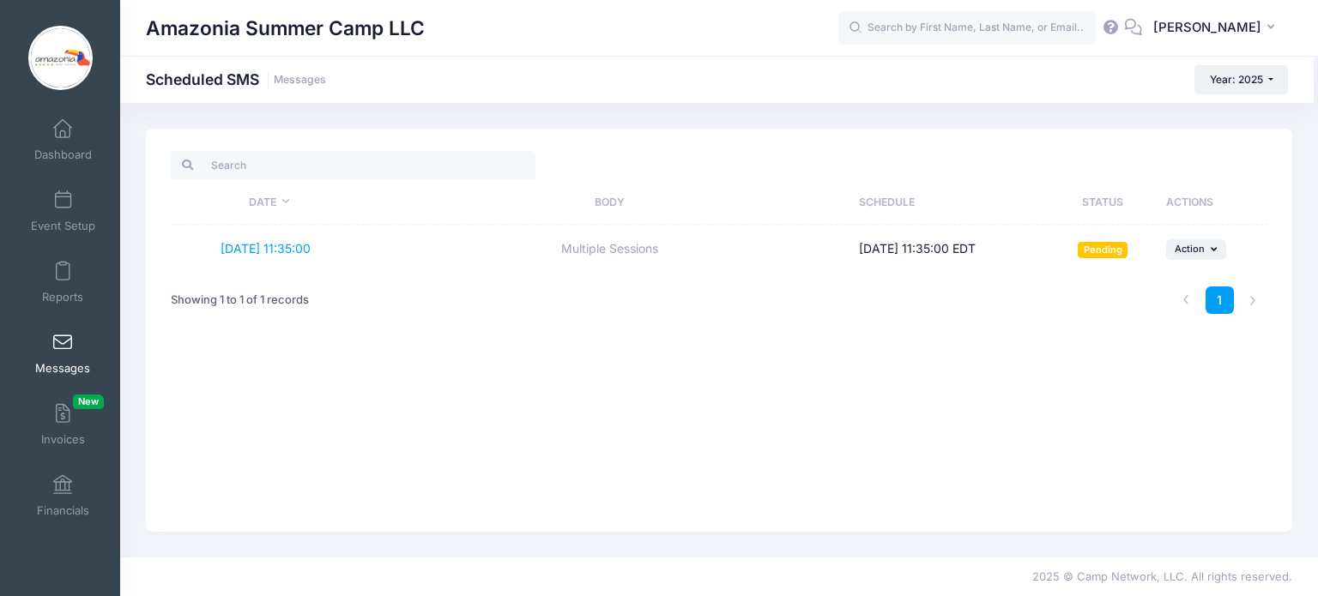
click at [185, 368] on div "Date Body Schedule Status Actions 9/11/2025 11:35:00 Multiple Sessions 09/11/20…" at bounding box center [719, 330] width 1146 height 403
click at [73, 402] on span "New" at bounding box center [88, 402] width 31 height 15
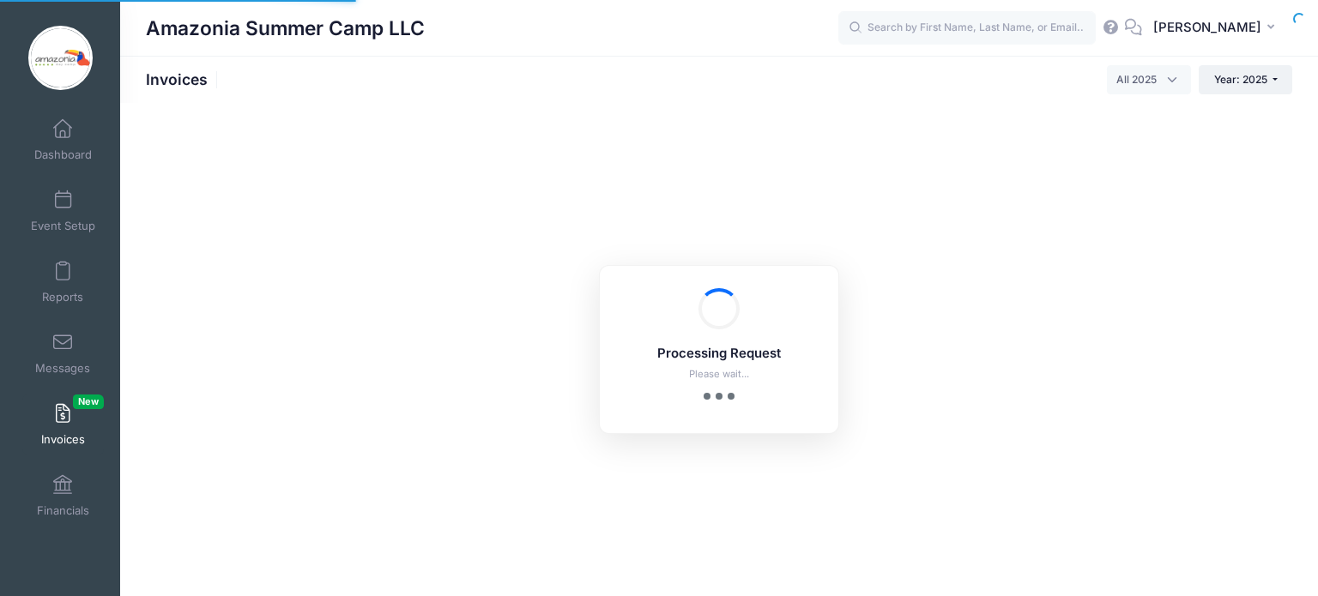
select select
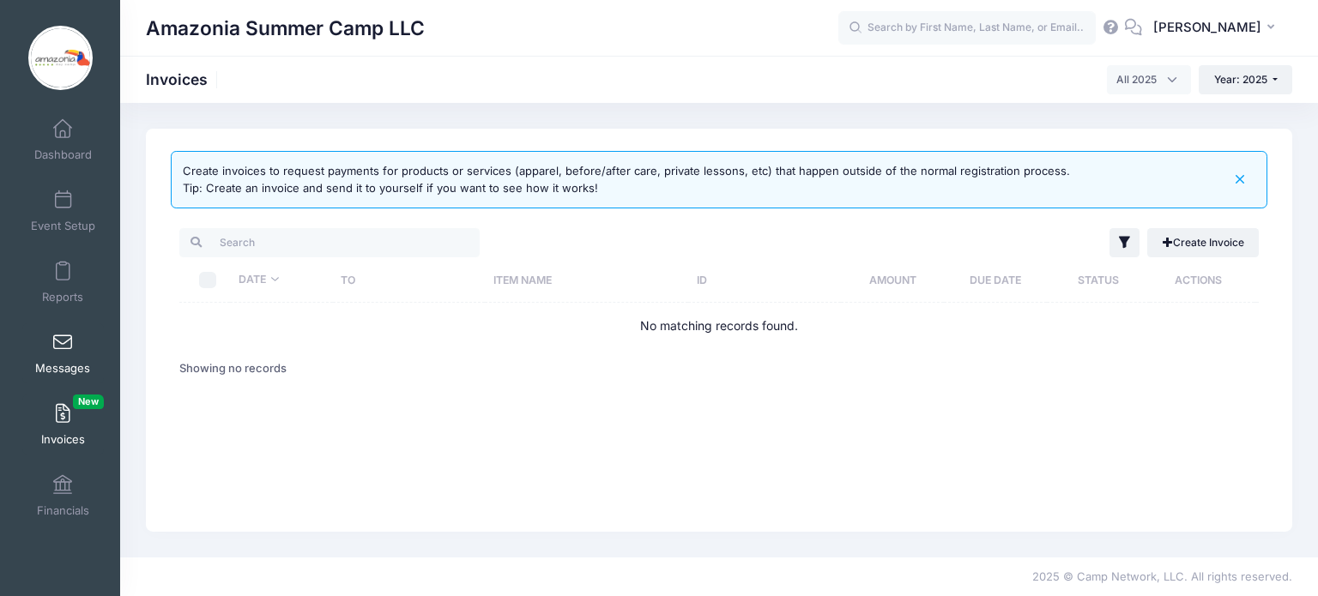
click at [70, 353] on link "Messages" at bounding box center [63, 353] width 82 height 60
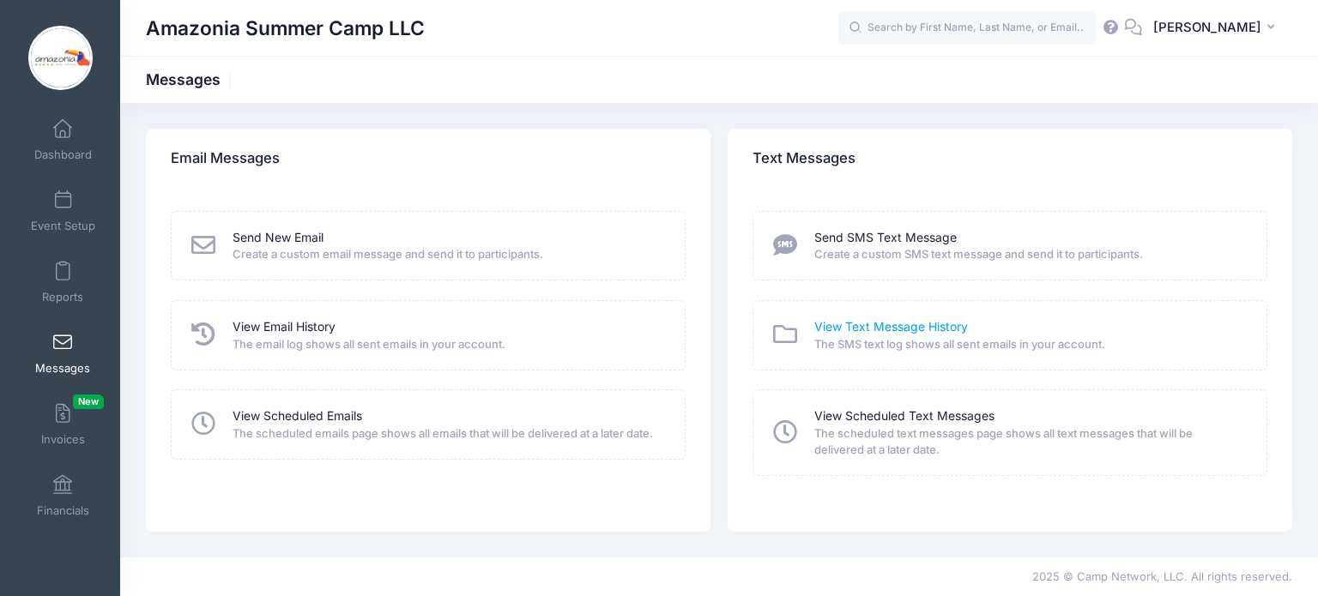
click at [882, 321] on link "View Text Message History" at bounding box center [891, 327] width 154 height 18
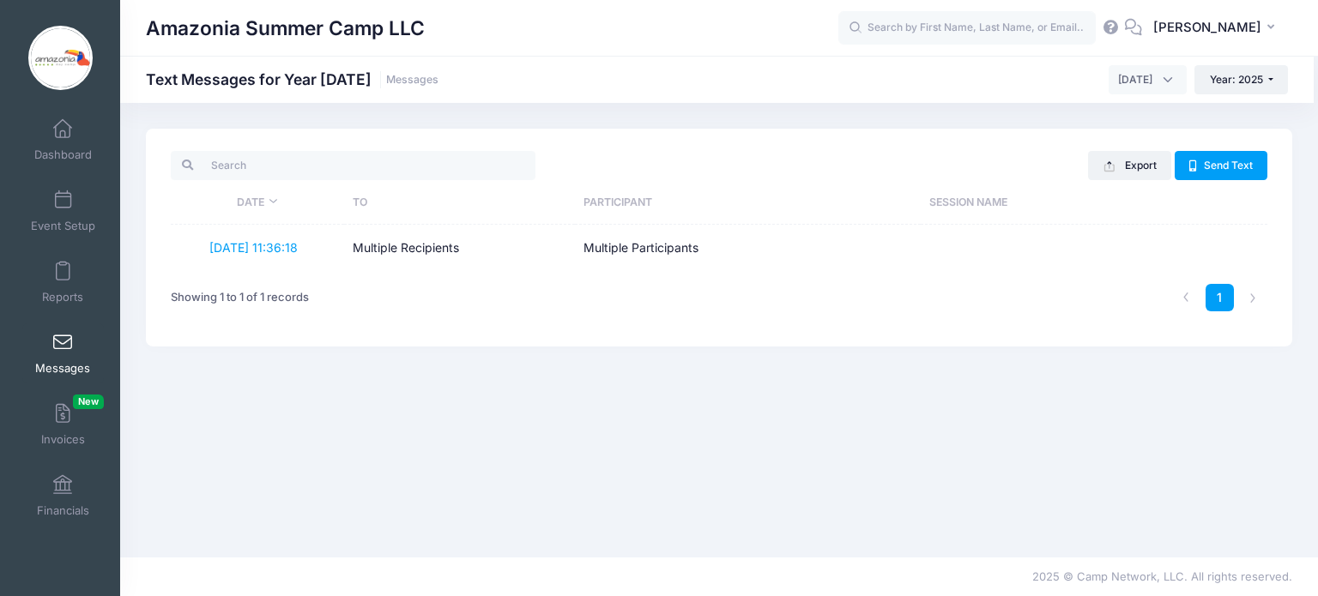
click at [63, 349] on span at bounding box center [63, 343] width 0 height 19
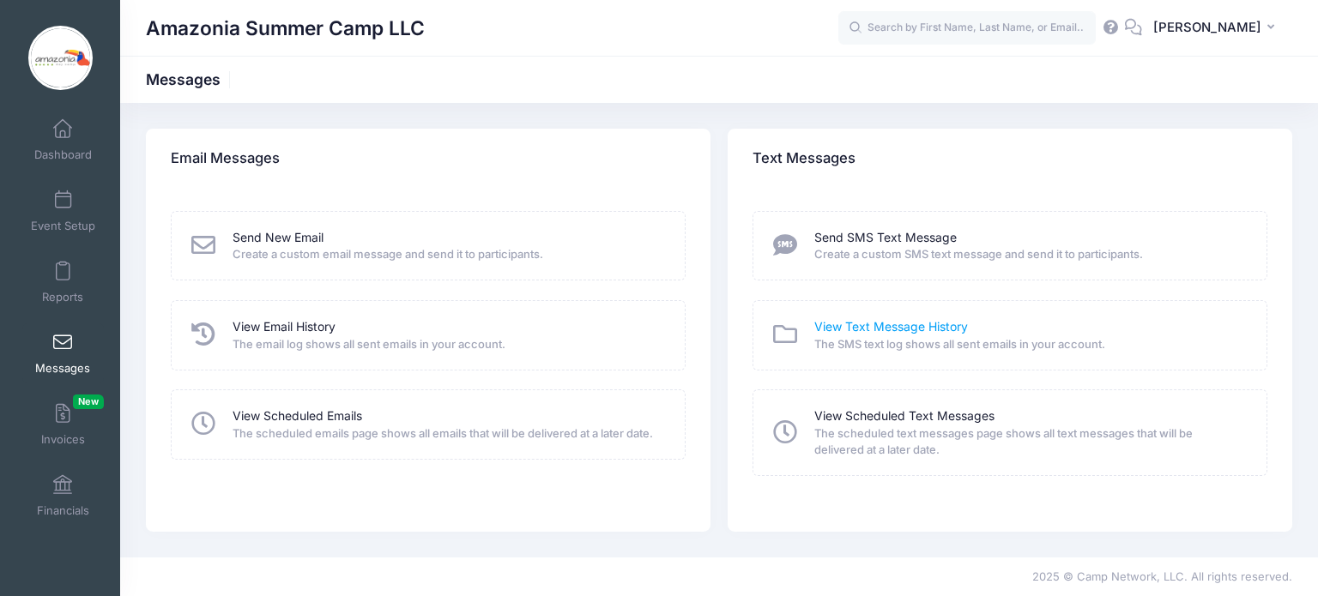
click at [849, 331] on link "View Text Message History" at bounding box center [891, 327] width 154 height 18
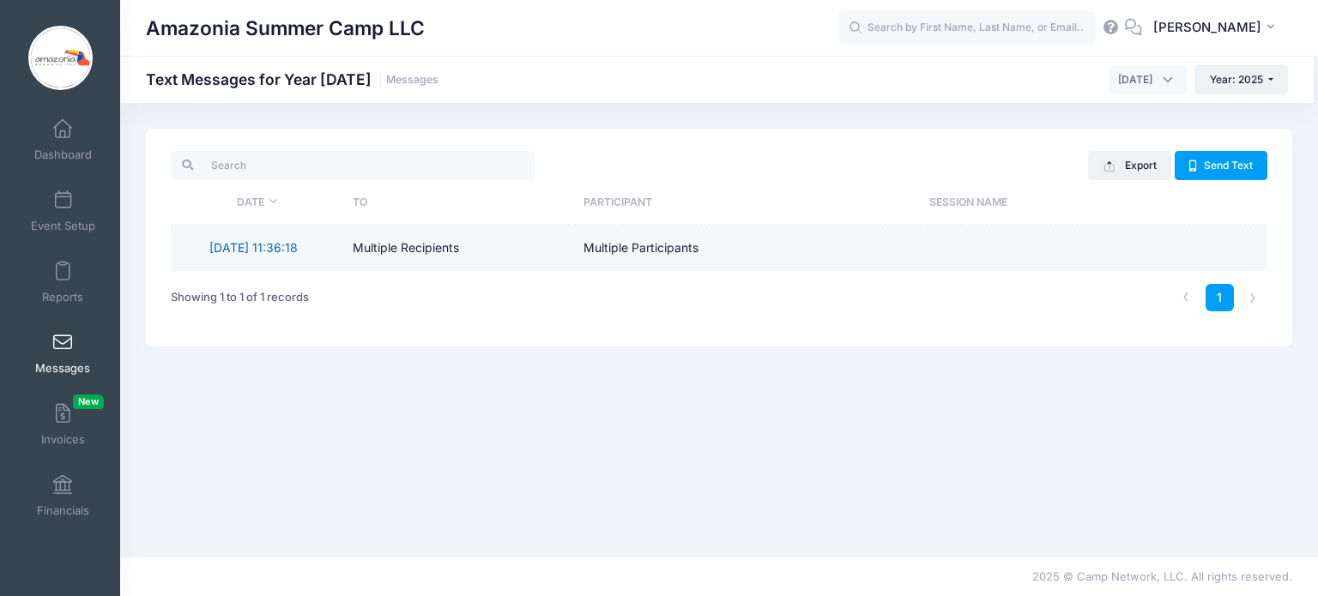
click at [284, 247] on link "[DATE] 11:36:18" at bounding box center [253, 247] width 88 height 15
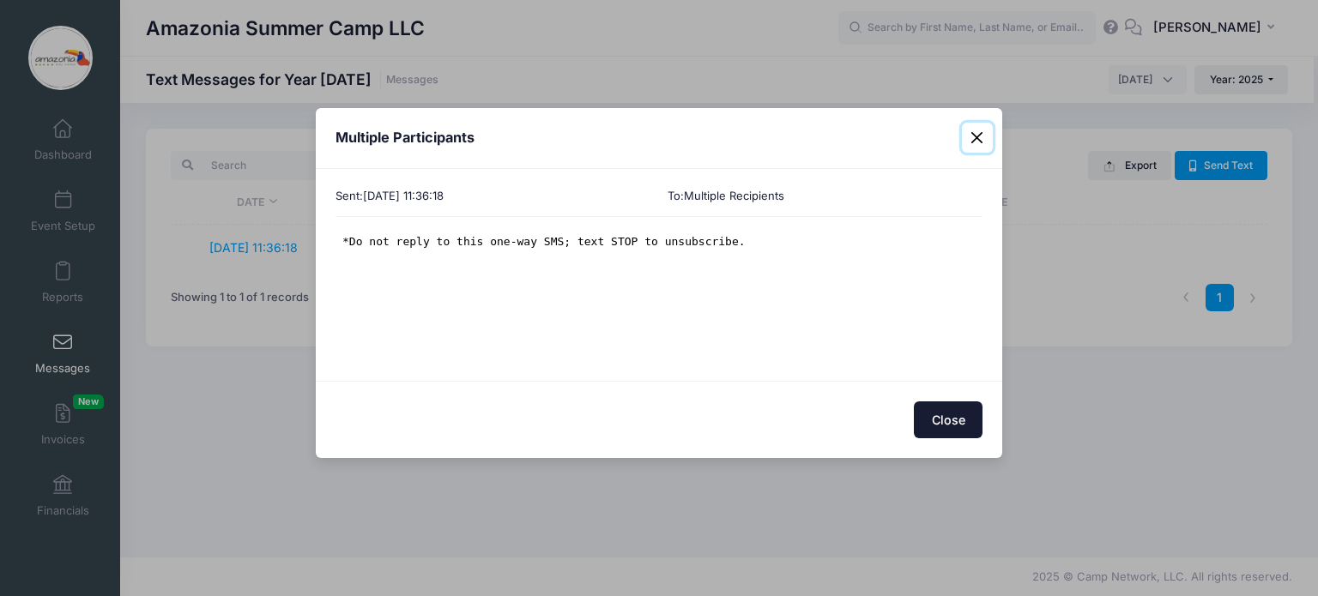
click at [978, 132] on button "Close" at bounding box center [977, 138] width 31 height 31
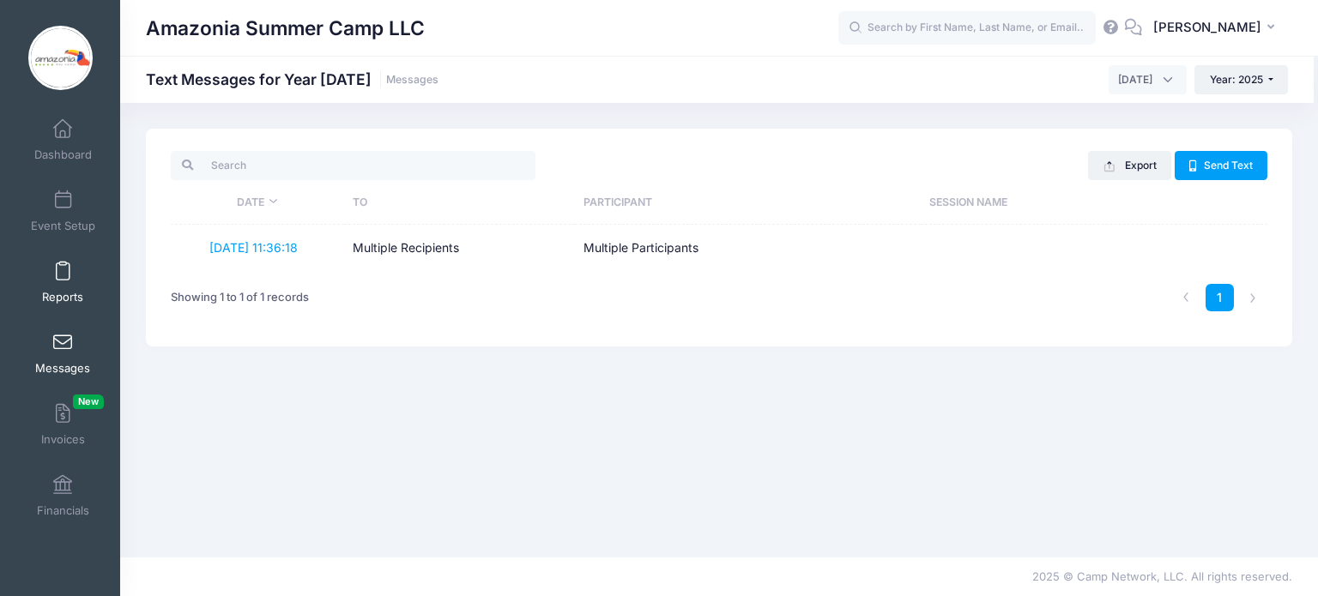
click at [58, 296] on span "Reports" at bounding box center [62, 297] width 41 height 15
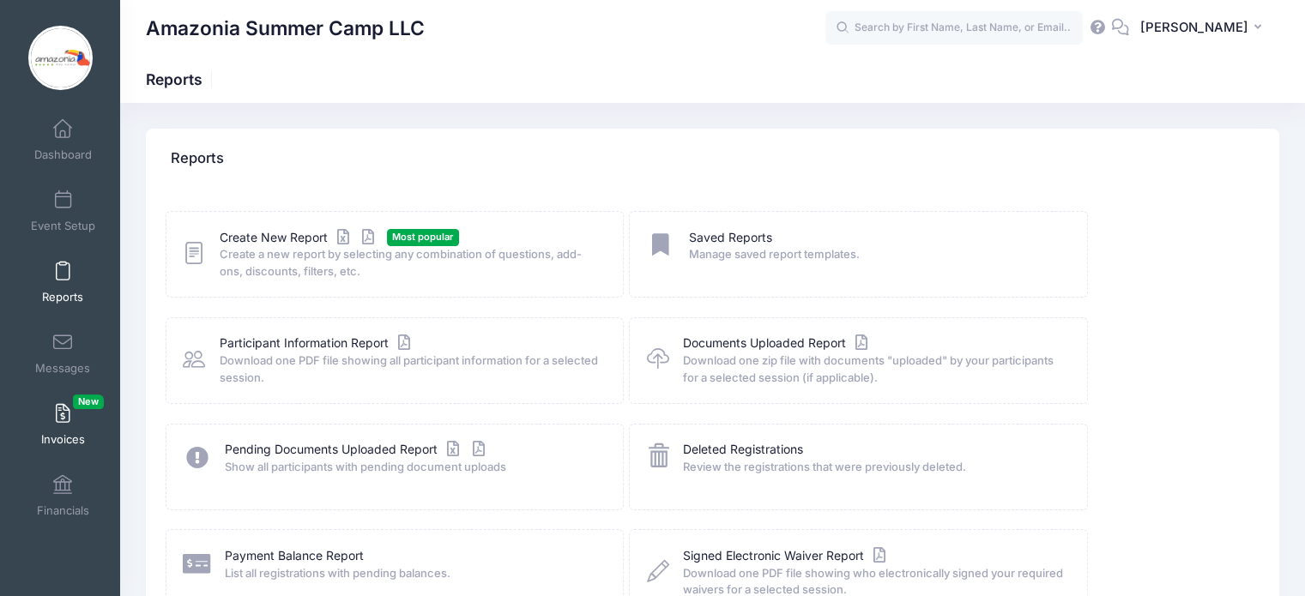
click at [68, 412] on link "Invoices New" at bounding box center [63, 425] width 82 height 60
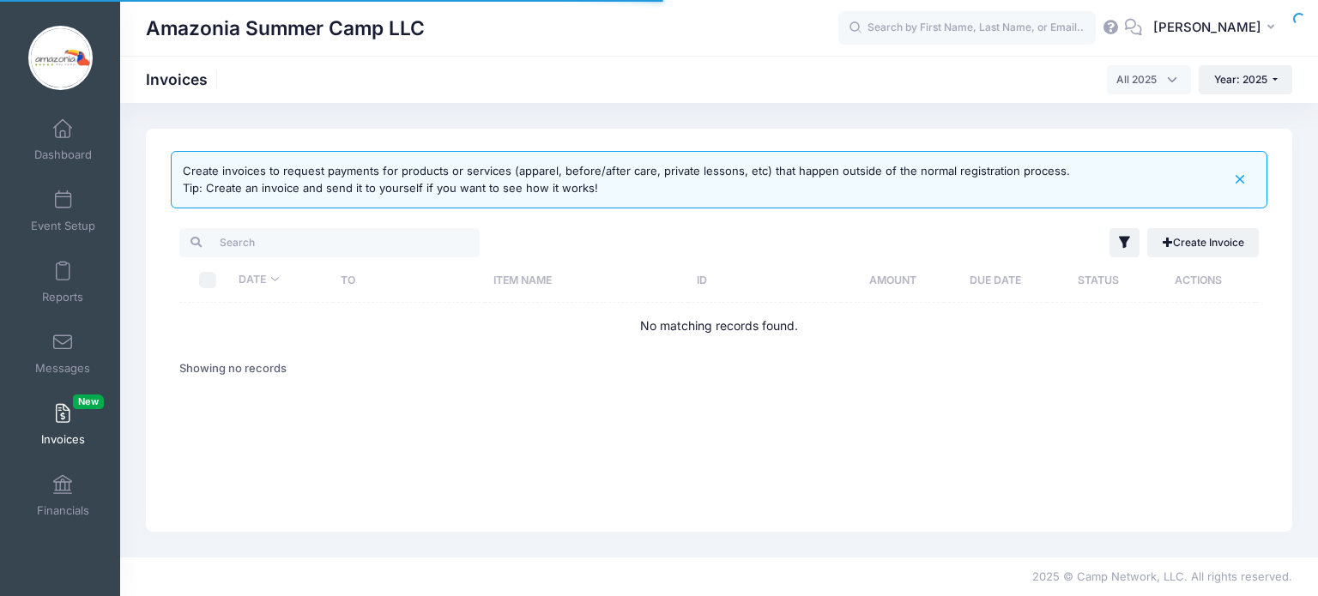
select select
click at [63, 348] on span at bounding box center [63, 343] width 0 height 19
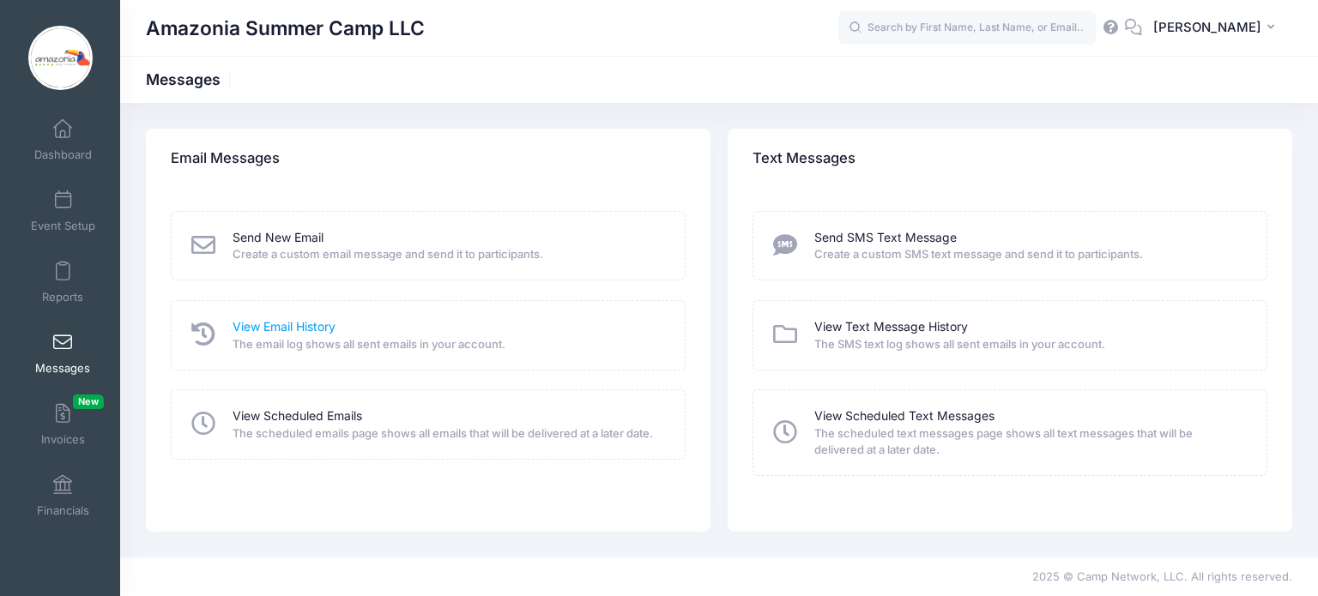
click at [273, 325] on link "View Email History" at bounding box center [283, 327] width 103 height 18
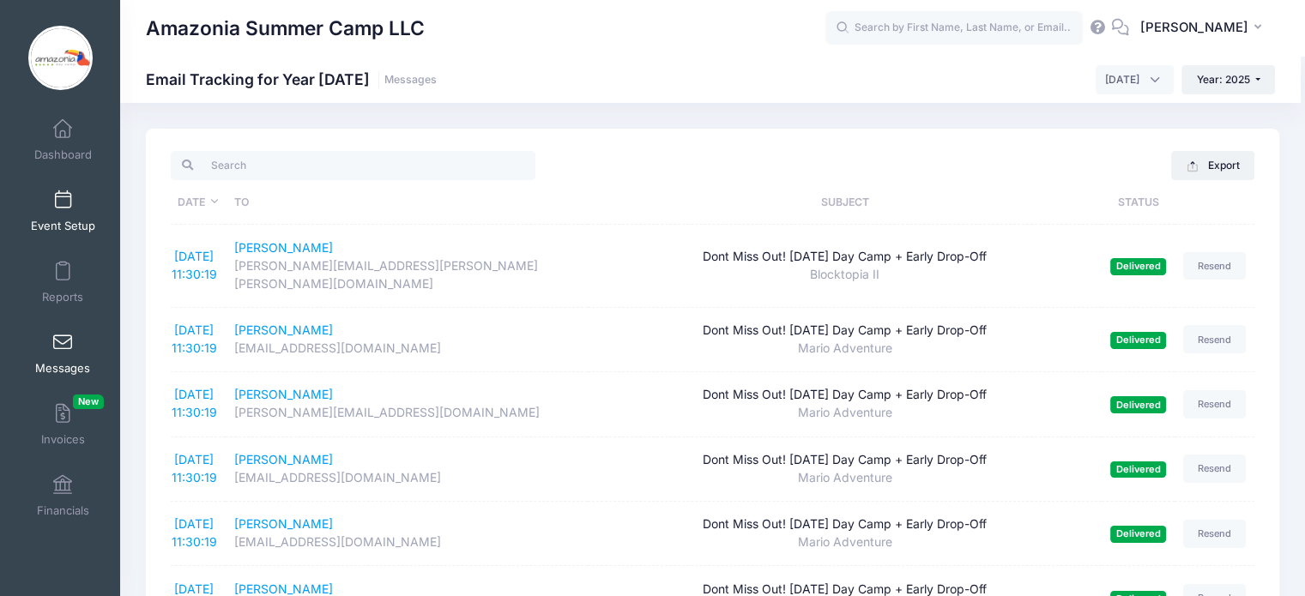
click at [59, 224] on span "Event Setup" at bounding box center [63, 226] width 64 height 15
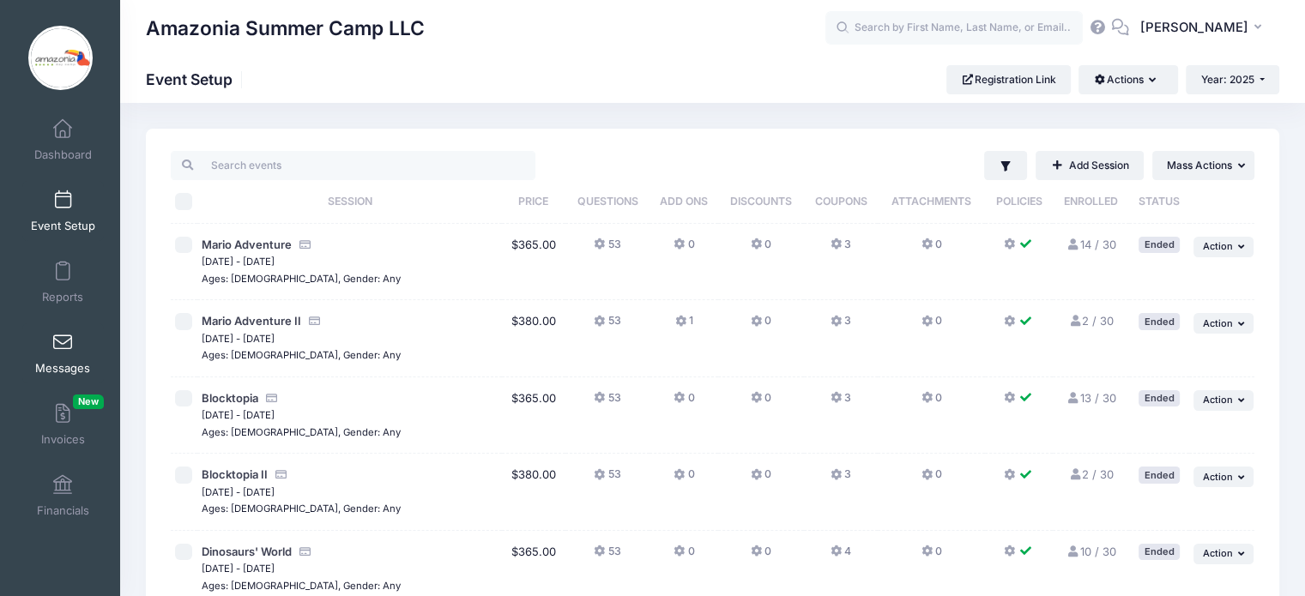
click at [63, 347] on span at bounding box center [63, 343] width 0 height 19
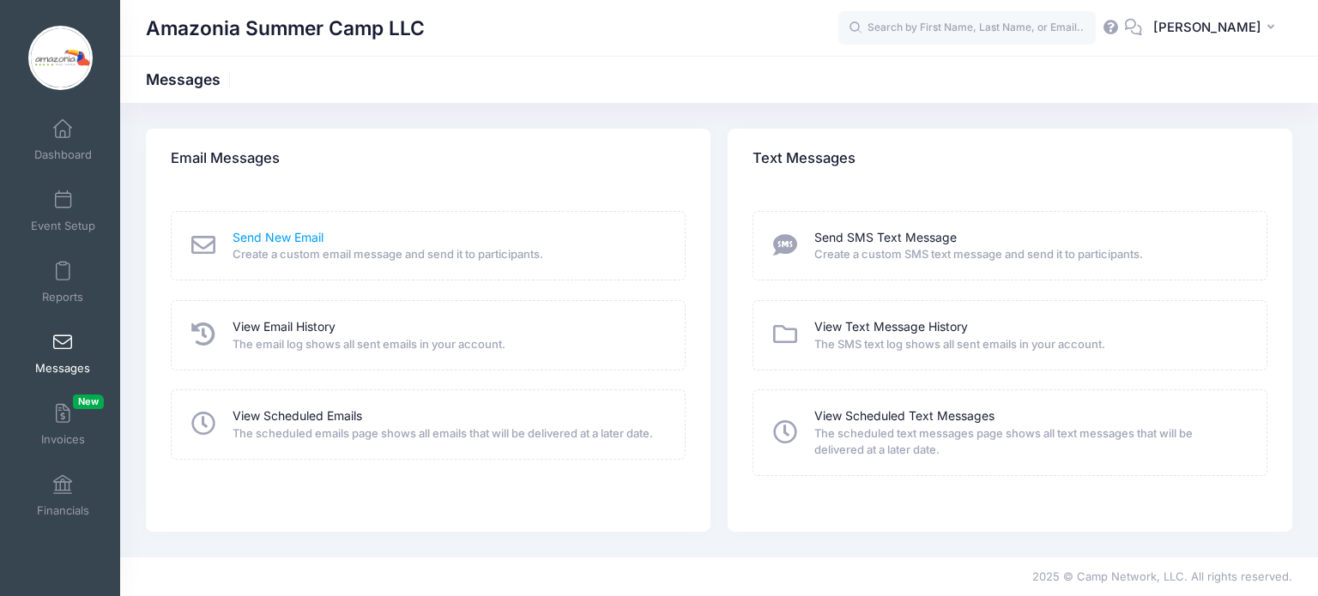
click at [261, 237] on link "Send New Email" at bounding box center [277, 238] width 91 height 18
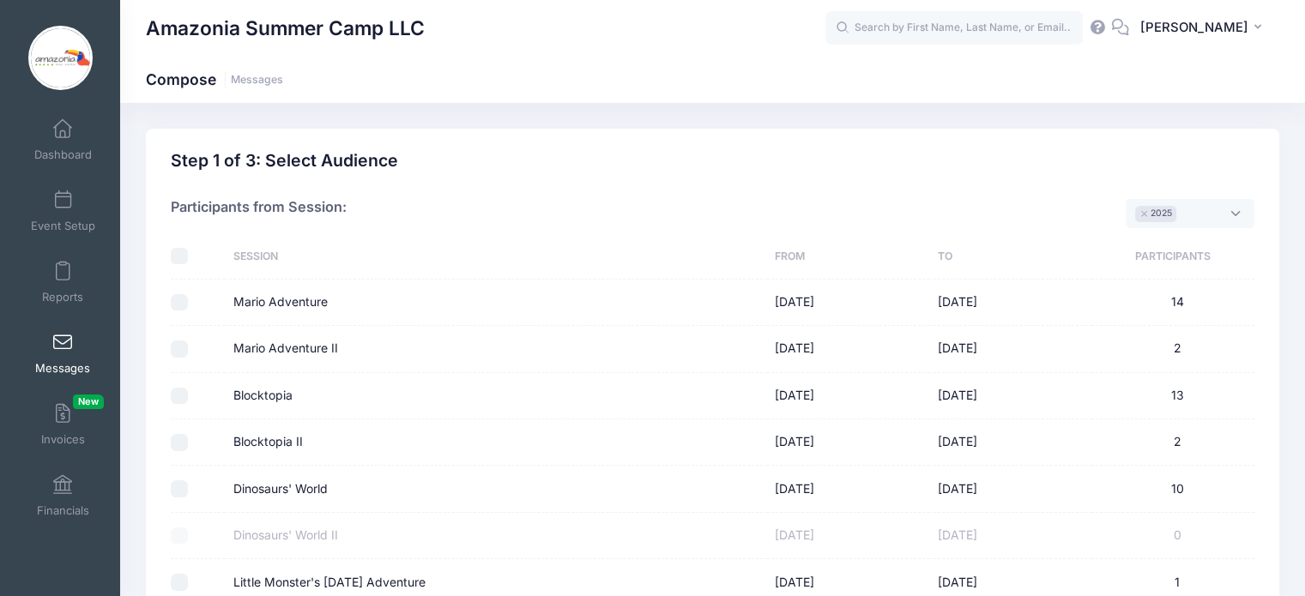
click at [257, 485] on label "Dinosaurs' World" at bounding box center [280, 489] width 94 height 18
click at [188, 485] on input "Dinosaurs' World" at bounding box center [179, 488] width 17 height 17
checkbox input "true"
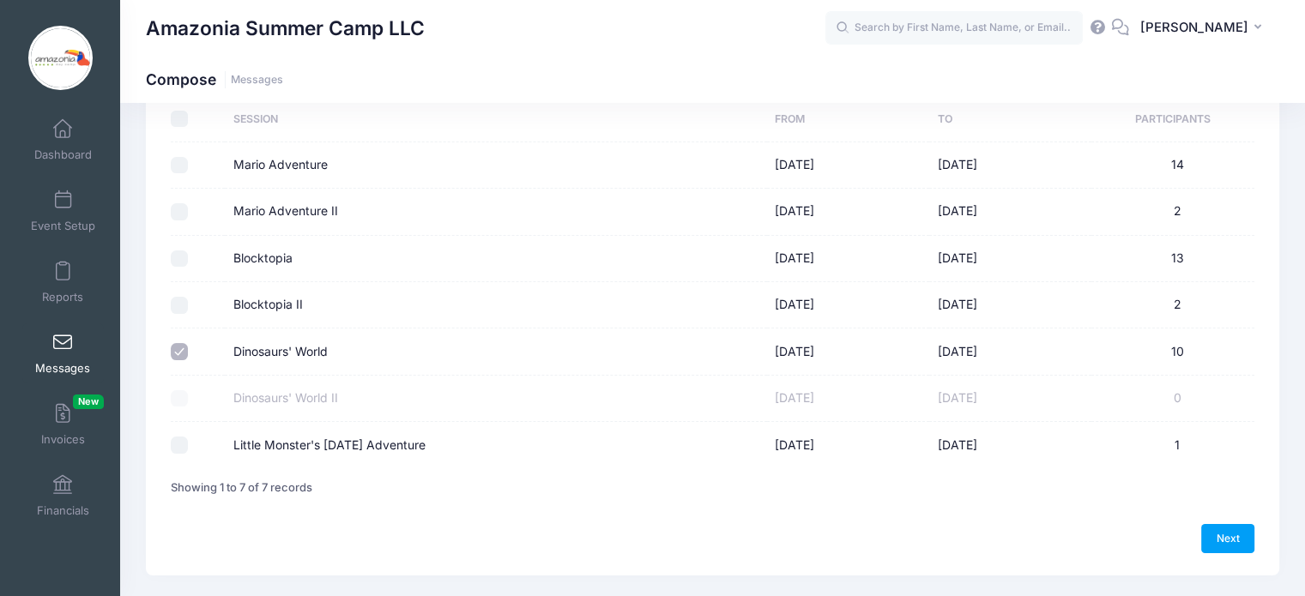
scroll to position [179, 0]
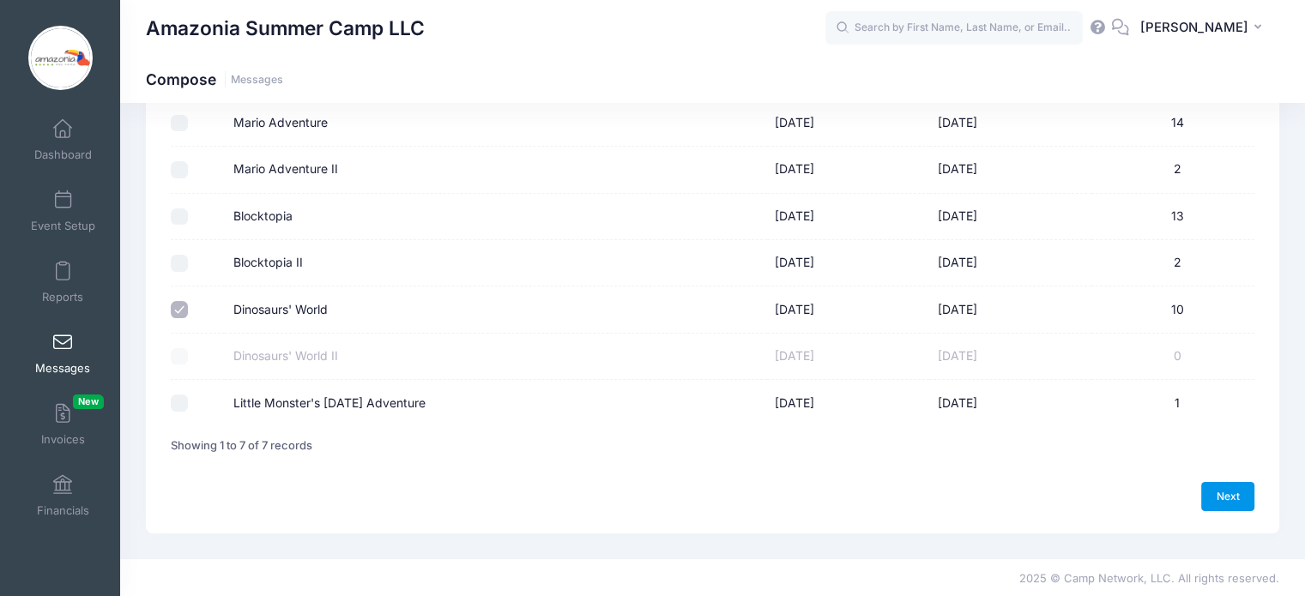
click at [1225, 495] on link "Next" at bounding box center [1227, 496] width 53 height 29
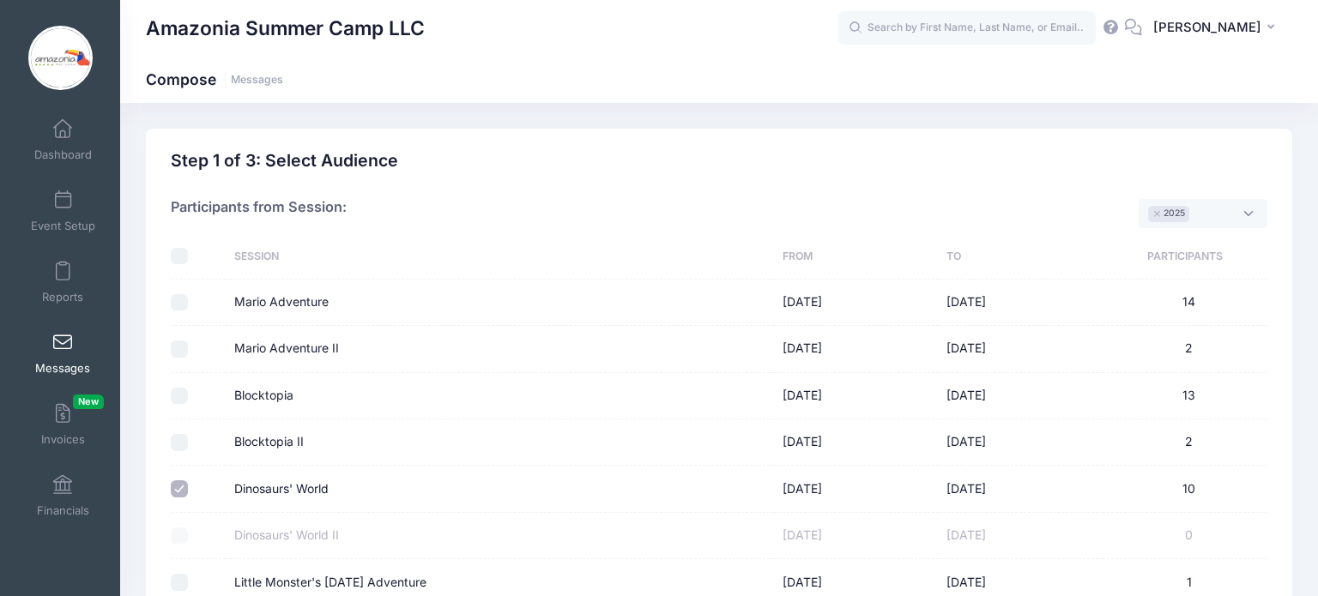
select select "50"
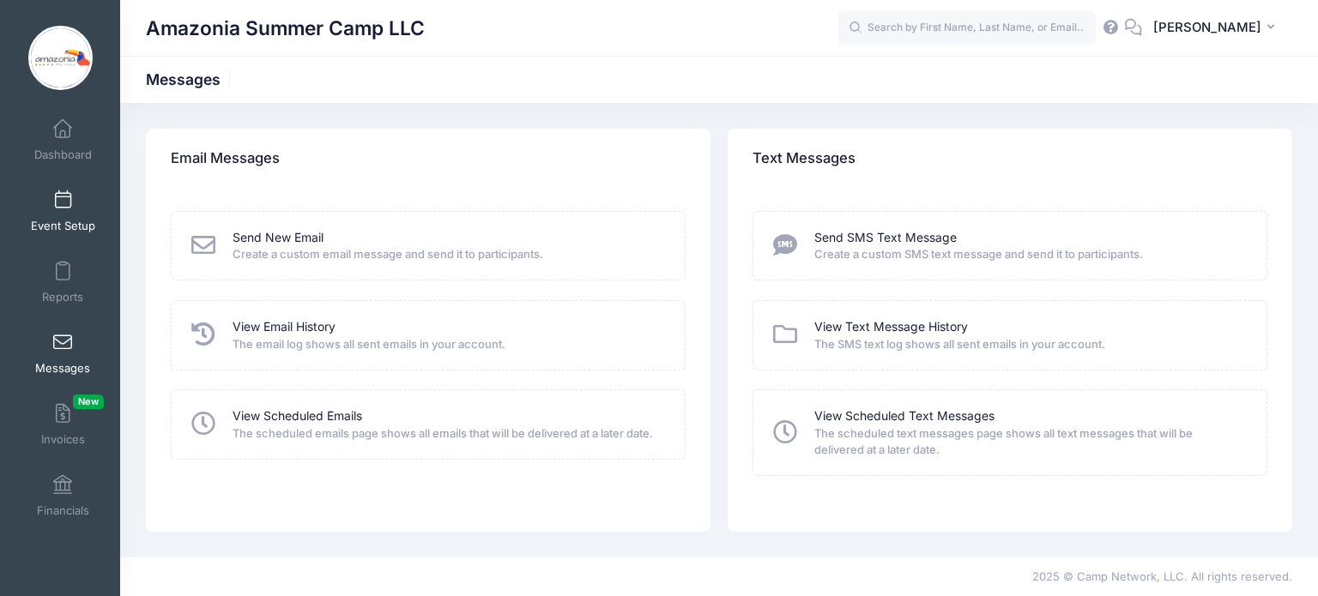
click at [54, 222] on span "Event Setup" at bounding box center [63, 226] width 64 height 15
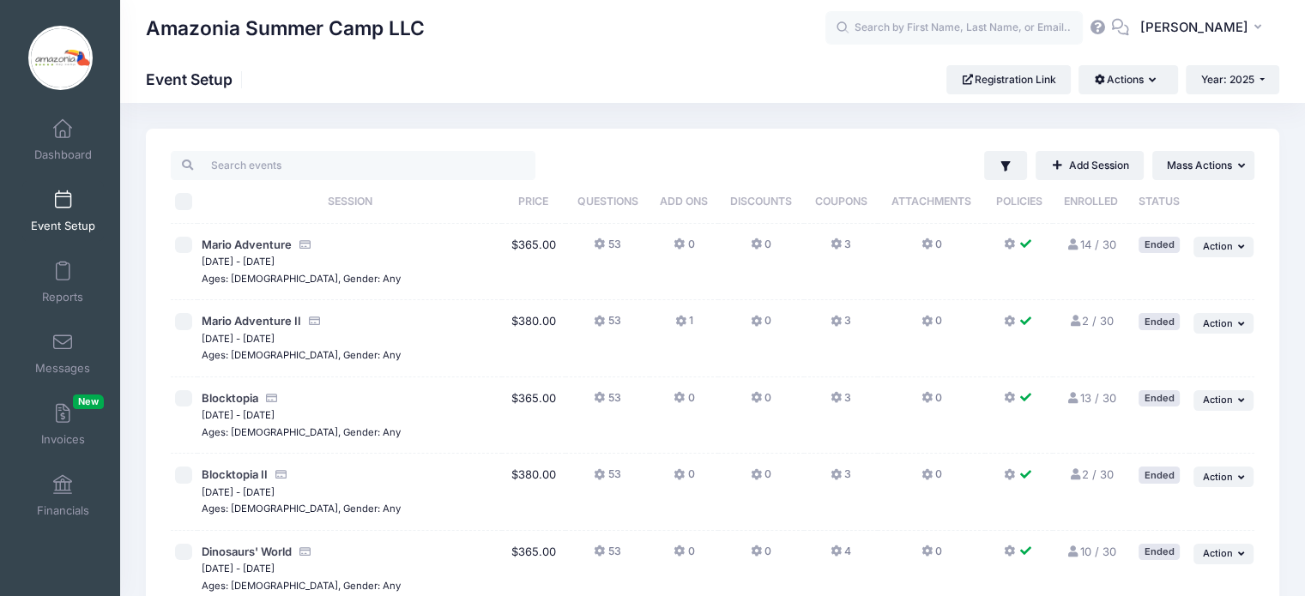
click at [1079, 397] on link "13 / 30 Full" at bounding box center [1091, 398] width 50 height 14
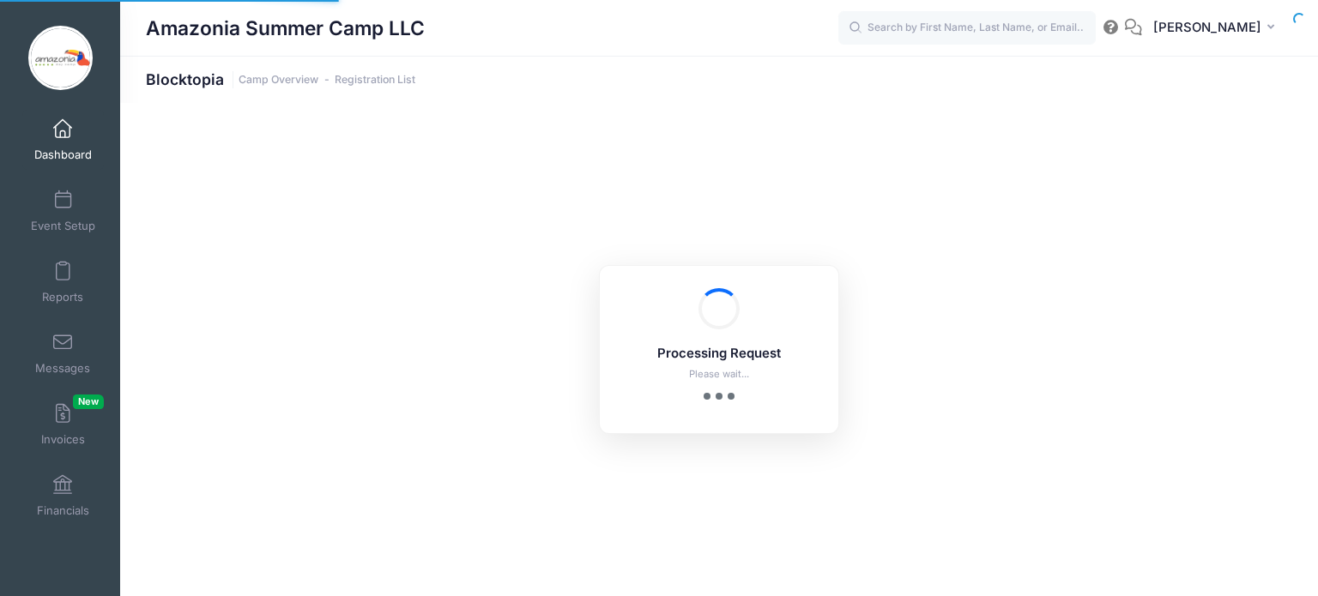
select select "10"
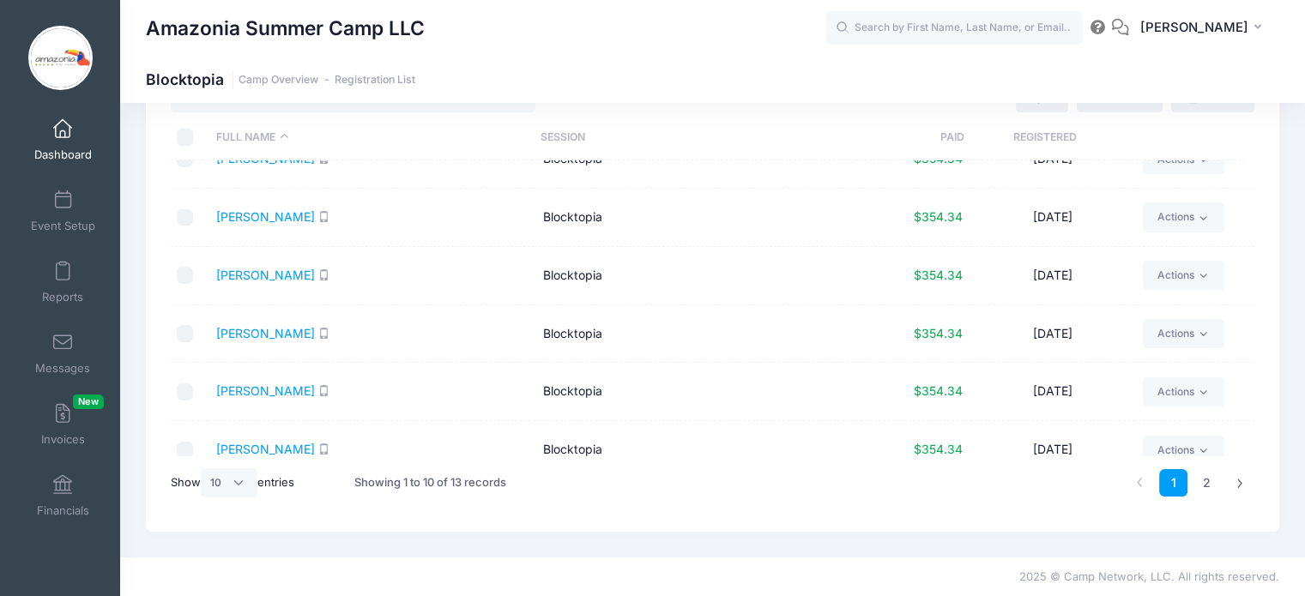
scroll to position [283, 0]
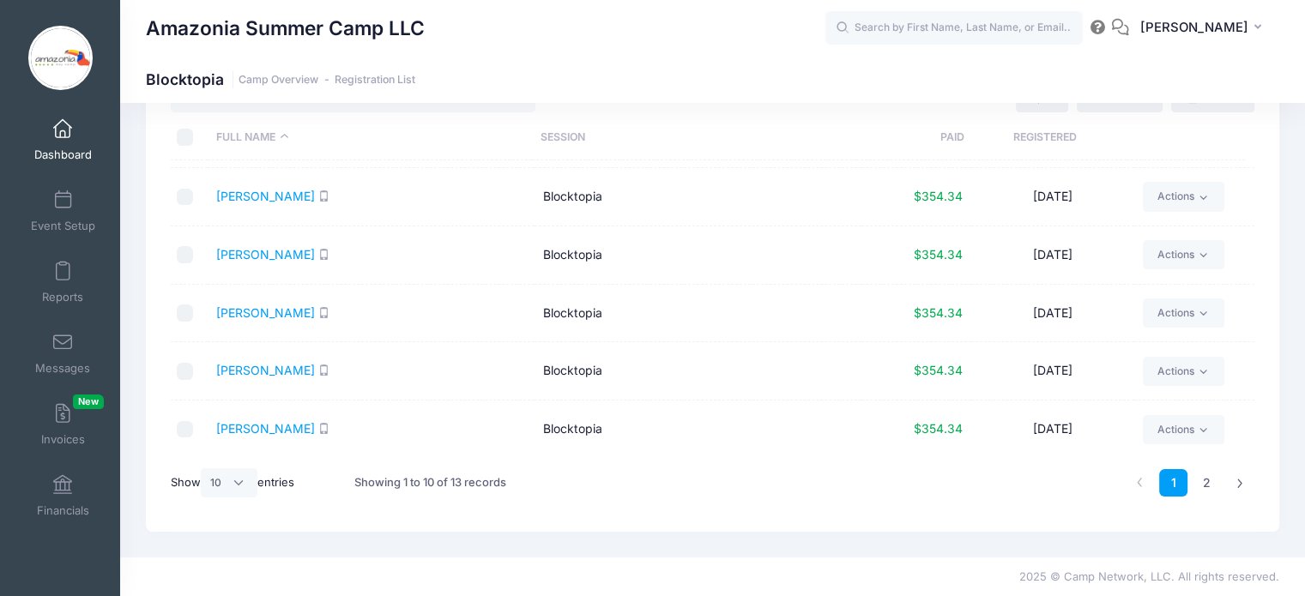
click at [60, 157] on span "Dashboard" at bounding box center [62, 155] width 57 height 15
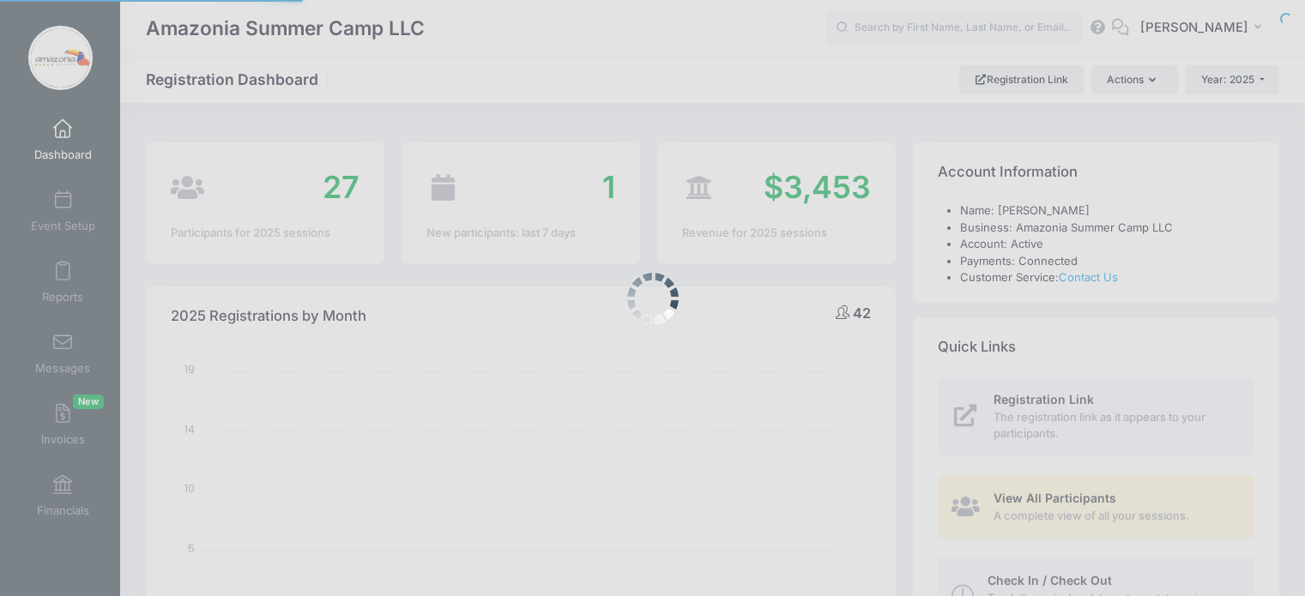
select select
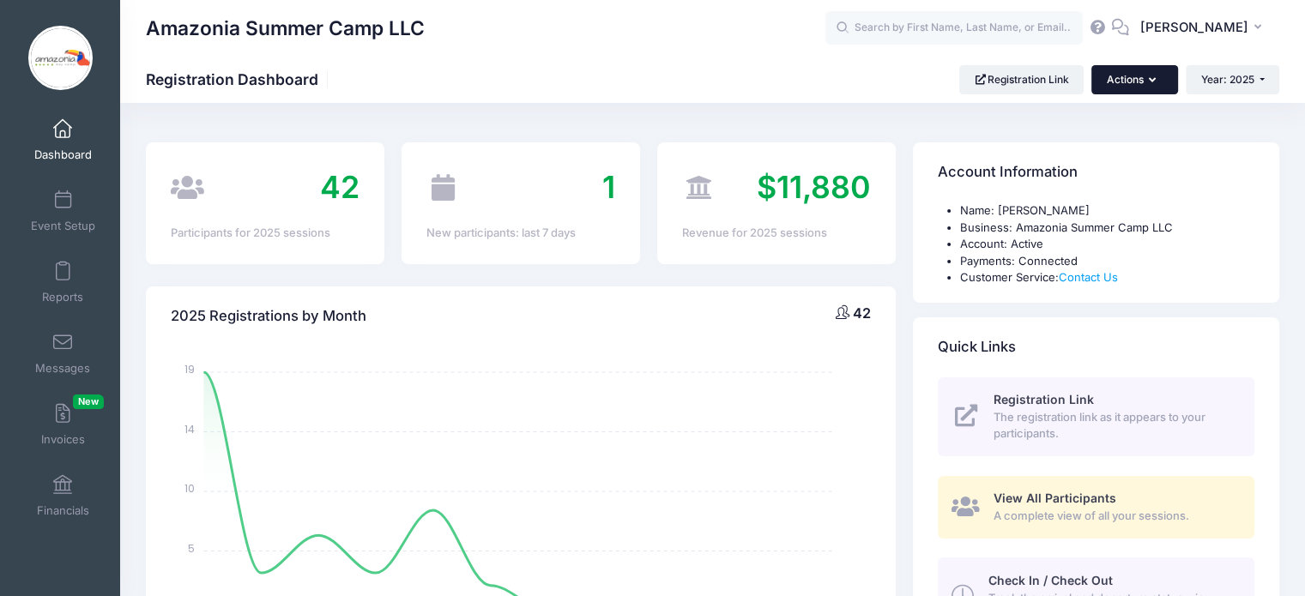
click at [1163, 83] on button "Actions" at bounding box center [1134, 79] width 86 height 29
click at [1054, 153] on link "Participant" at bounding box center [1089, 154] width 155 height 33
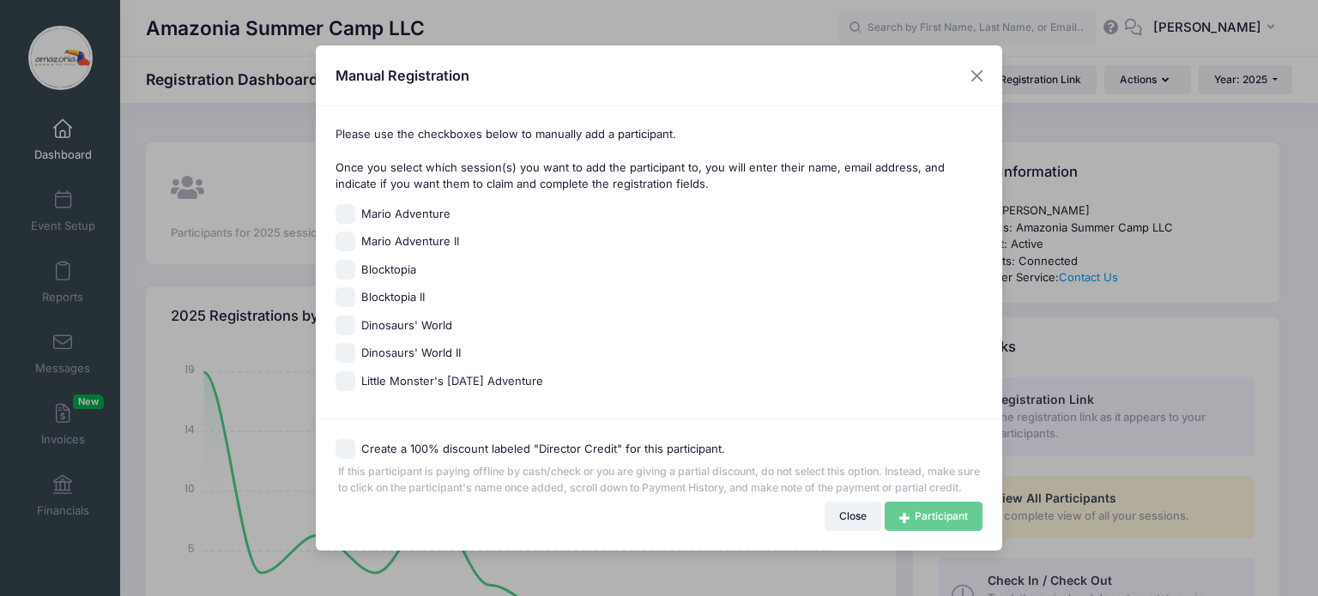
click at [343, 376] on input "Little Monster's Halloween Adventure" at bounding box center [345, 381] width 20 height 20
checkbox input "true"
click at [345, 459] on span "If this participant is paying offline by cash/check or you are giving a partial…" at bounding box center [659, 478] width 648 height 38
click at [345, 442] on input "Create a 100% discount labeled "Director Credit" for this participant." at bounding box center [345, 449] width 20 height 20
checkbox input "true"
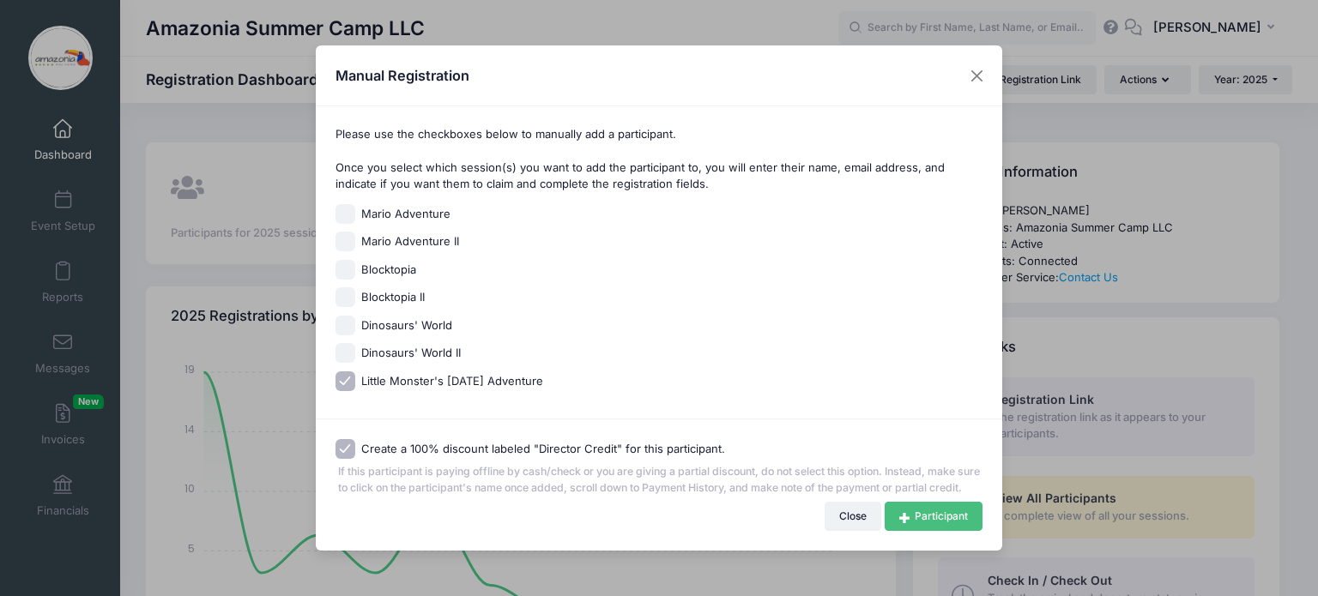
click at [911, 525] on link "Participant" at bounding box center [934, 516] width 98 height 29
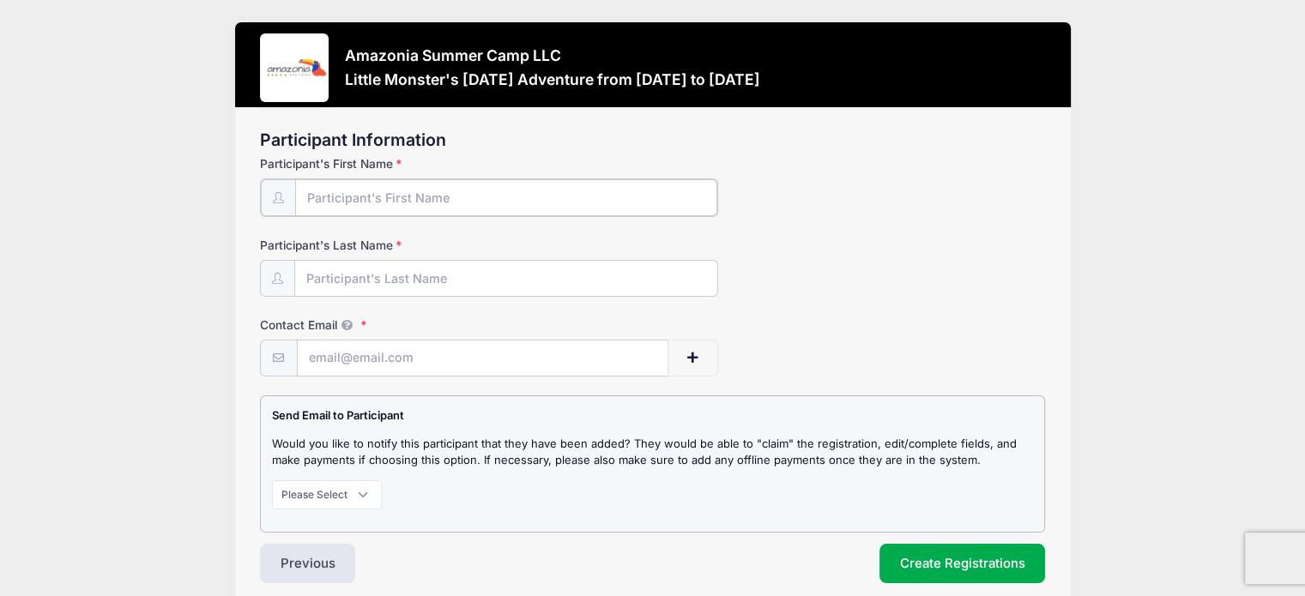
click at [484, 198] on input "Participant's First Name" at bounding box center [506, 197] width 422 height 37
type input "[PERSON_NAME]"
click at [394, 277] on input "Participant's Last Name" at bounding box center [506, 277] width 422 height 37
type input "Ferr0"
click at [316, 364] on input "Contact Email" at bounding box center [483, 357] width 370 height 37
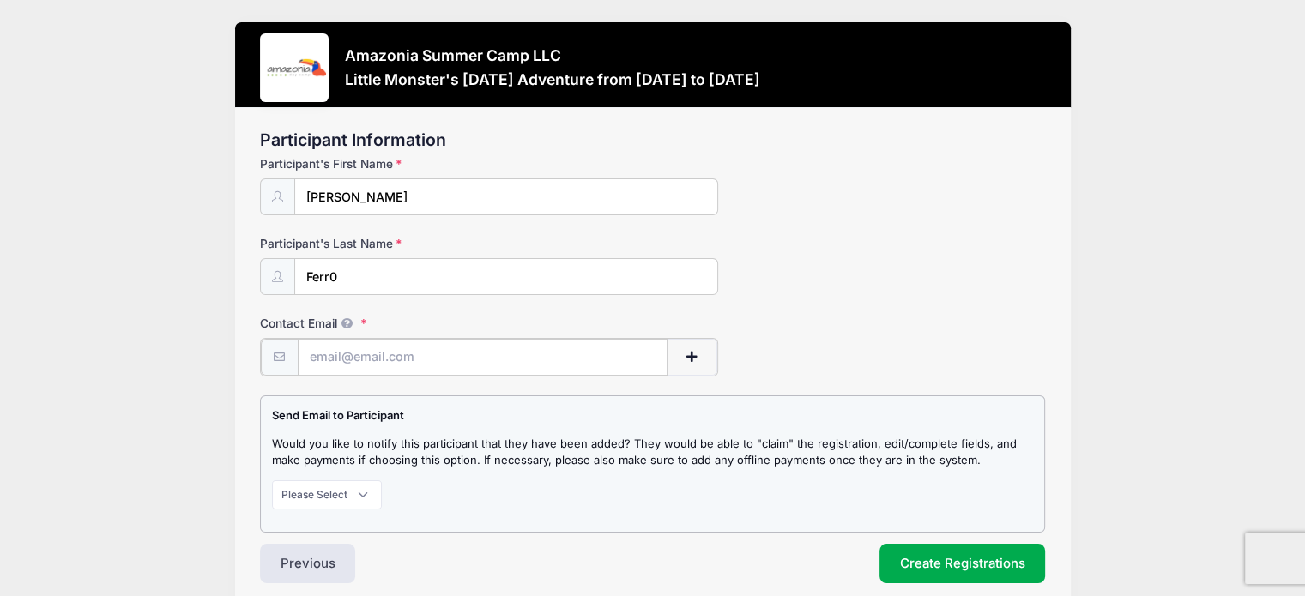
type input "[PERSON_NAME][EMAIL_ADDRESS][DOMAIN_NAME]"
click at [670, 359] on button "button" at bounding box center [692, 357] width 51 height 37
click at [693, 356] on span "button" at bounding box center [691, 357] width 15 height 12
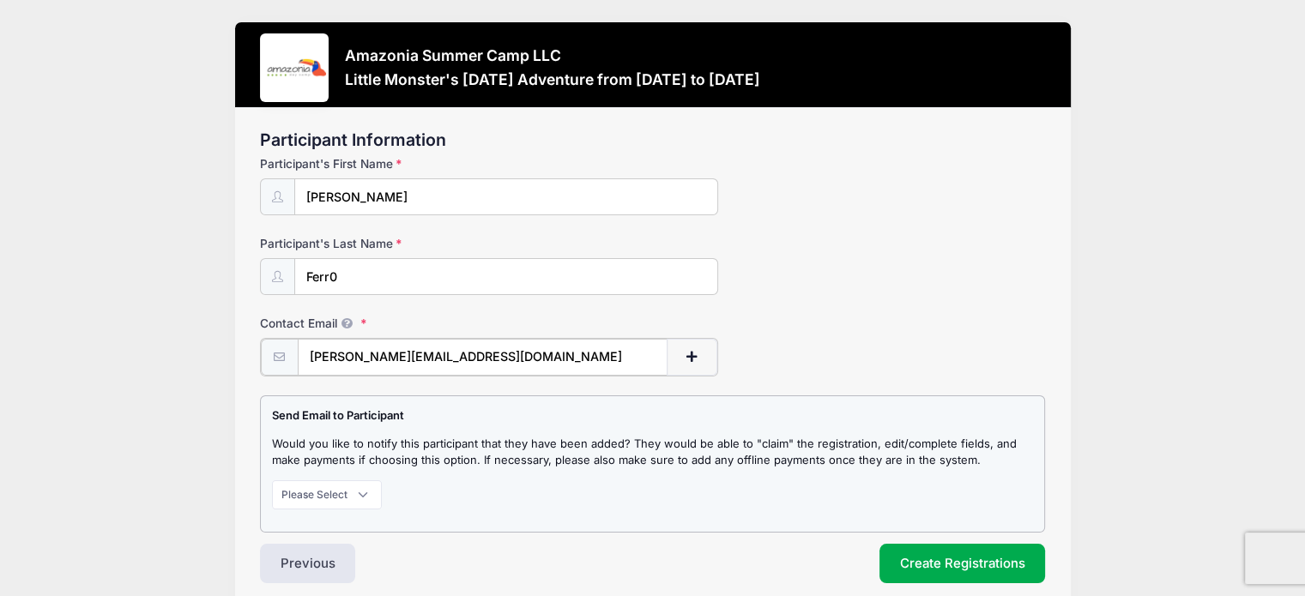
click at [691, 351] on span "button" at bounding box center [691, 357] width 15 height 12
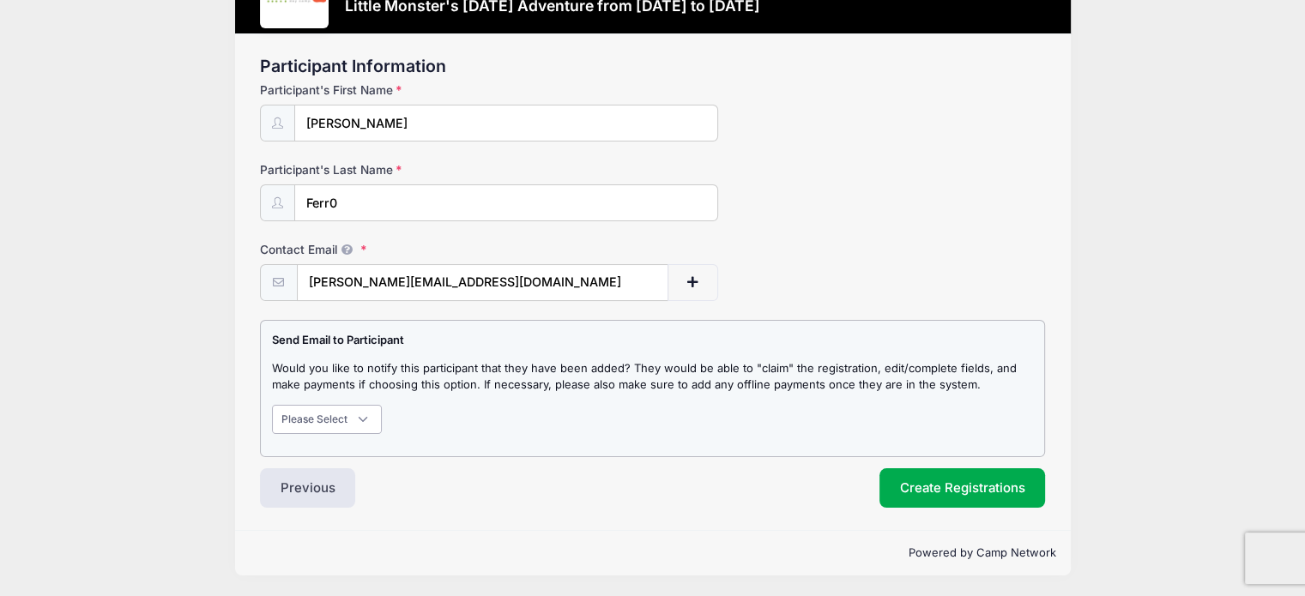
scroll to position [72, 0]
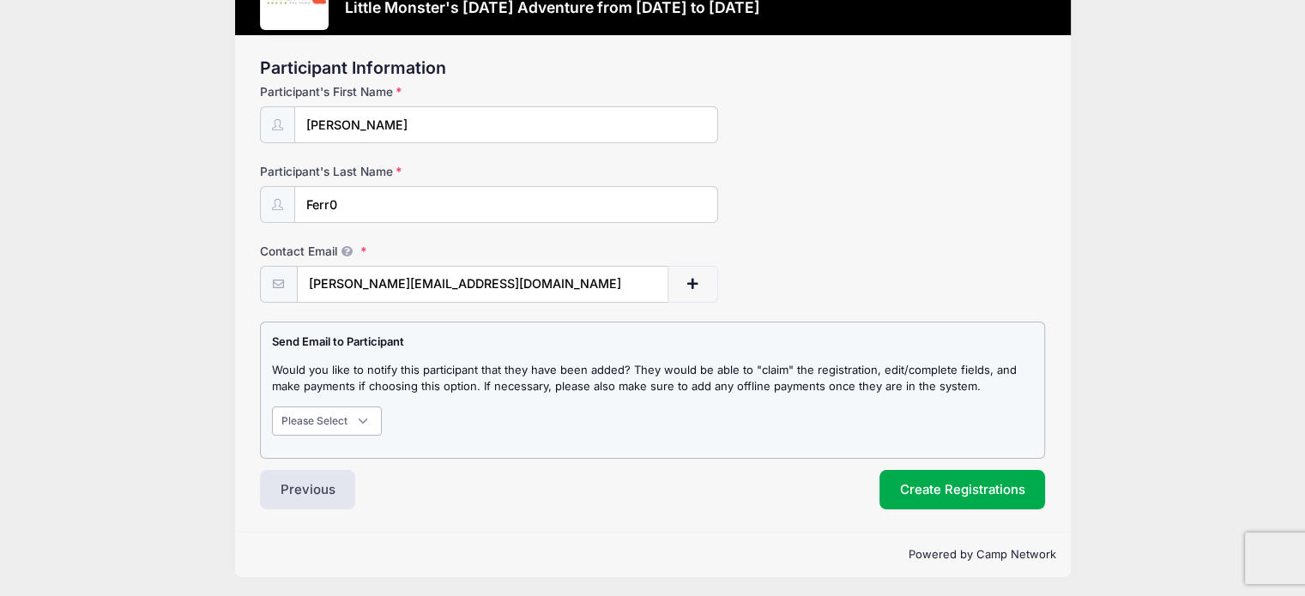
click at [368, 417] on select "Please Select Don't Notify Notify" at bounding box center [327, 421] width 110 height 29
select select "1"
click at [272, 407] on select "Please Select Don't Notify Notify" at bounding box center [327, 421] width 110 height 29
click at [909, 486] on button "Create Registrations" at bounding box center [962, 489] width 166 height 39
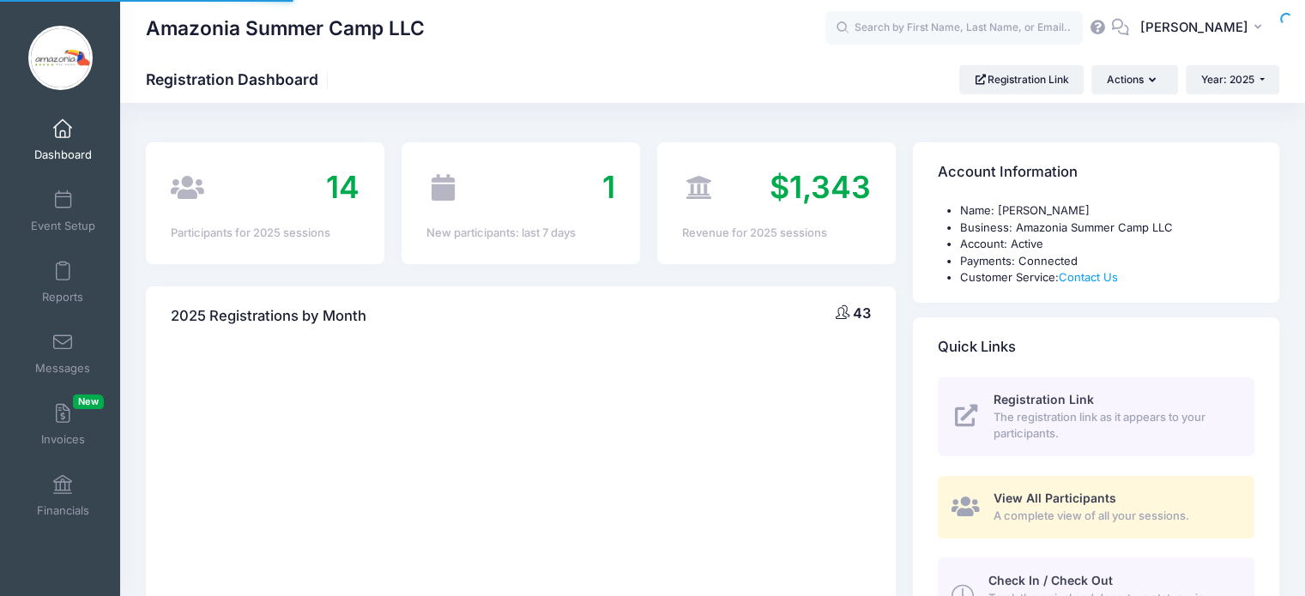
select select
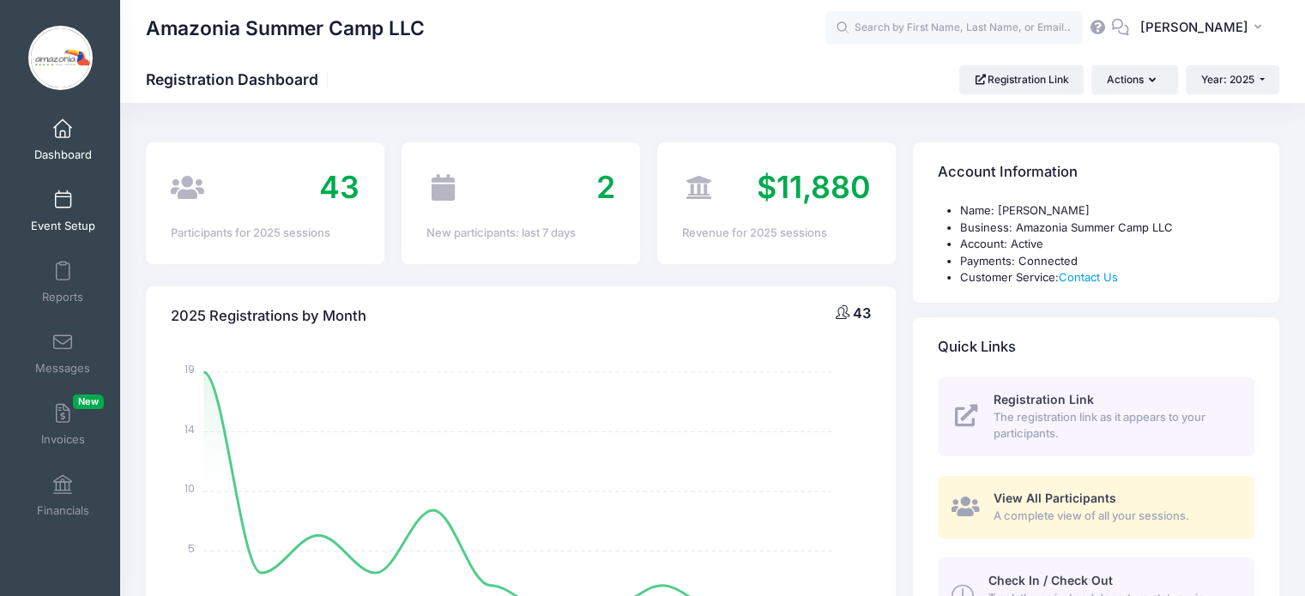
click at [51, 222] on span "Event Setup" at bounding box center [63, 226] width 64 height 15
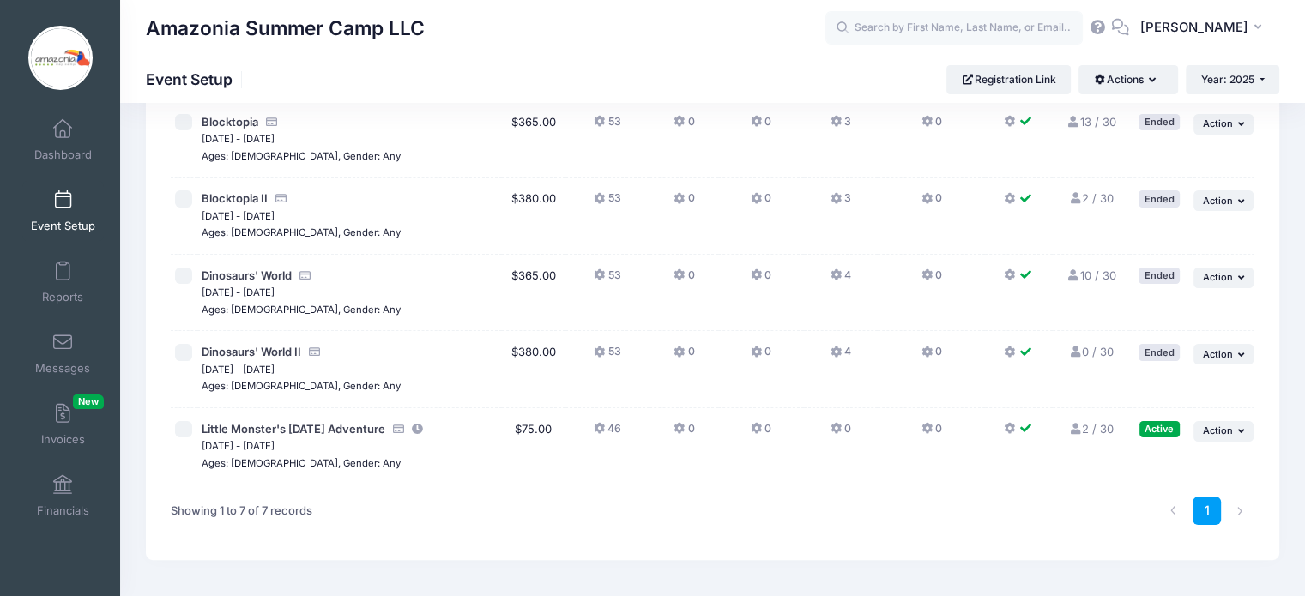
scroll to position [274, 0]
click at [1084, 428] on link "2 / 30 Full" at bounding box center [1090, 432] width 45 height 14
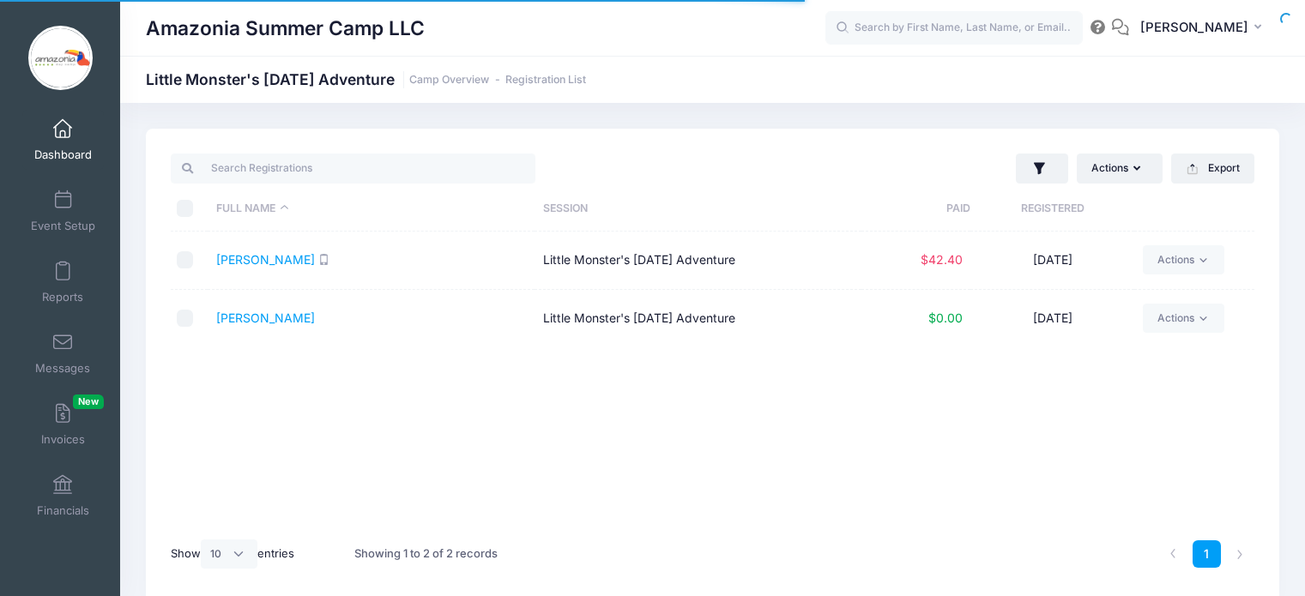
select select "10"
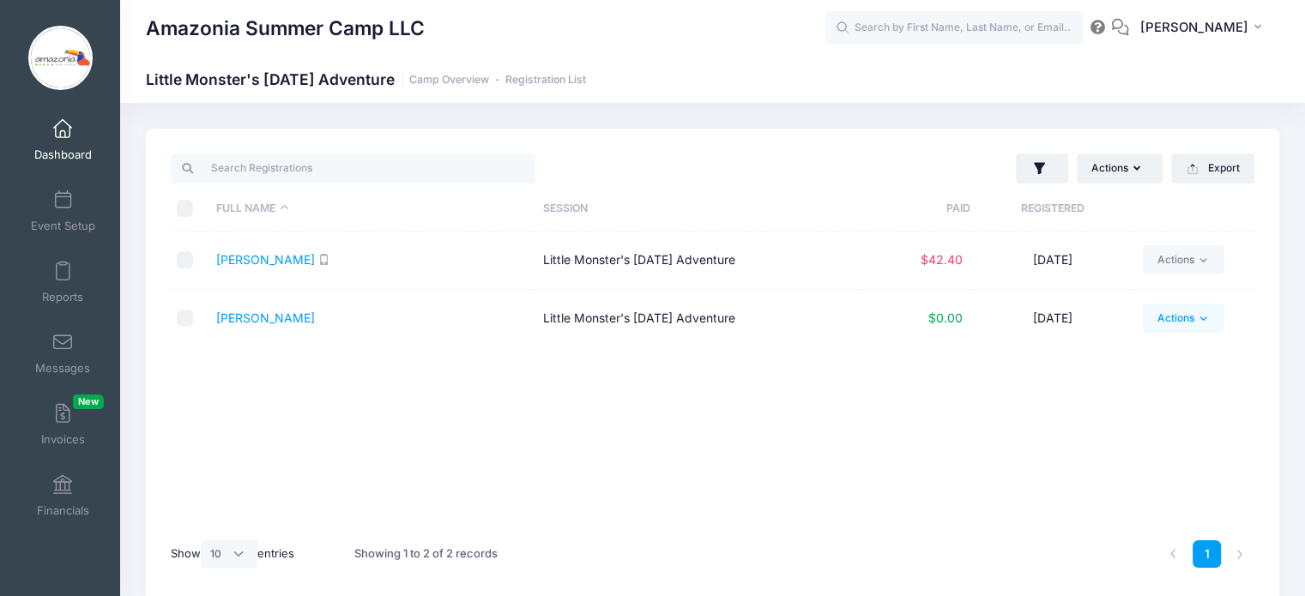
click at [1205, 320] on icon at bounding box center [1203, 318] width 13 height 13
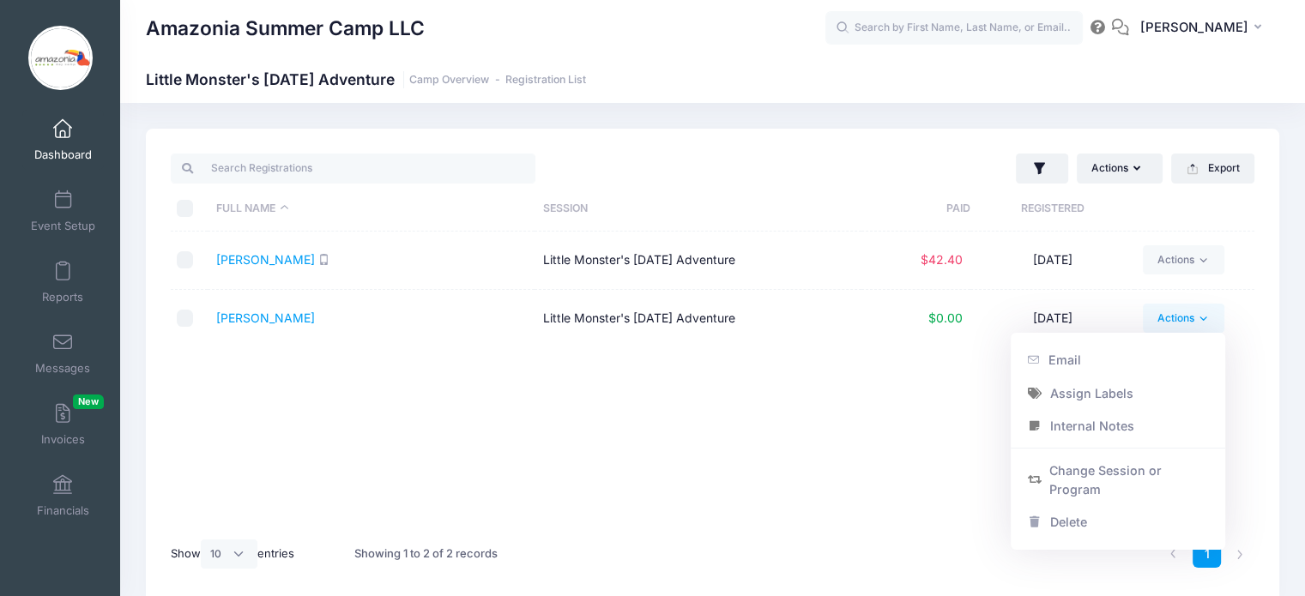
click at [1242, 292] on td "Actions Email Assign Labels Internal Notes Change Session or Program Delete" at bounding box center [1194, 318] width 120 height 57
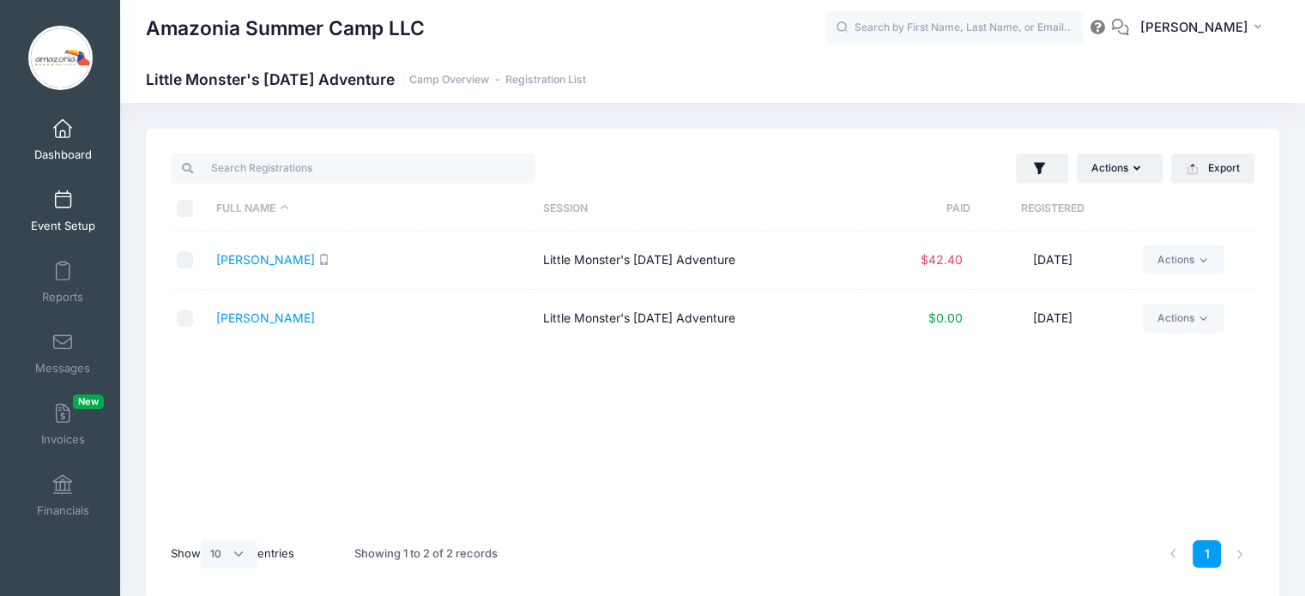
click at [48, 214] on link "Event Setup" at bounding box center [63, 211] width 82 height 60
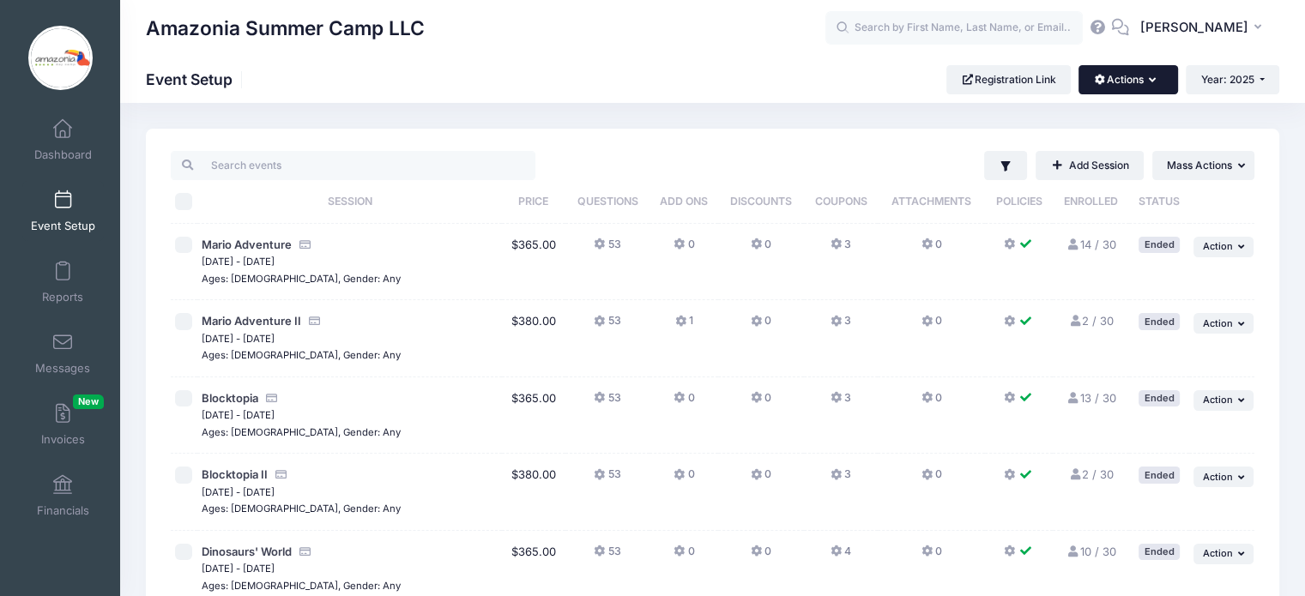
click at [1150, 81] on icon "button" at bounding box center [1156, 81] width 14 height 0
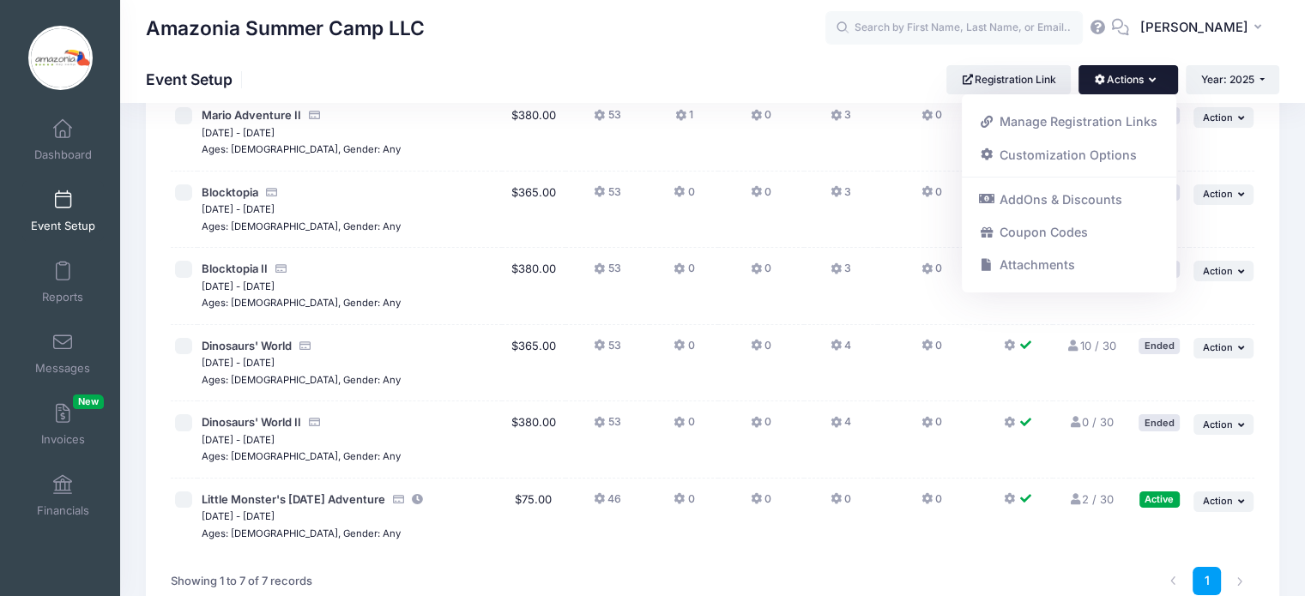
scroll to position [320, 0]
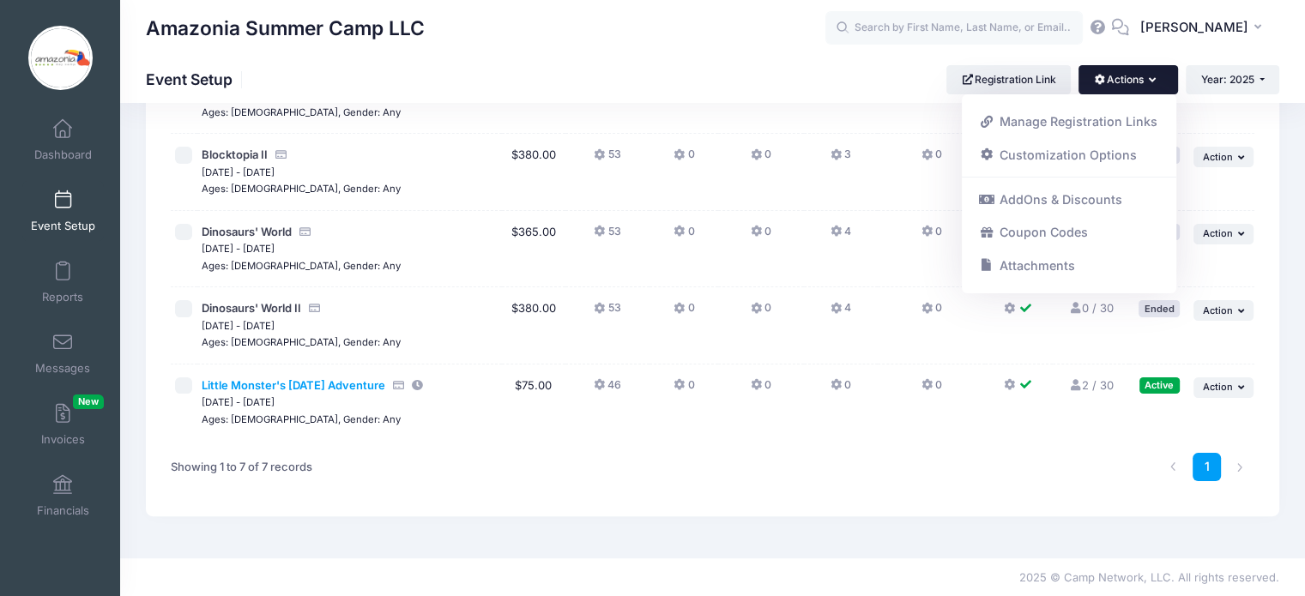
click at [243, 389] on span "Little Monster's [DATE] Adventure" at bounding box center [294, 385] width 184 height 14
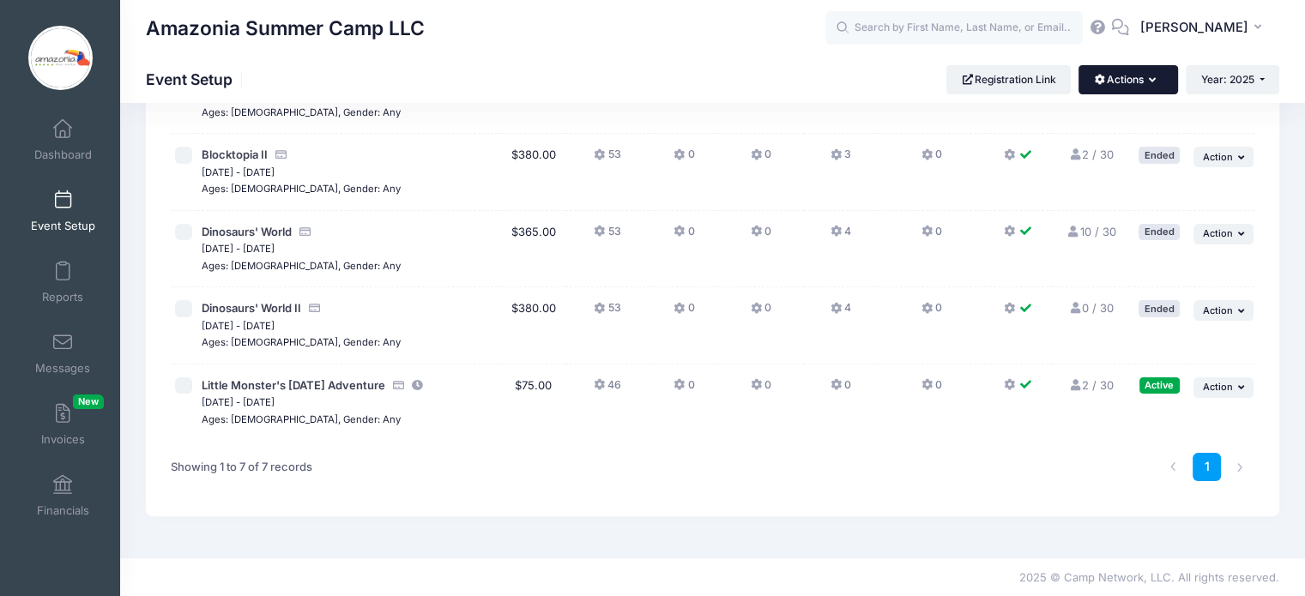
click at [1153, 81] on icon "button" at bounding box center [1156, 81] width 14 height 0
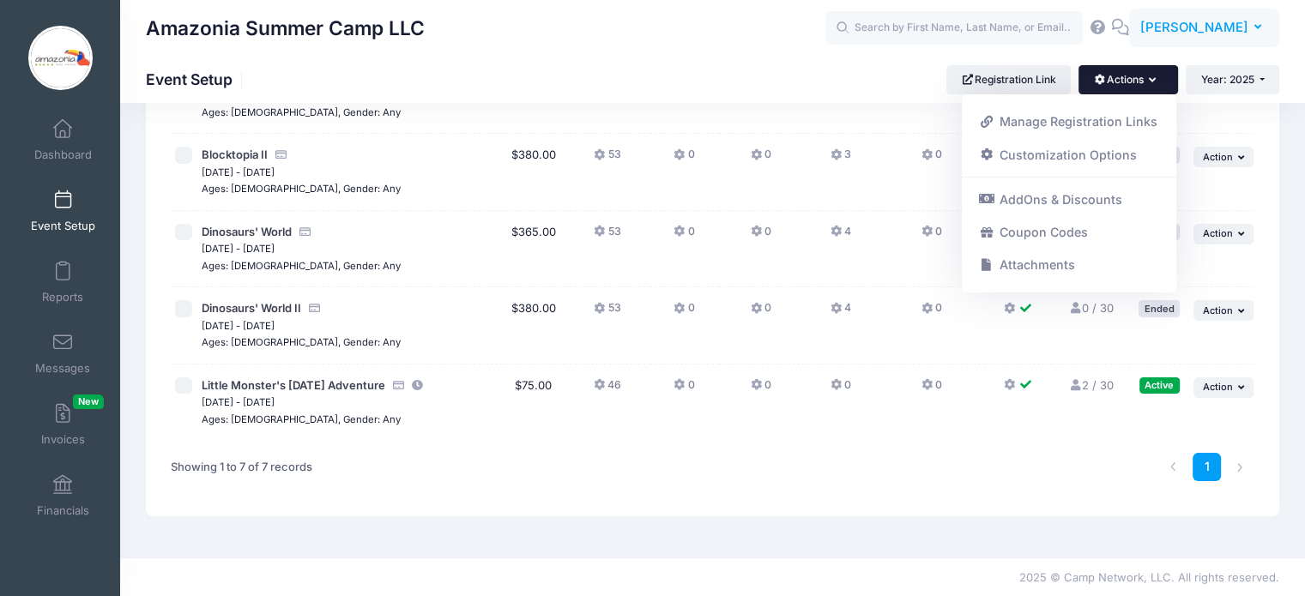
click at [1260, 37] on button "MD [PERSON_NAME]" at bounding box center [1204, 28] width 150 height 39
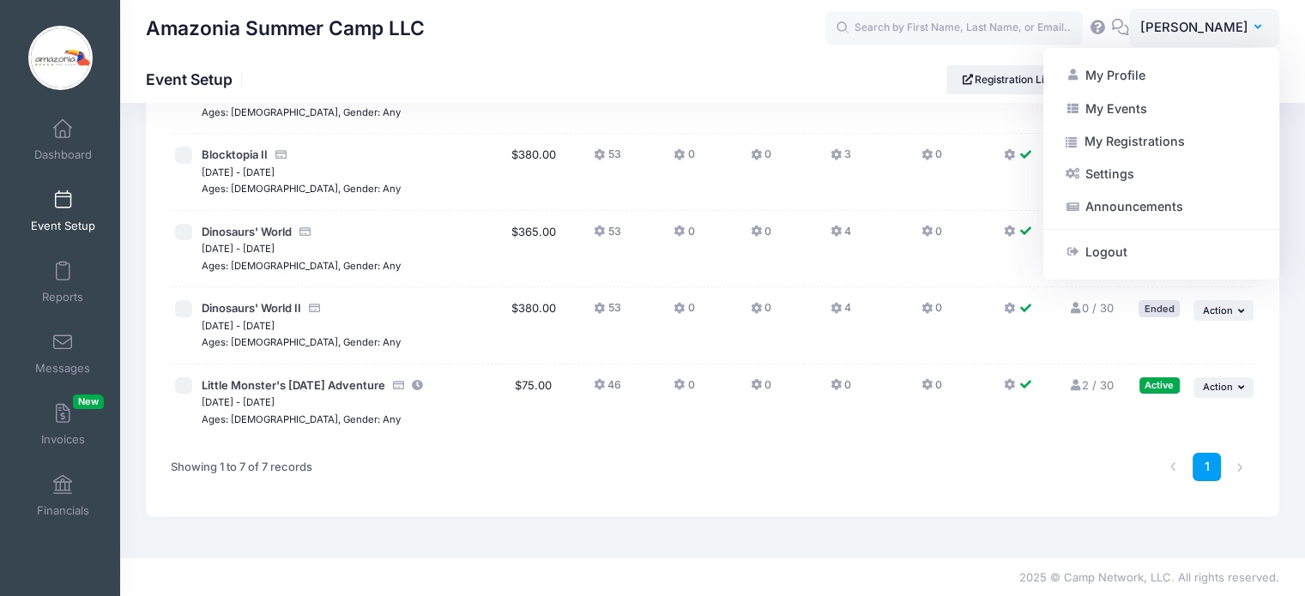
click at [1074, 383] on icon at bounding box center [1075, 385] width 14 height 11
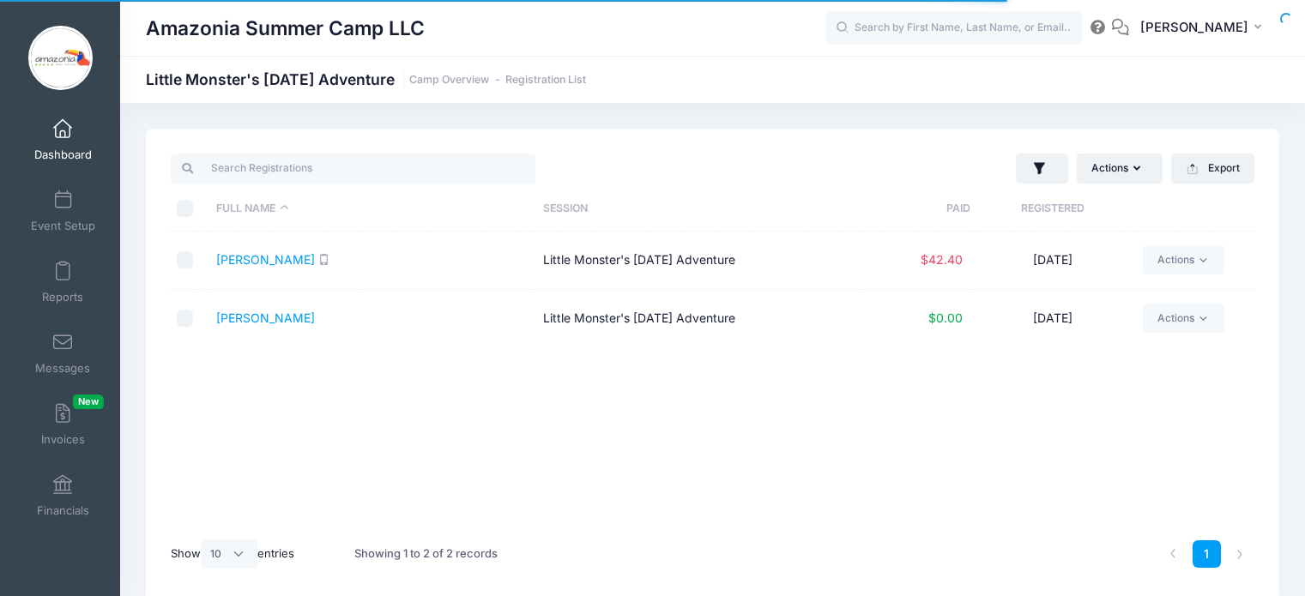
select select "10"
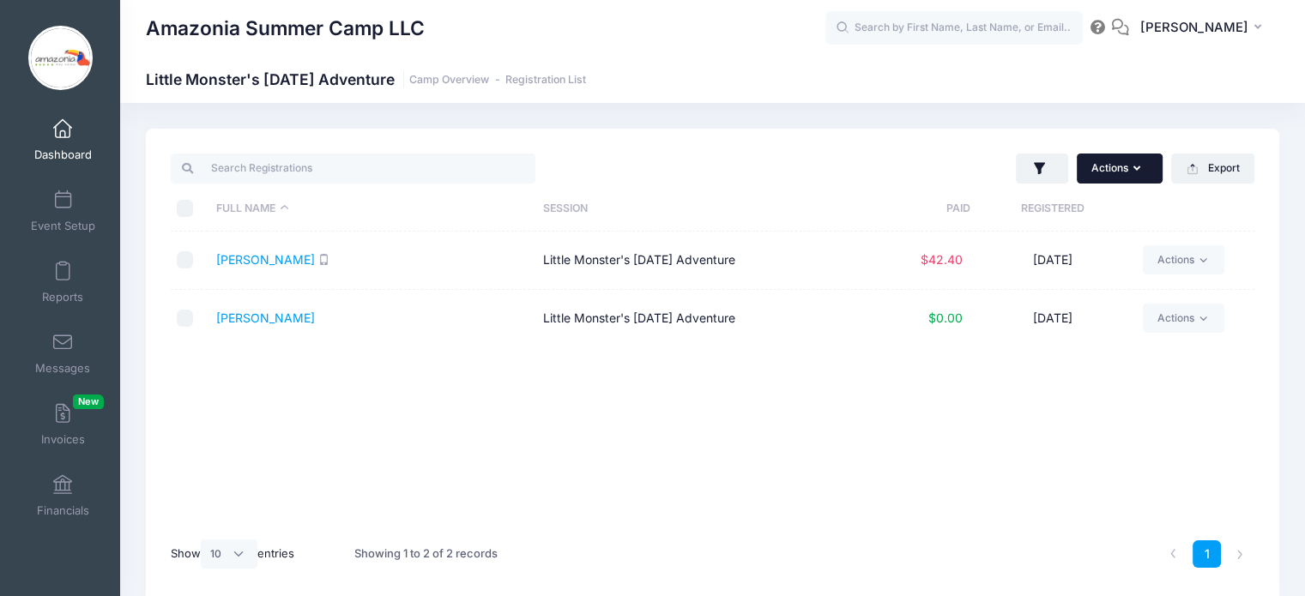
click at [1143, 168] on button "Actions" at bounding box center [1120, 168] width 86 height 29
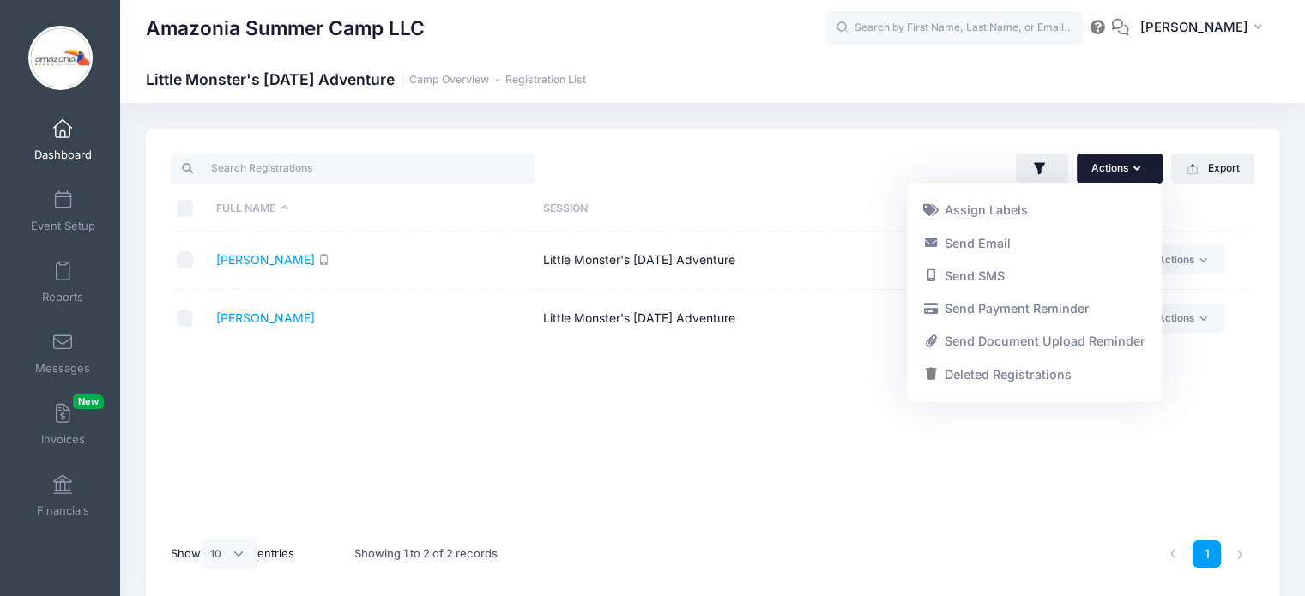
click at [1233, 124] on div "Amazonia Summer Camp LLC Little Monster's [DATE] Adventure Camp Overview Regist…" at bounding box center [712, 366] width 1185 height 526
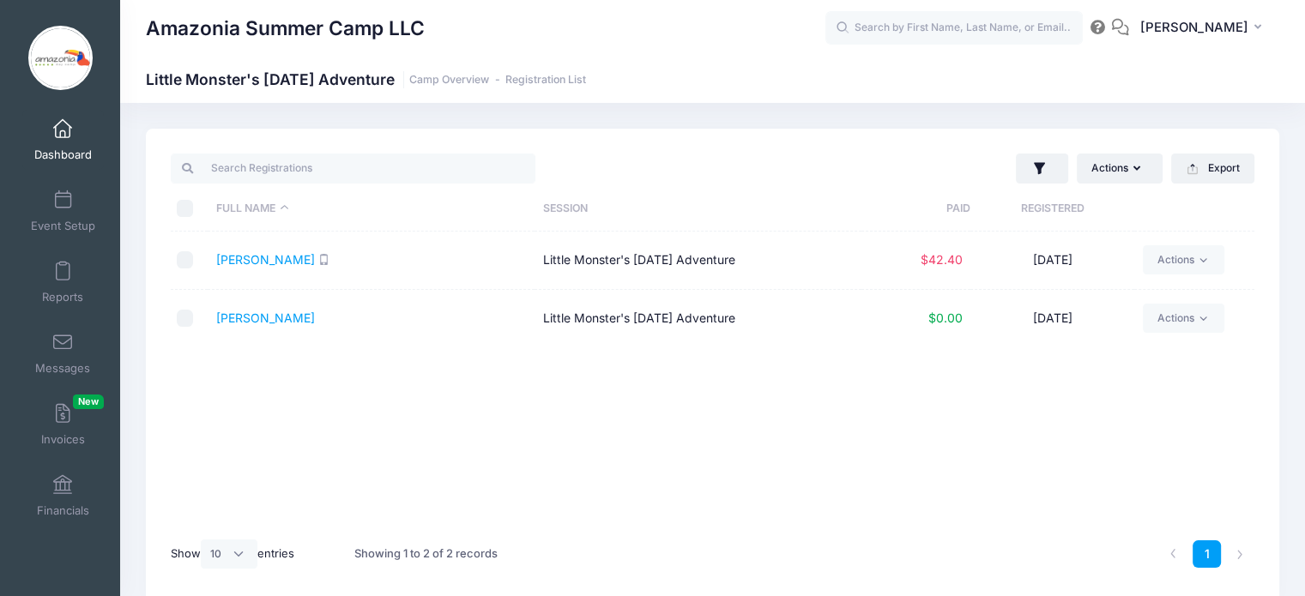
click at [32, 136] on link "Dashboard" at bounding box center [63, 140] width 82 height 60
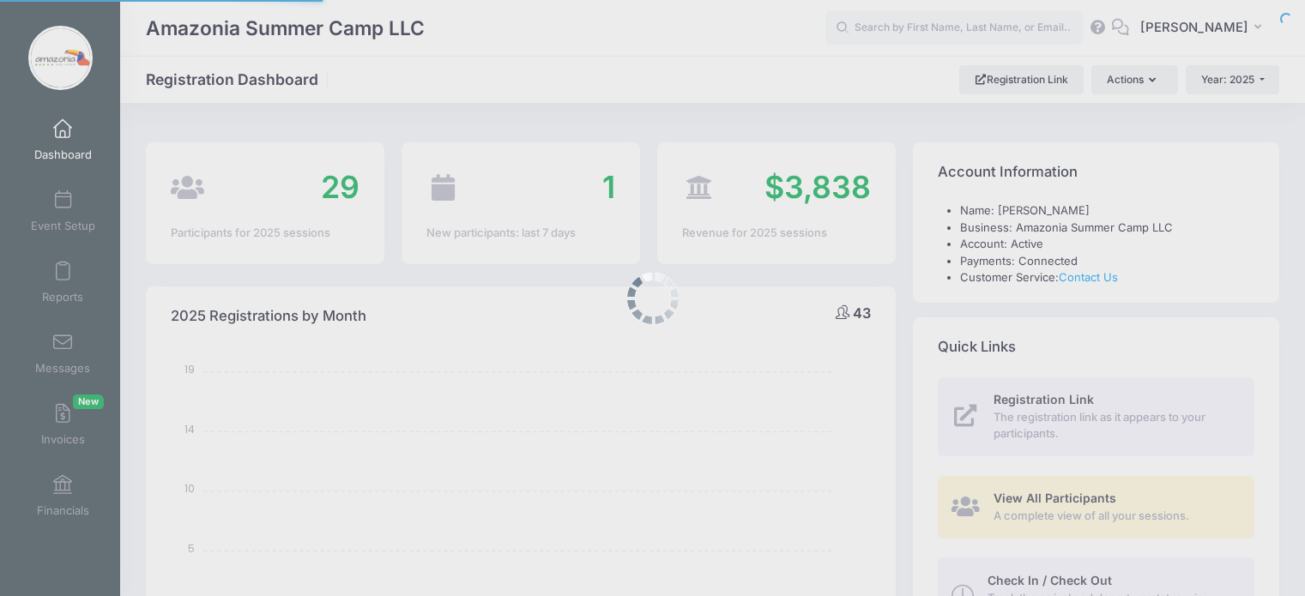
select select
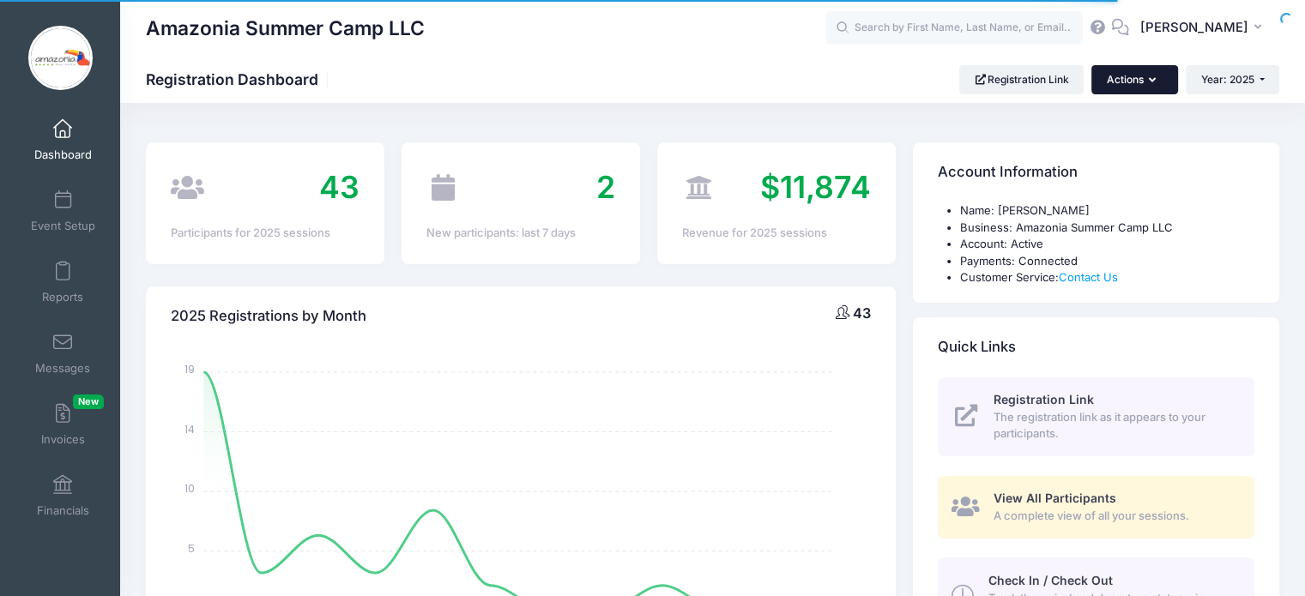
click at [1151, 81] on icon "button" at bounding box center [1156, 81] width 14 height 0
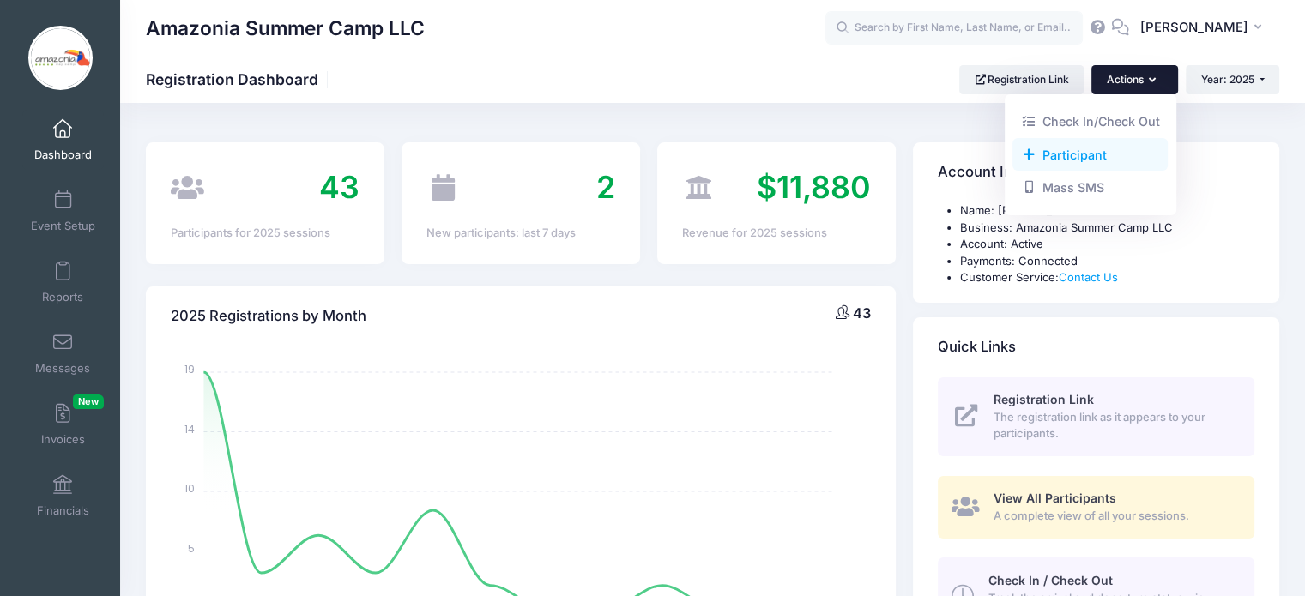
click at [1066, 156] on link "Participant" at bounding box center [1089, 154] width 155 height 33
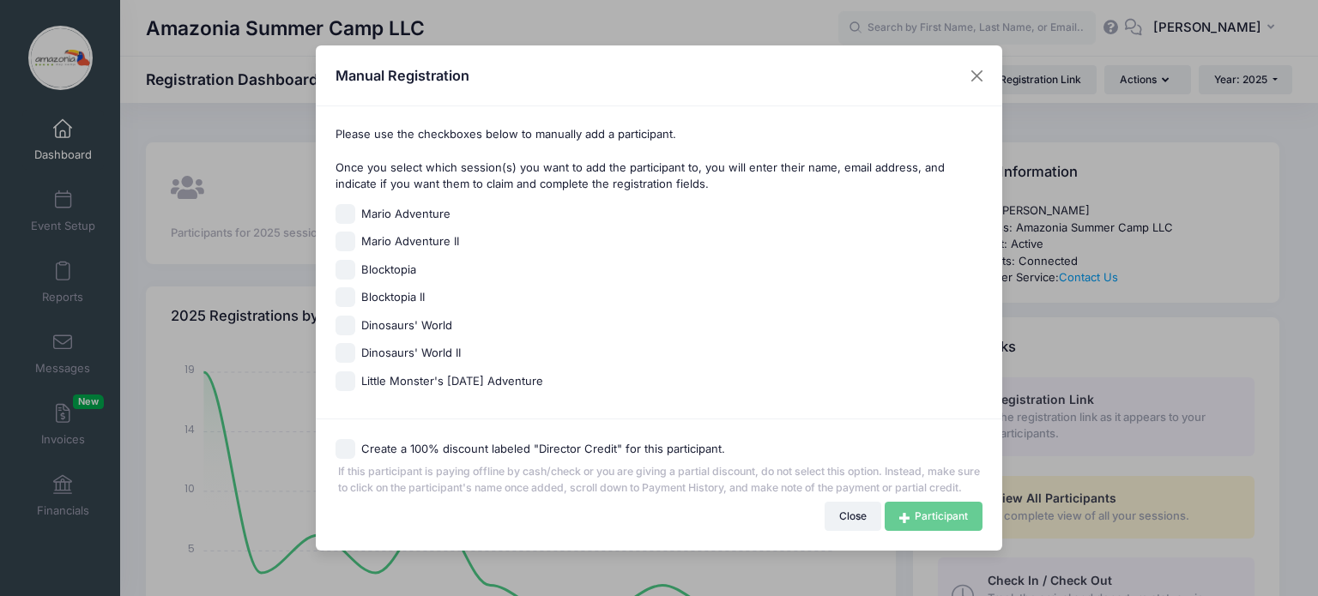
click at [343, 376] on input "Little Monster's Halloween Adventure" at bounding box center [345, 381] width 20 height 20
checkbox input "true"
click at [341, 444] on input "Create a 100% discount labeled "Director Credit" for this participant." at bounding box center [345, 449] width 20 height 20
checkbox input "true"
click at [943, 524] on link "Participant" at bounding box center [934, 516] width 98 height 29
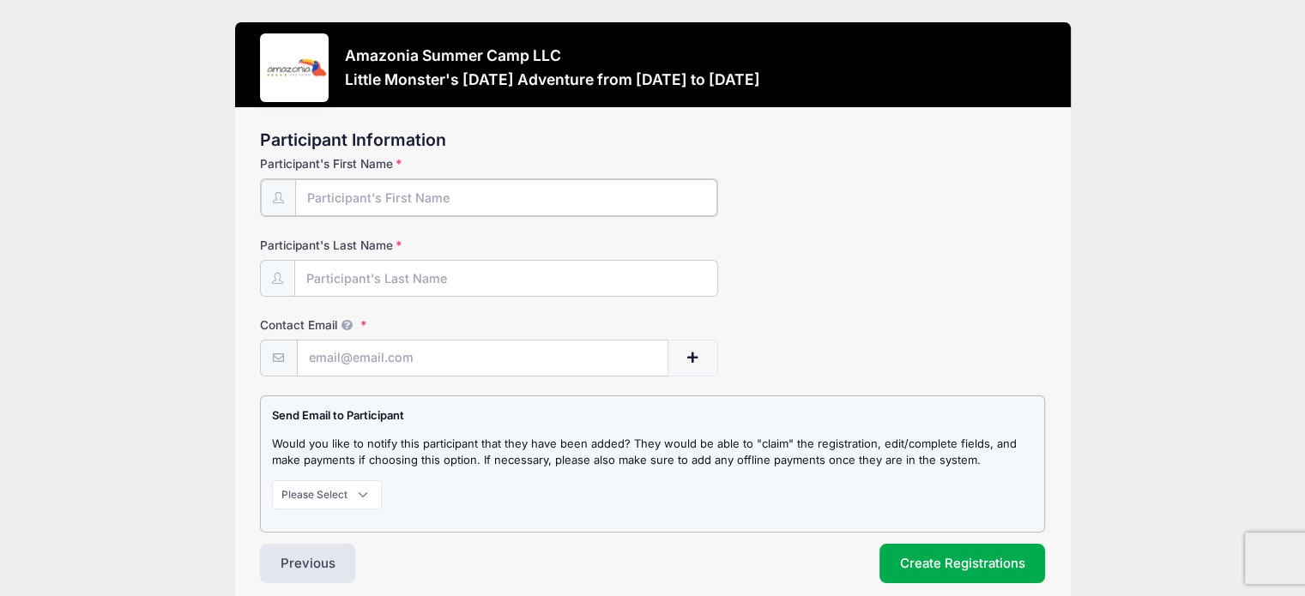
click at [399, 202] on input "Participant's First Name" at bounding box center [506, 197] width 422 height 37
type input "Alessia"
click at [360, 274] on input "Participant's Last Name" at bounding box center [506, 277] width 422 height 37
type input "Ferro"
click at [335, 366] on input "Contact Email" at bounding box center [483, 357] width 370 height 37
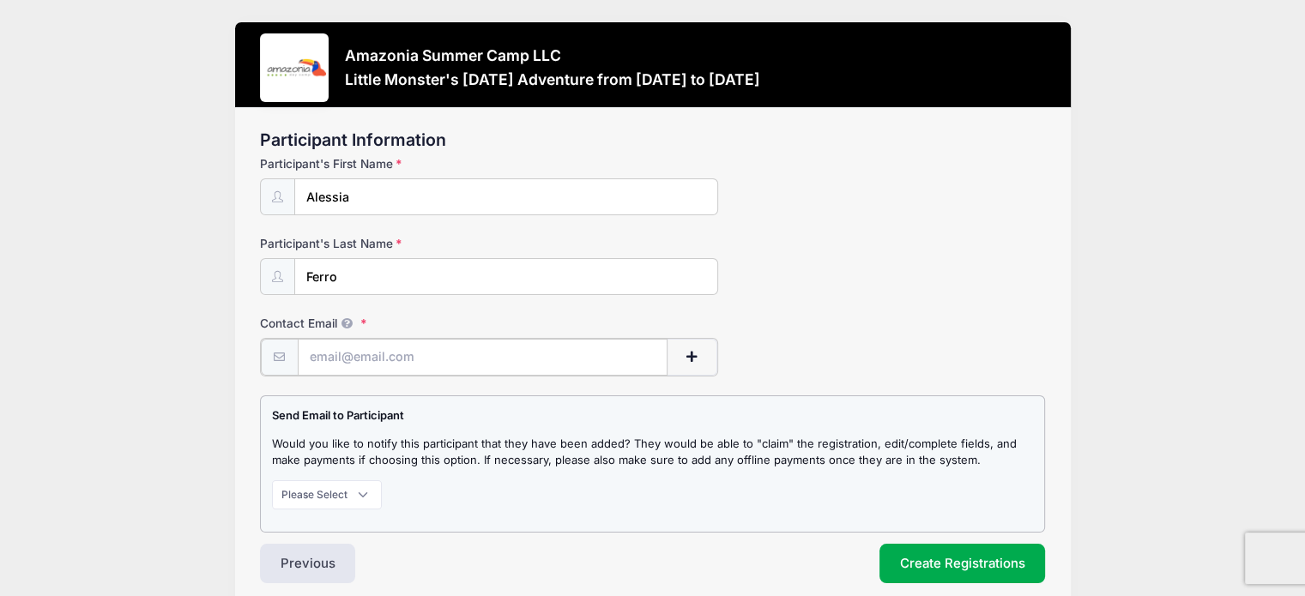
type input "[PERSON_NAME][EMAIL_ADDRESS][DOMAIN_NAME]"
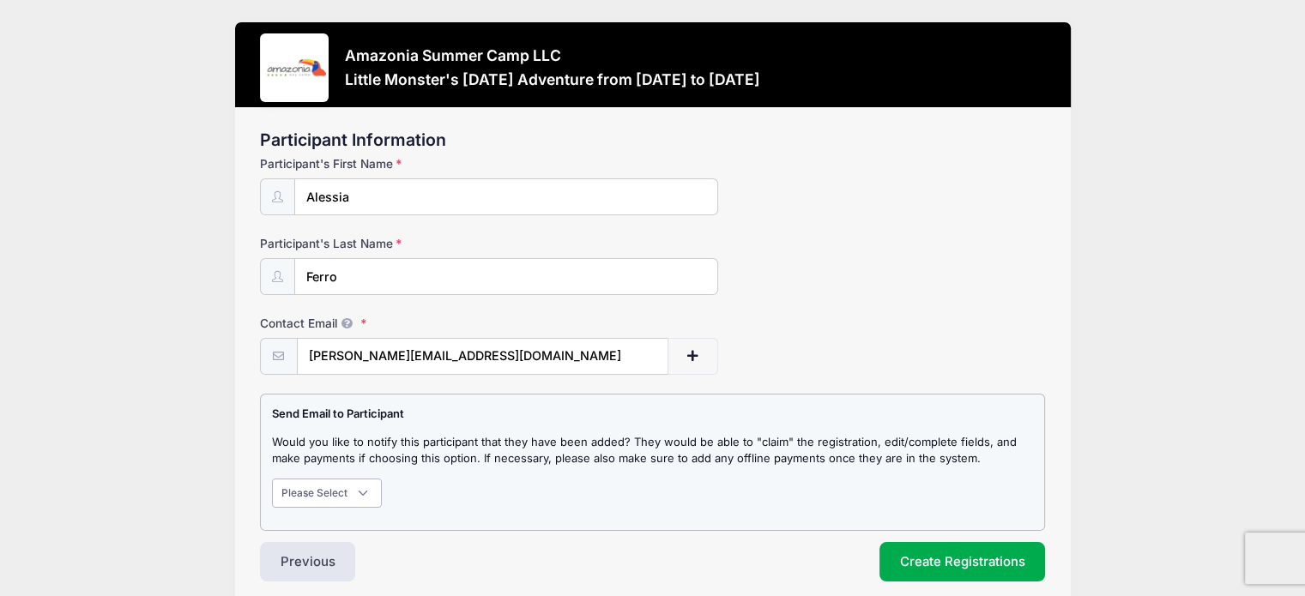
click at [363, 491] on select "Please Select Don't Notify Notify" at bounding box center [327, 493] width 110 height 29
select select "1"
click at [272, 479] on select "Please Select Don't Notify Notify" at bounding box center [327, 493] width 110 height 29
click at [951, 567] on button "Create Registrations" at bounding box center [962, 561] width 166 height 39
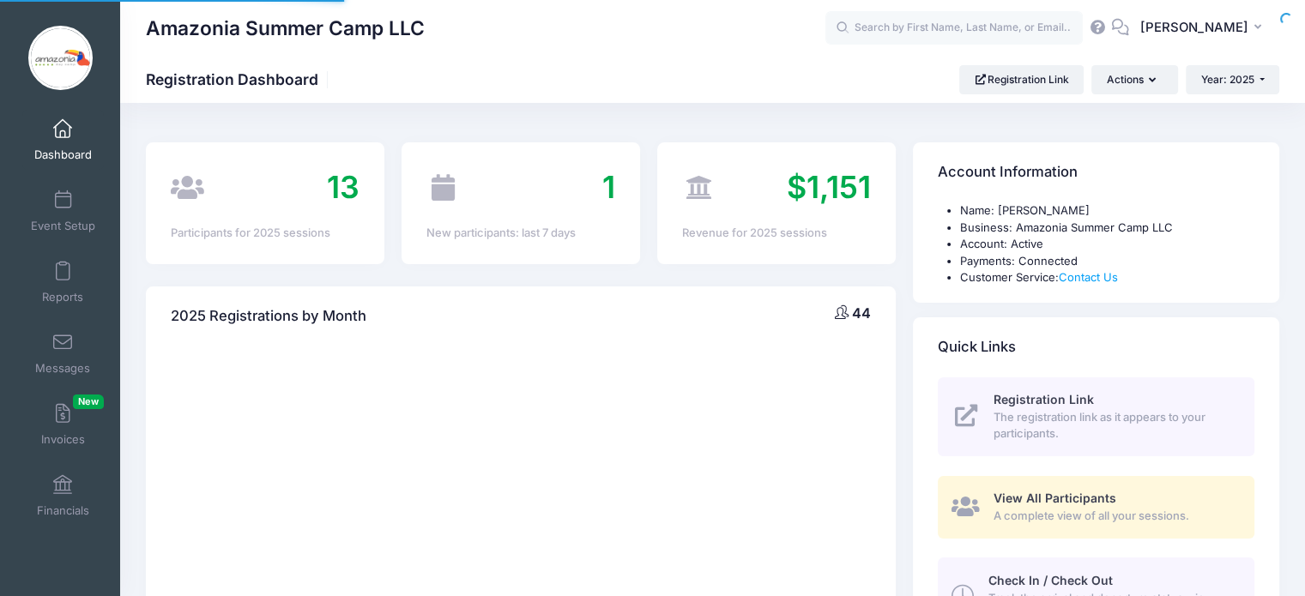
select select
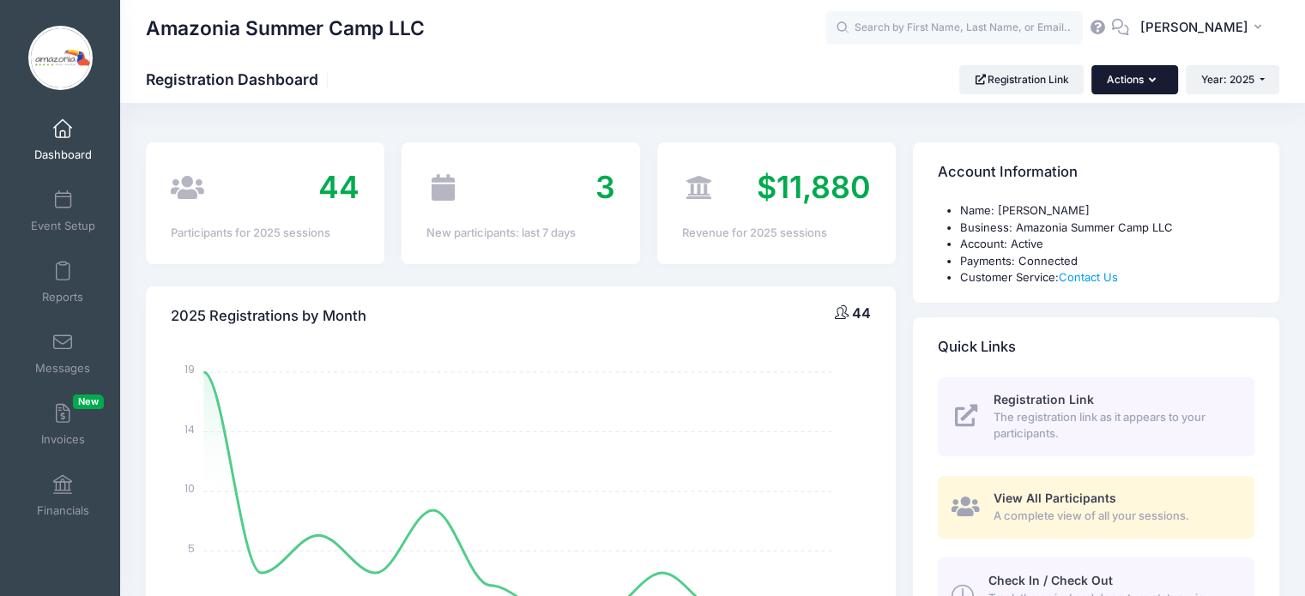
click at [1146, 72] on button "Actions" at bounding box center [1134, 79] width 86 height 29
click at [1072, 154] on link "Participant" at bounding box center [1089, 154] width 155 height 33
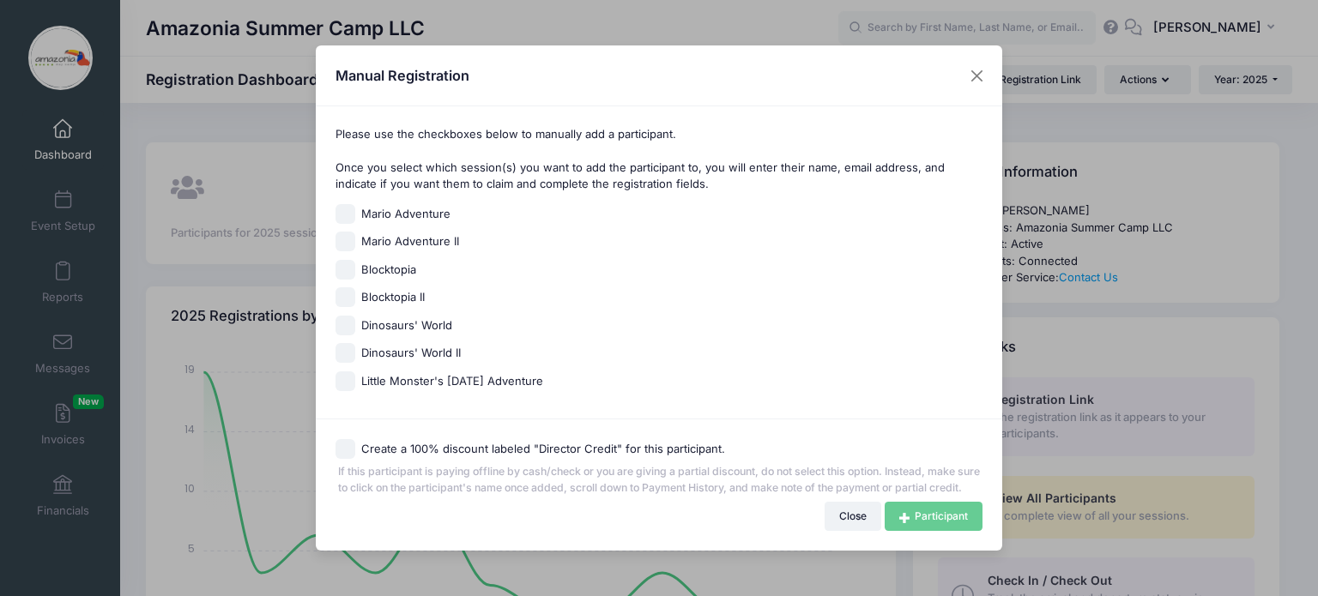
click at [349, 373] on input "Little Monster's Halloween Adventure" at bounding box center [345, 381] width 20 height 20
checkbox input "true"
click at [347, 439] on input "Create a 100% discount labeled "Director Credit" for this participant." at bounding box center [345, 449] width 20 height 20
checkbox input "true"
click at [933, 521] on link "Participant" at bounding box center [934, 516] width 98 height 29
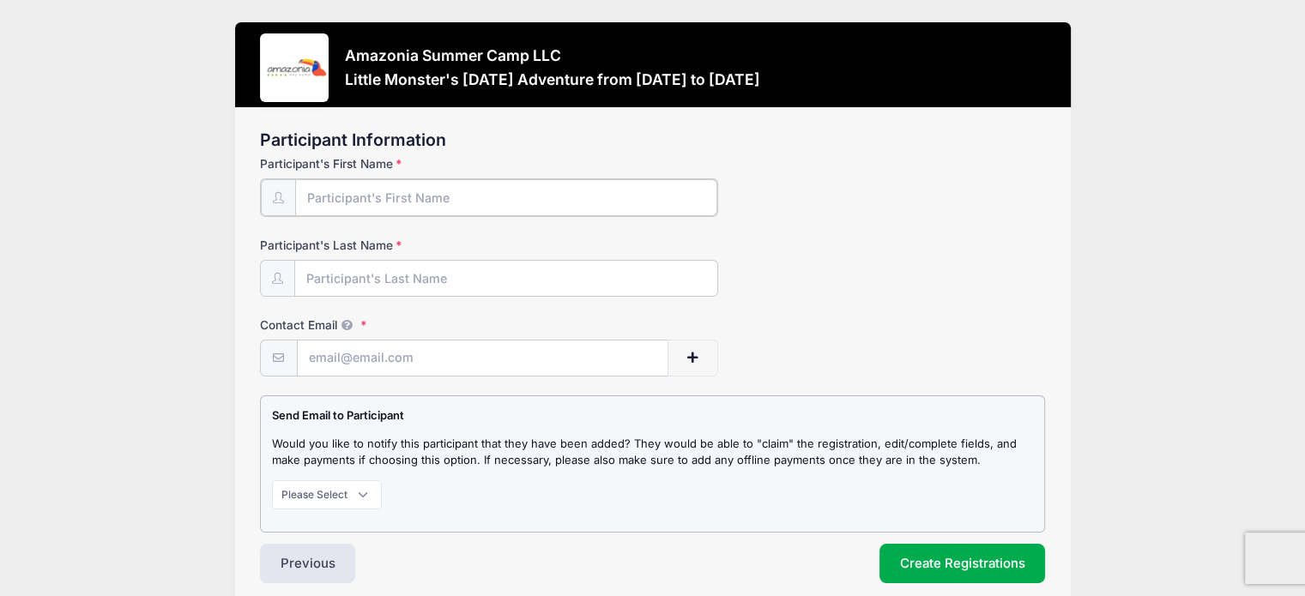
click at [366, 195] on input "Participant's First Name" at bounding box center [506, 197] width 422 height 37
type input "Ian"
click at [322, 280] on input "Participant's Last Name" at bounding box center [506, 277] width 422 height 37
type input "Doblas"
click at [313, 355] on input "Contact Email" at bounding box center [483, 357] width 370 height 37
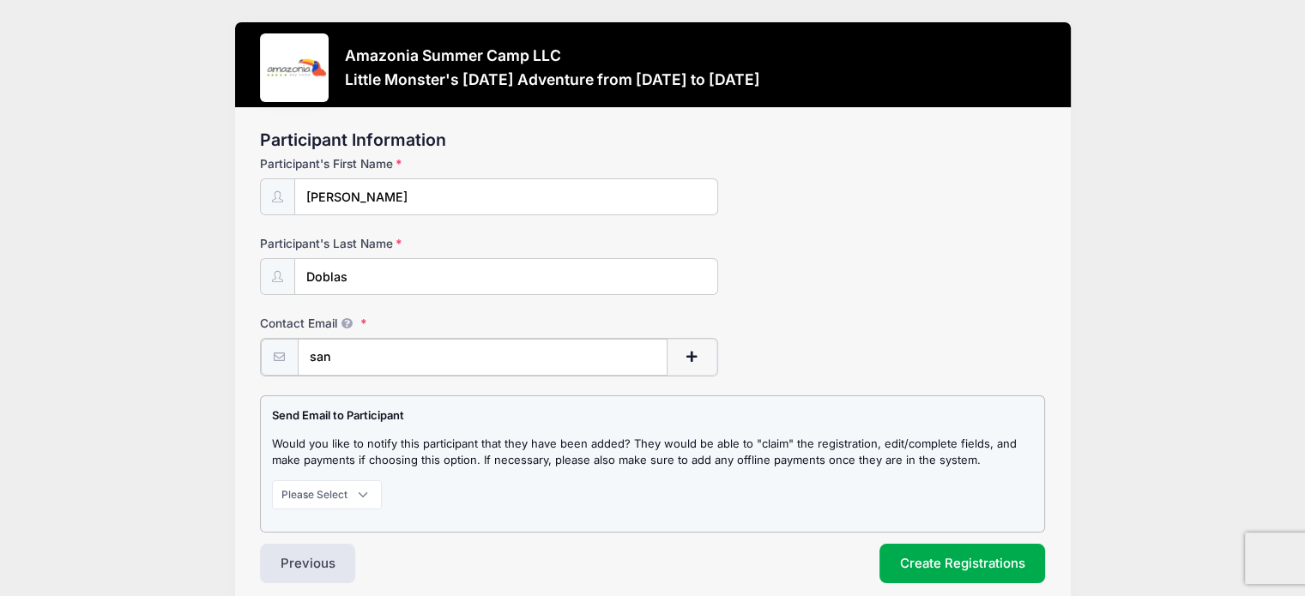
type input "san"
drag, startPoint x: 365, startPoint y: 353, endPoint x: 290, endPoint y: 353, distance: 74.6
click at [290, 353] on div "san" at bounding box center [489, 357] width 458 height 39
paste input "s.ramirez1207@gmail.com"
type input "s.ramirez1207@gmail.com"
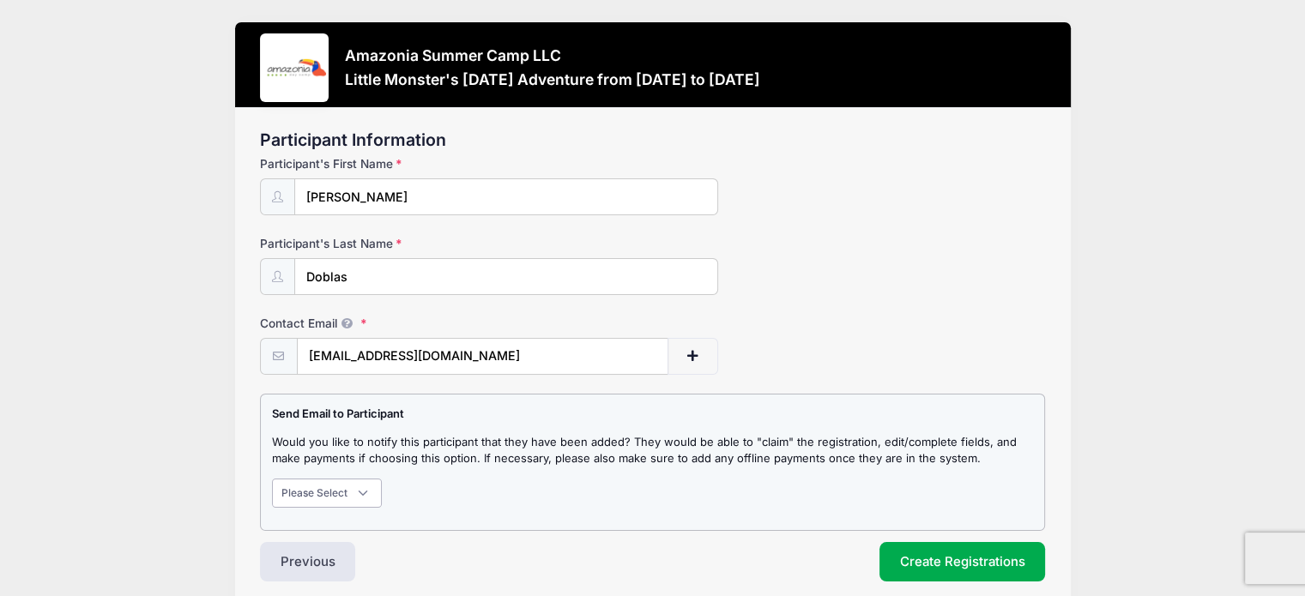
click at [357, 498] on select "Please Select Don't Notify Notify" at bounding box center [327, 493] width 110 height 29
select select "1"
click at [272, 479] on select "Please Select Don't Notify Notify" at bounding box center [327, 493] width 110 height 29
click at [1000, 571] on button "Create Registrations" at bounding box center [962, 561] width 166 height 39
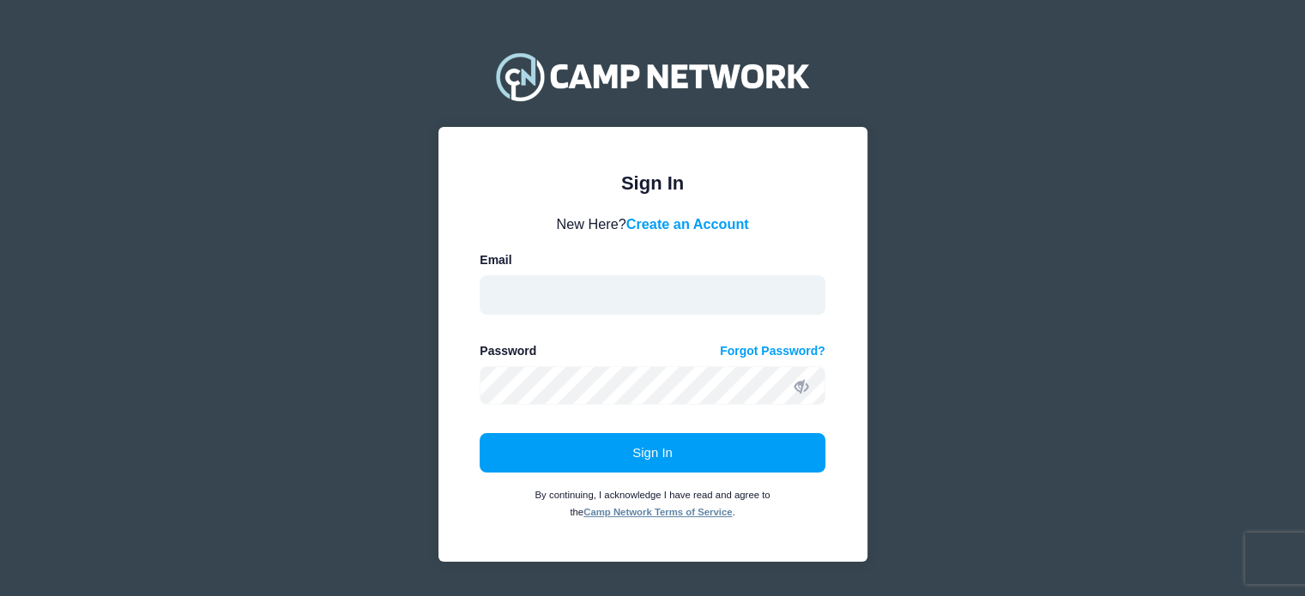
click at [601, 293] on input "email" at bounding box center [653, 294] width 346 height 39
type input "[EMAIL_ADDRESS][DOMAIN_NAME]"
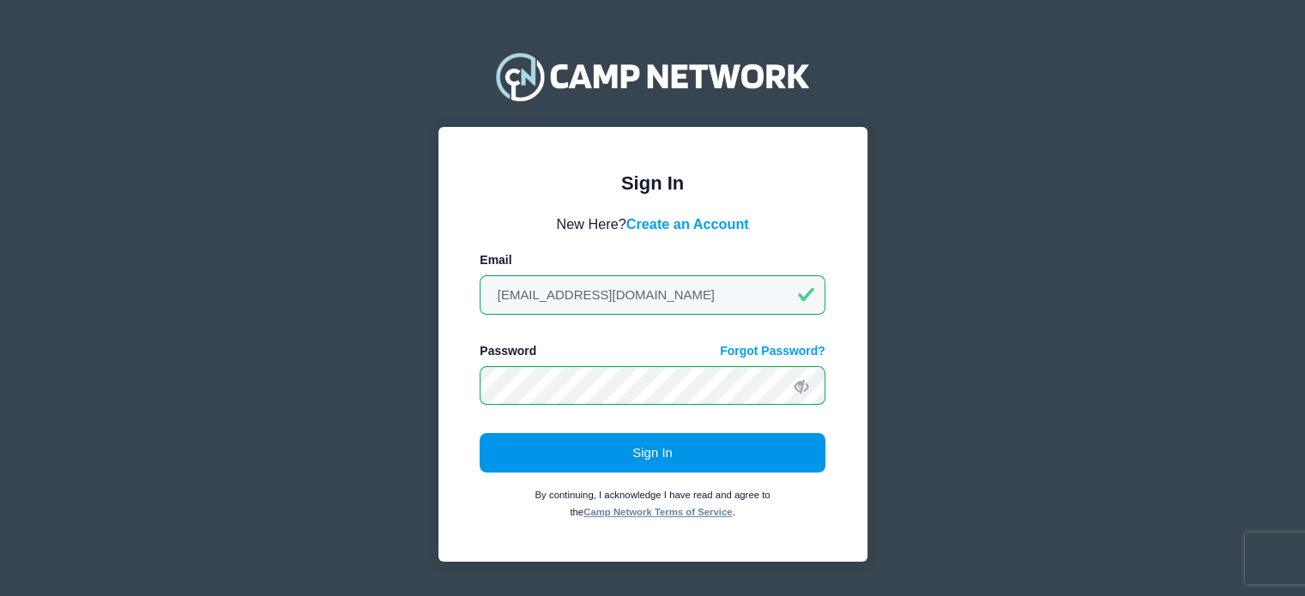
click at [570, 446] on button "Sign In" at bounding box center [653, 452] width 346 height 39
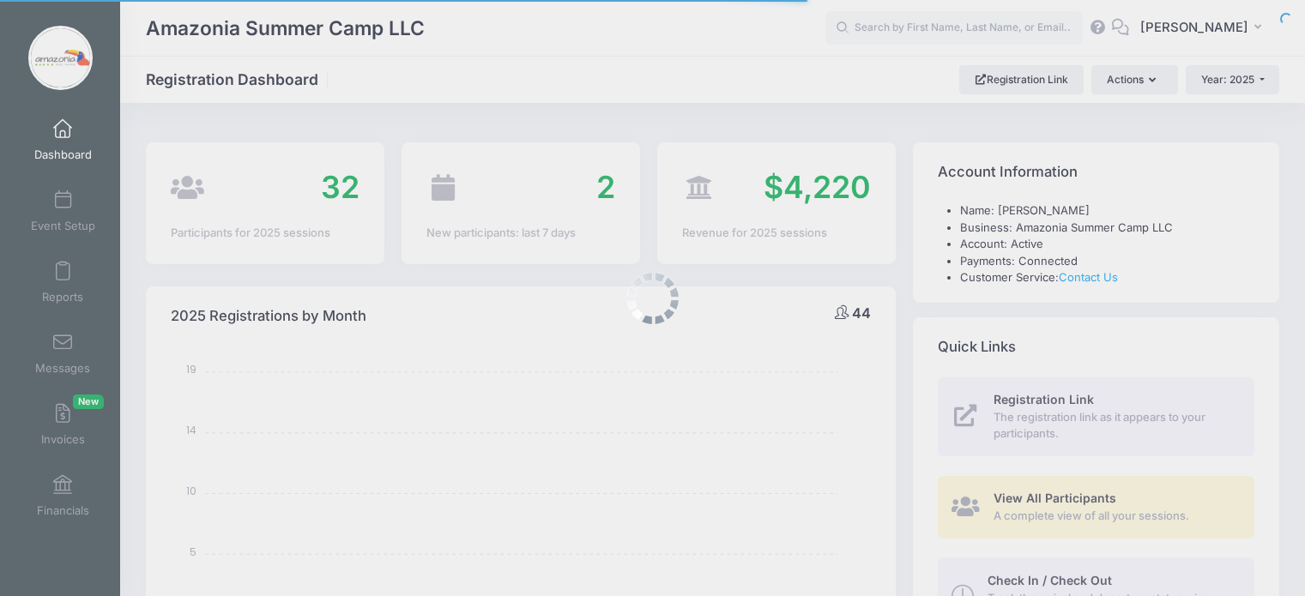
select select
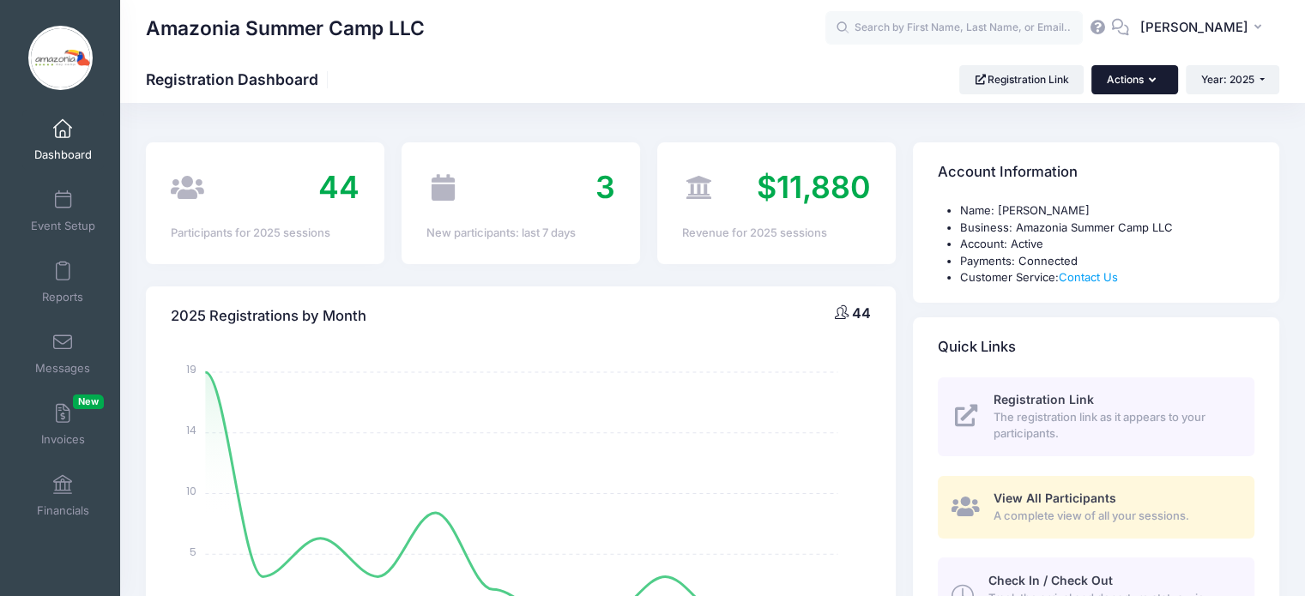
click at [1161, 78] on button "Actions" at bounding box center [1134, 79] width 86 height 29
click at [1088, 159] on link "Participant" at bounding box center [1089, 154] width 155 height 33
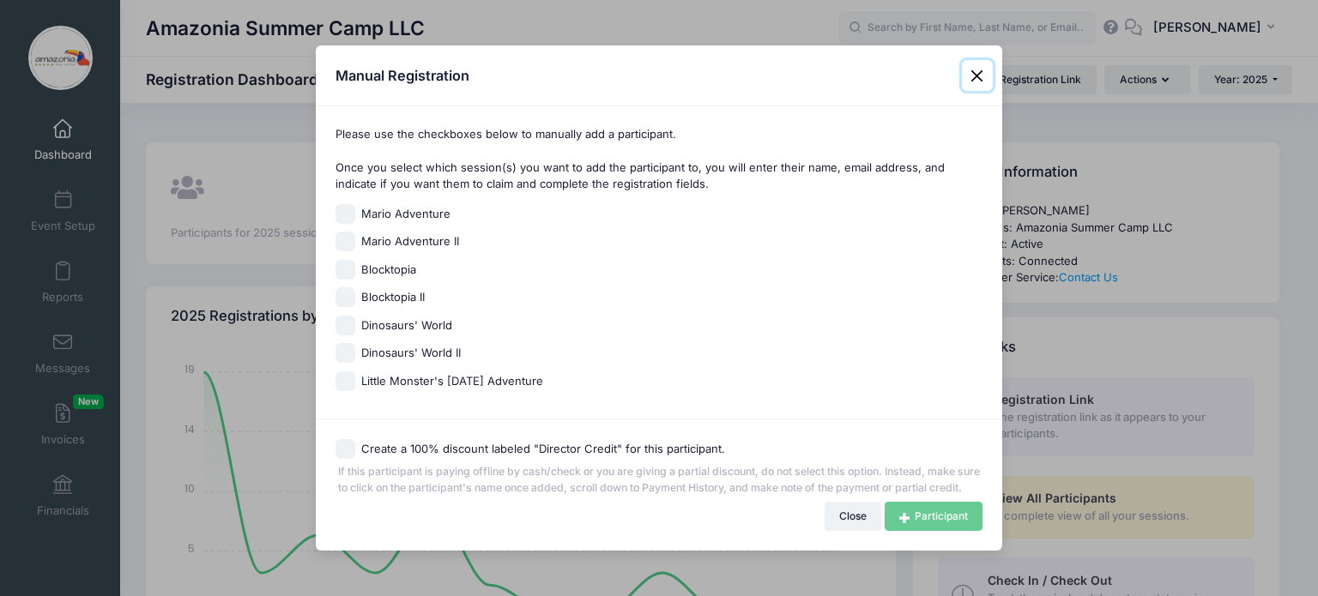
click at [975, 65] on button "Close" at bounding box center [977, 75] width 31 height 31
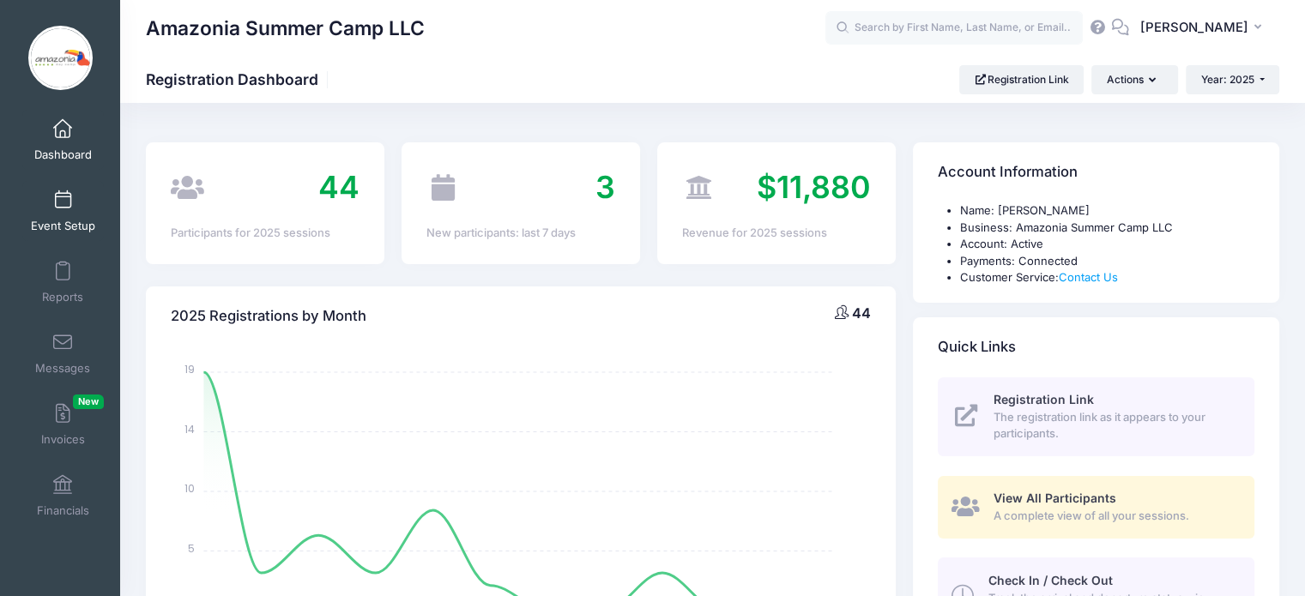
click at [40, 217] on link "Event Setup" at bounding box center [63, 211] width 82 height 60
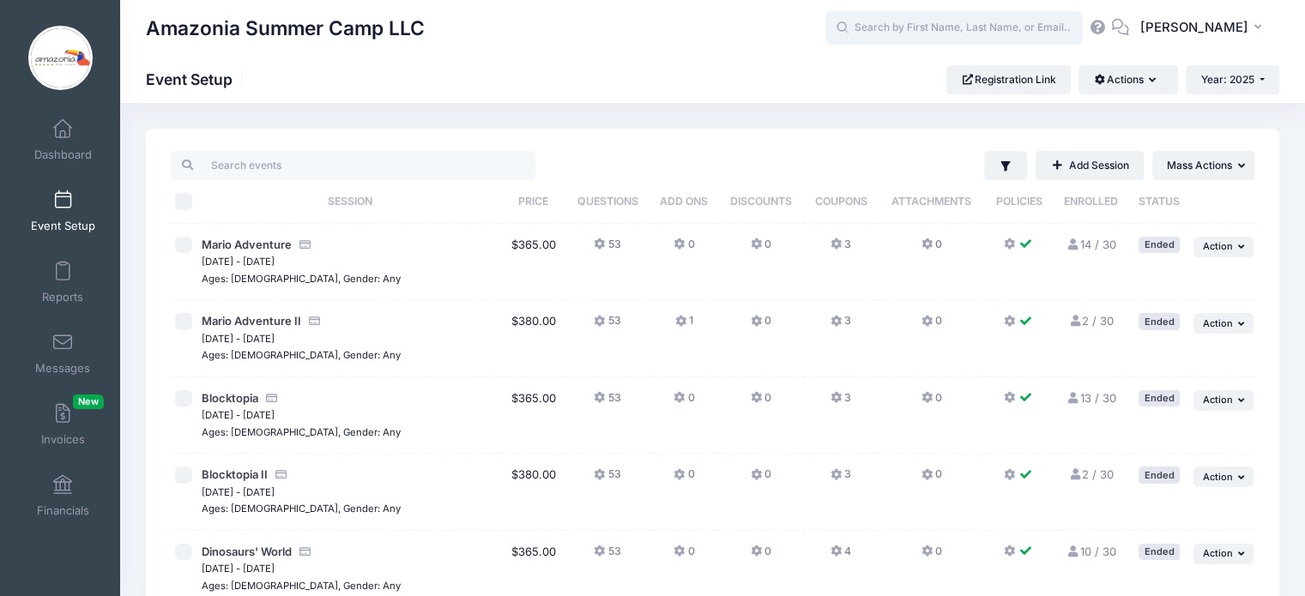
click at [923, 26] on input "text" at bounding box center [953, 28] width 257 height 34
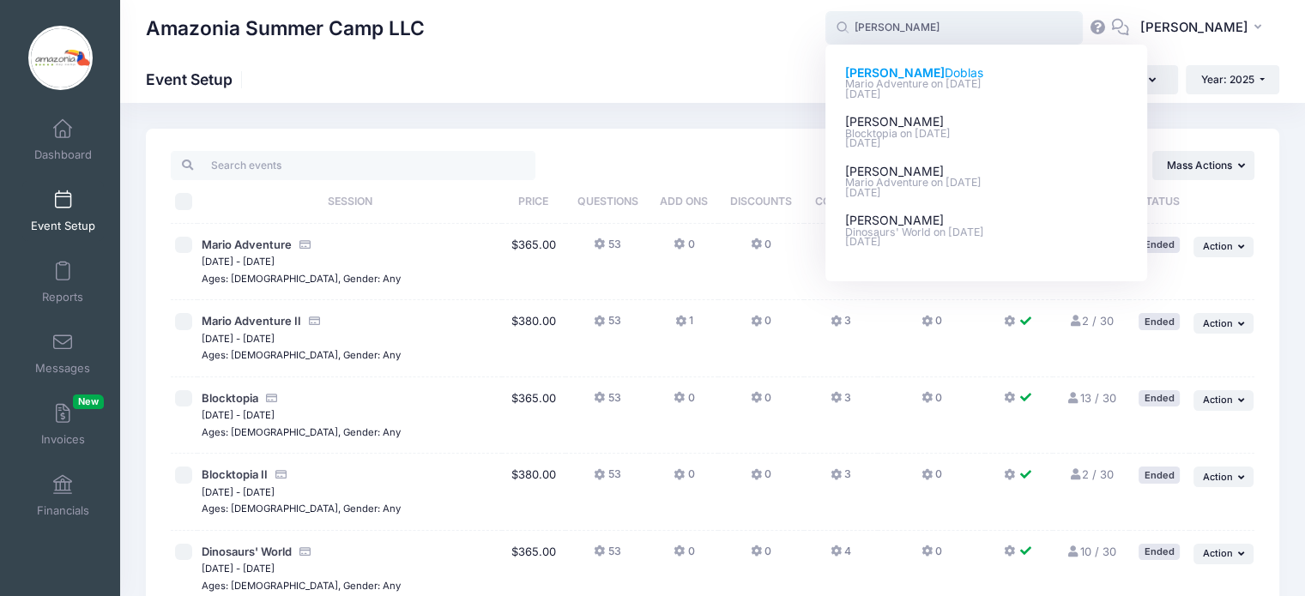
click at [880, 71] on p "[PERSON_NAME]" at bounding box center [986, 73] width 283 height 18
type input "[PERSON_NAME] ([PERSON_NAME] Adventure, [DATE])"
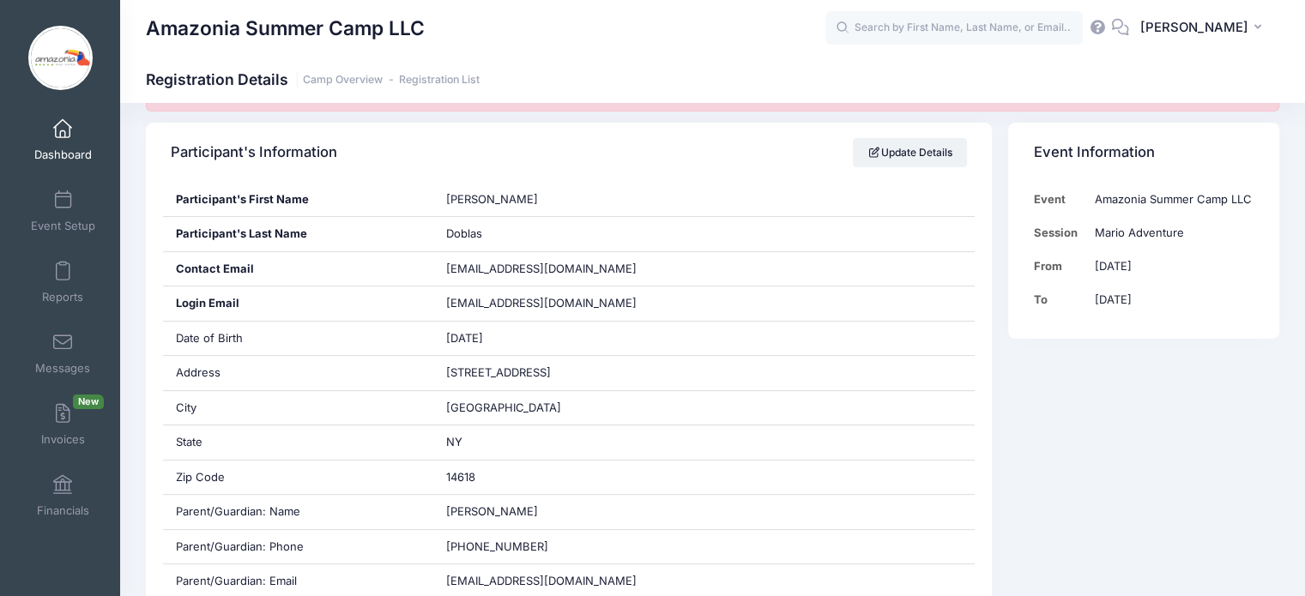
scroll to position [343, 0]
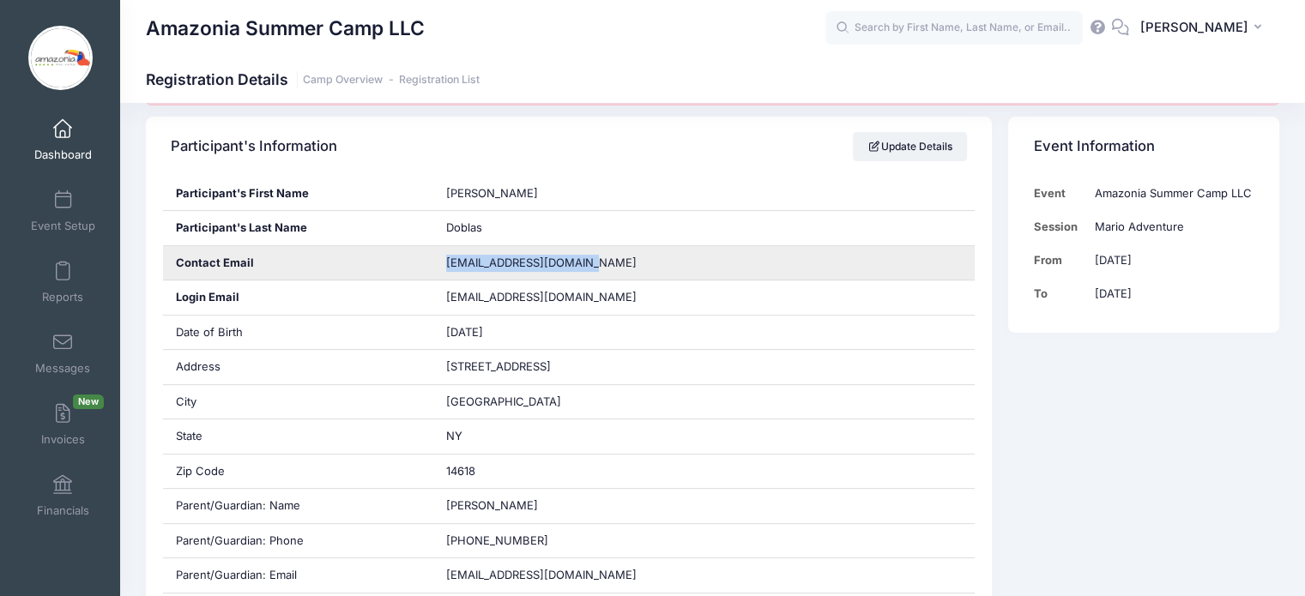
drag, startPoint x: 437, startPoint y: 271, endPoint x: 588, endPoint y: 266, distance: 151.1
click at [588, 266] on div "[EMAIL_ADDRESS][DOMAIN_NAME]" at bounding box center [703, 263] width 541 height 34
copy span "[EMAIL_ADDRESS][DOMAIN_NAME]"
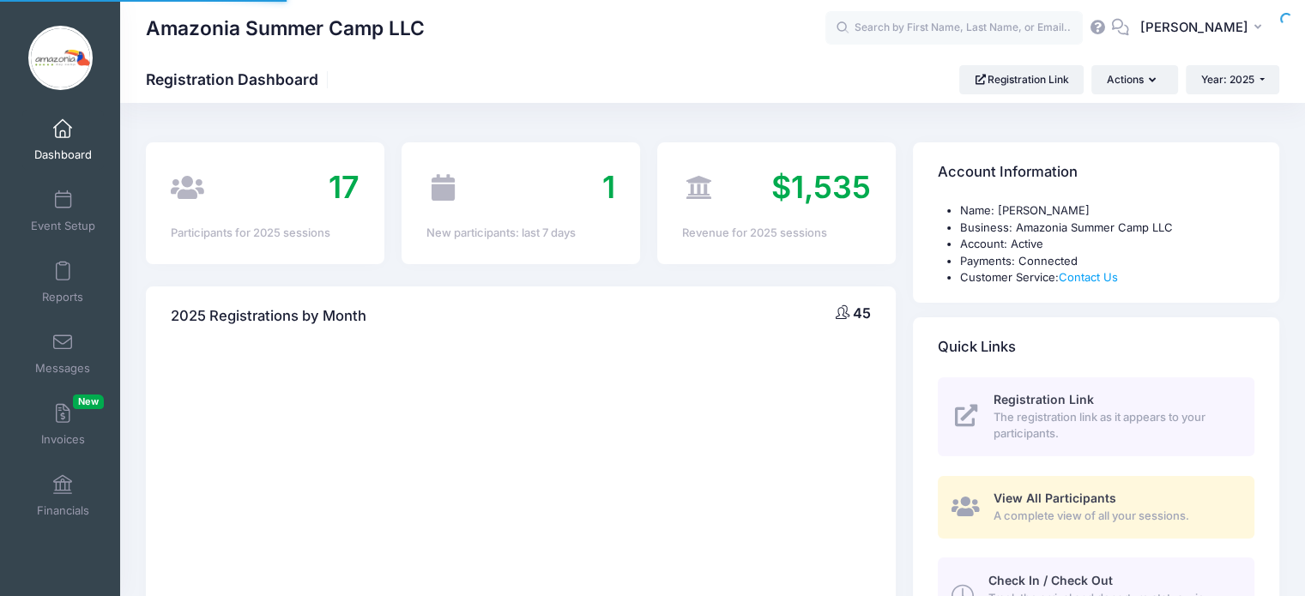
select select
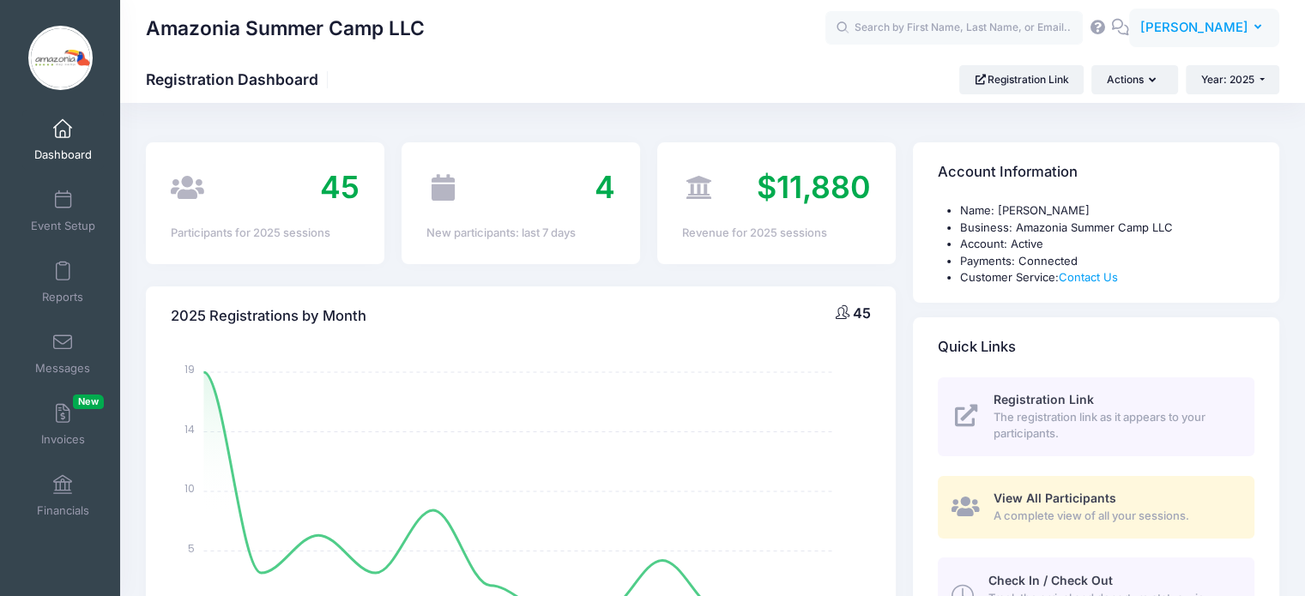
click at [1263, 35] on button "MD Monica Daniel Gil" at bounding box center [1204, 28] width 150 height 39
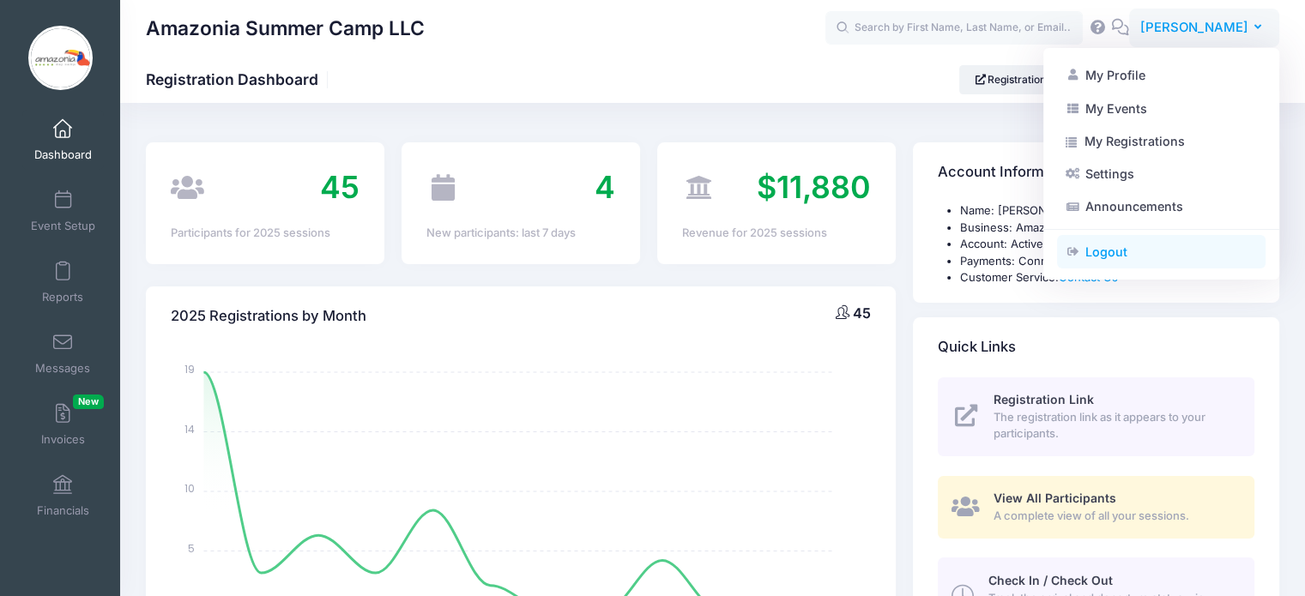
click at [1092, 257] on link "Logout" at bounding box center [1161, 252] width 208 height 33
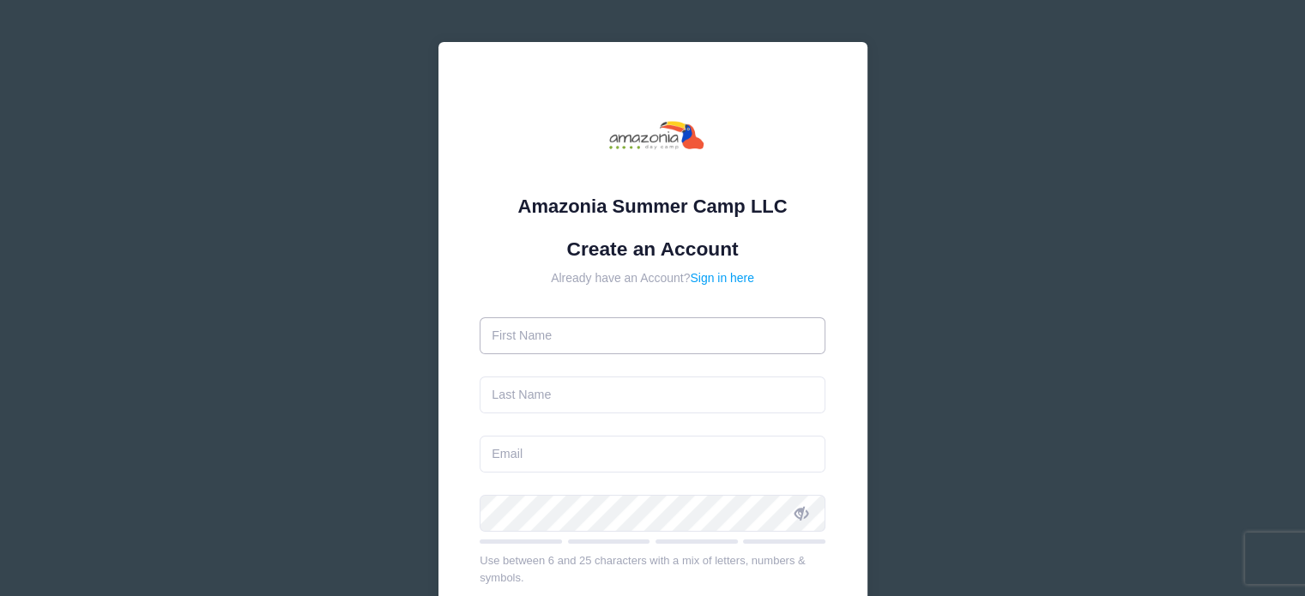
click at [665, 341] on input "text" at bounding box center [653, 335] width 346 height 37
click at [734, 277] on link "Sign in here" at bounding box center [722, 278] width 64 height 14
